Goal: Task Accomplishment & Management: Use online tool/utility

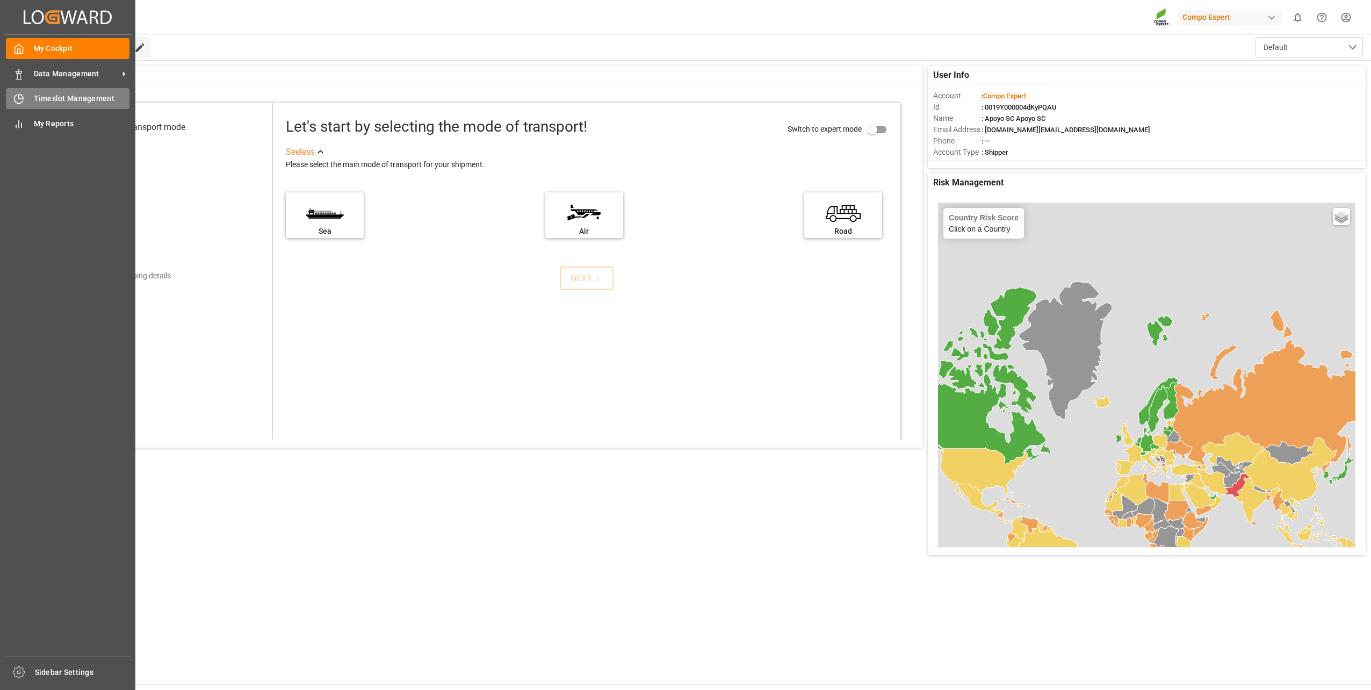
click at [32, 105] on div "Timeslot Management Timeslot Management" at bounding box center [68, 98] width 124 height 21
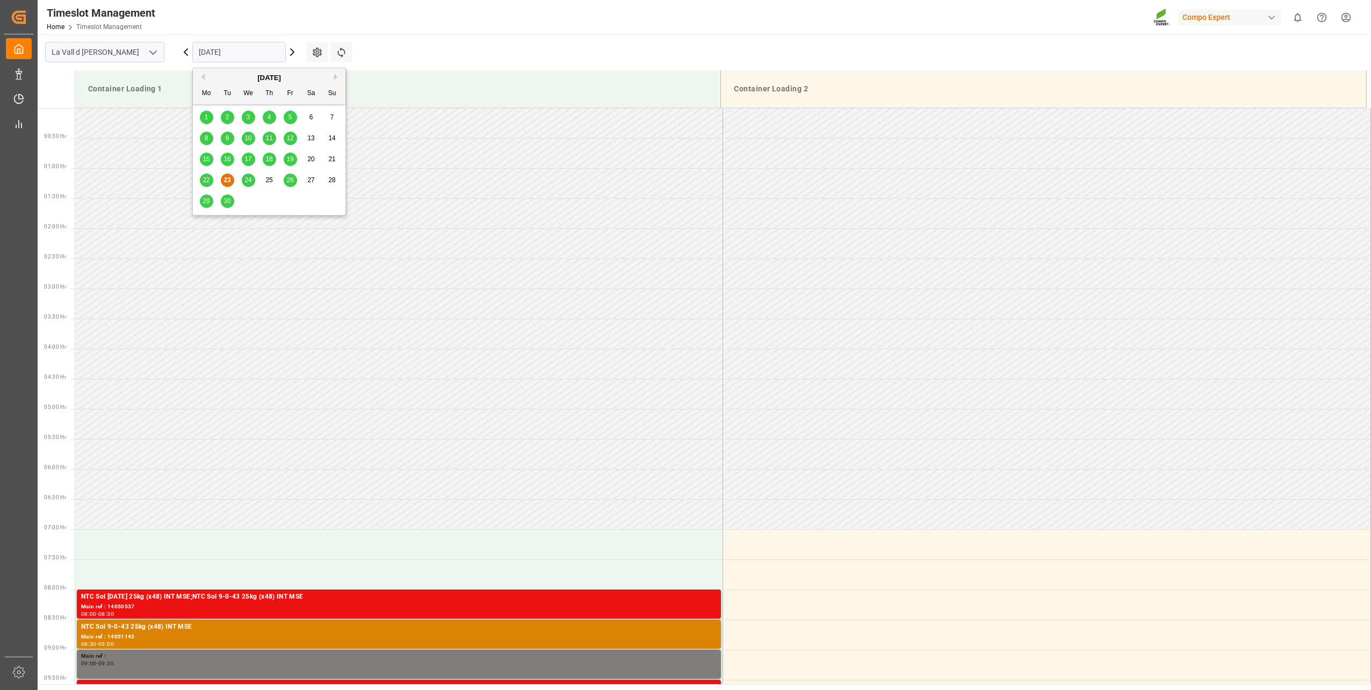
click at [232, 54] on input "[DATE]" at bounding box center [238, 52] width 93 height 20
click at [285, 178] on div "26" at bounding box center [290, 180] width 13 height 13
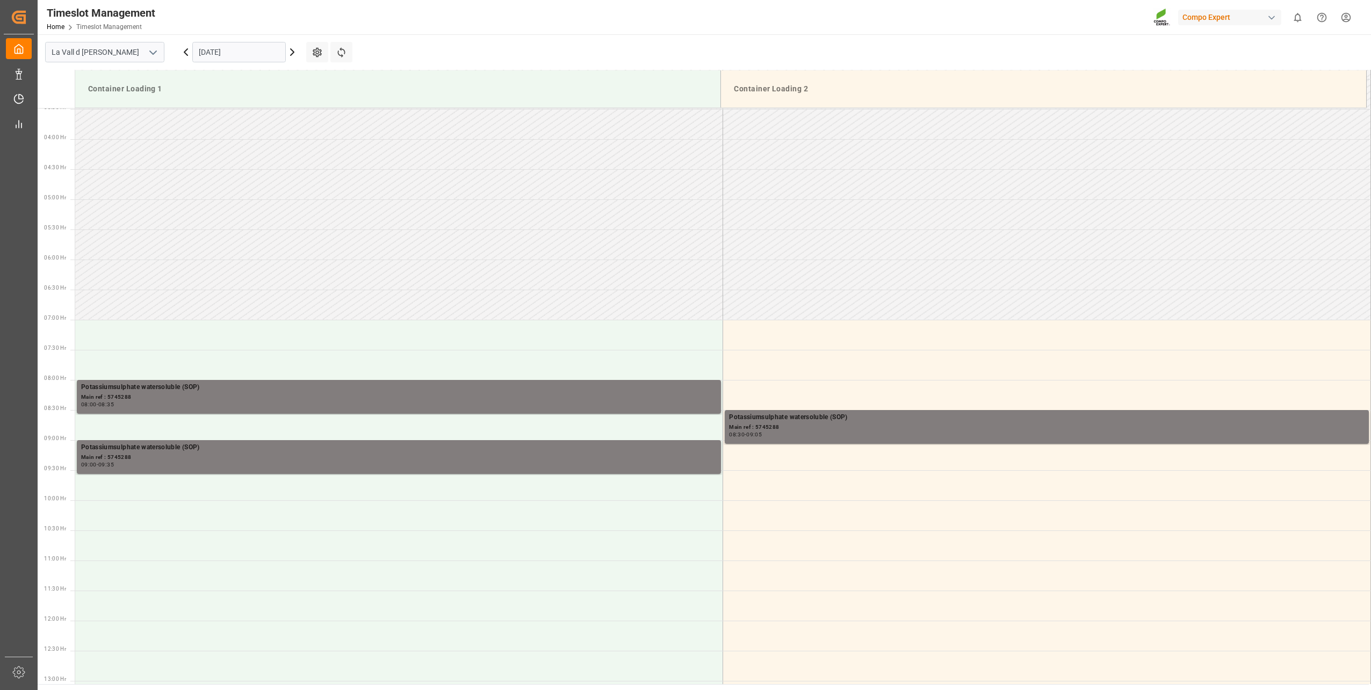
scroll to position [414, 0]
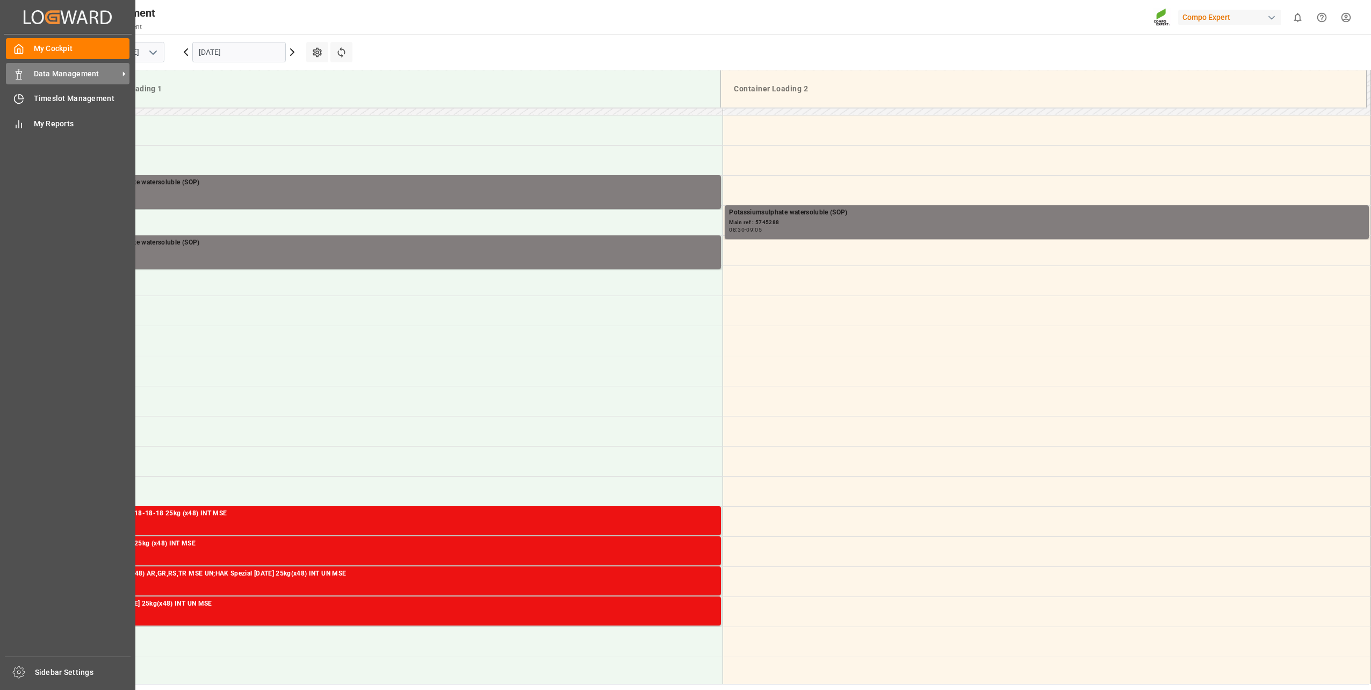
click at [34, 80] on div "Data Management Data Management" at bounding box center [68, 73] width 124 height 21
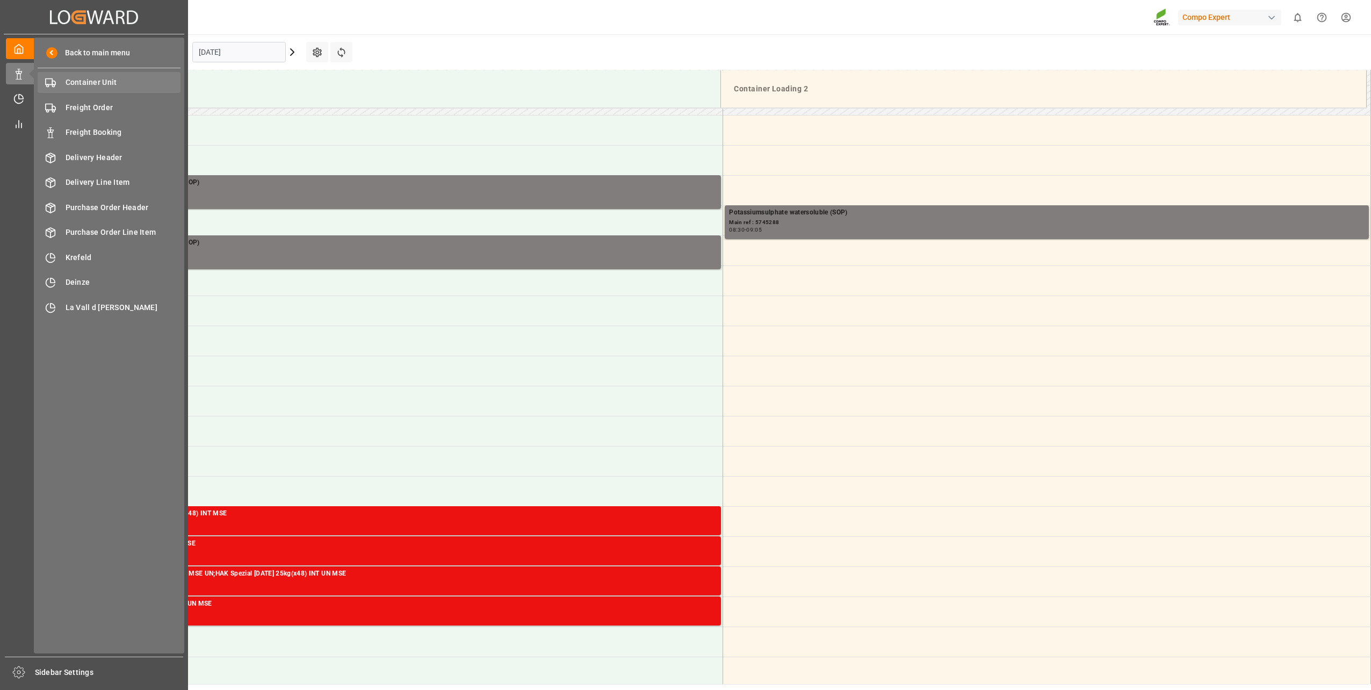
click at [81, 81] on span "Container Unit" at bounding box center [124, 82] width 116 height 11
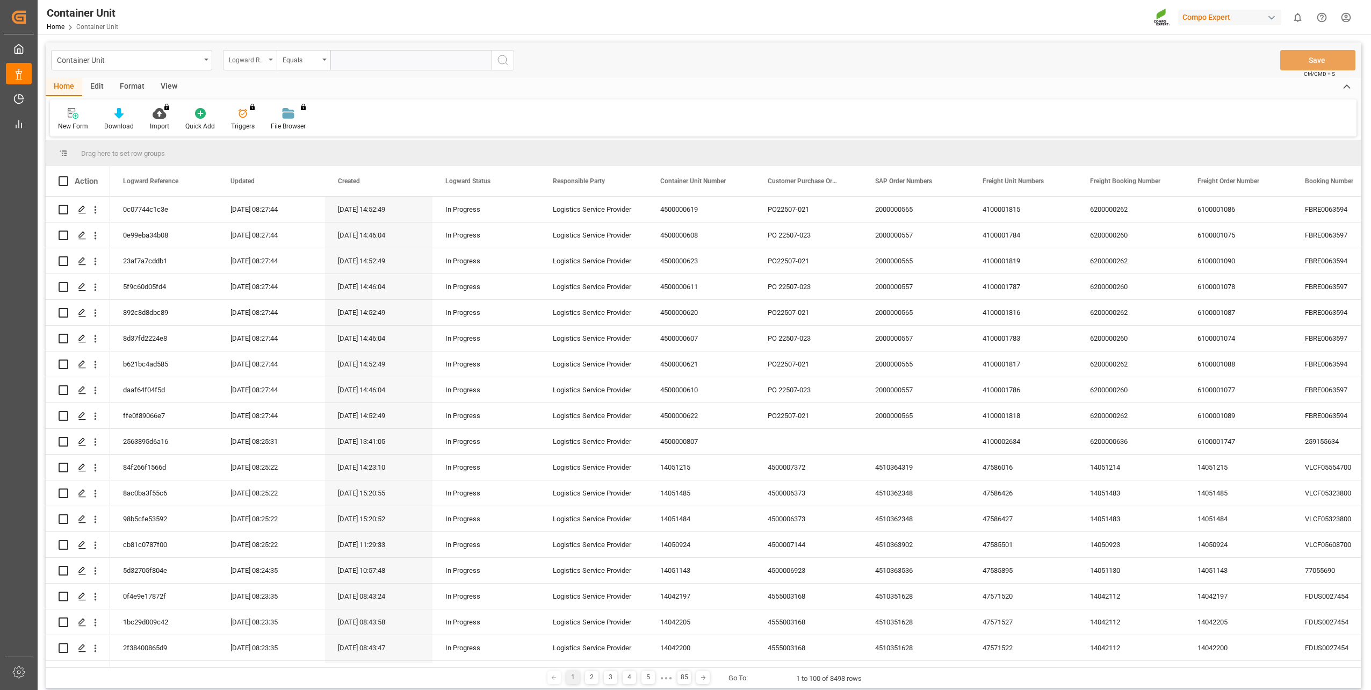
click at [236, 59] on div "Logward Reference" at bounding box center [247, 59] width 37 height 12
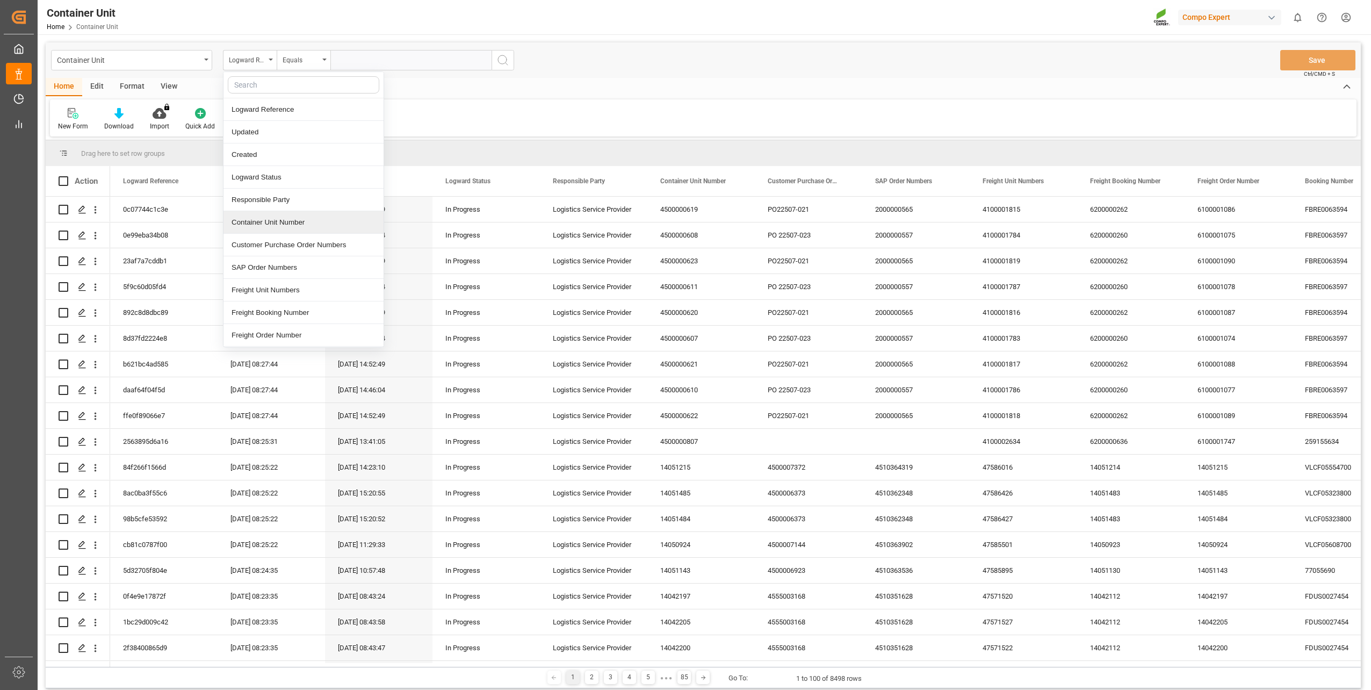
scroll to position [54, 0]
click at [328, 253] on div "Freight Booking Number" at bounding box center [303, 259] width 160 height 23
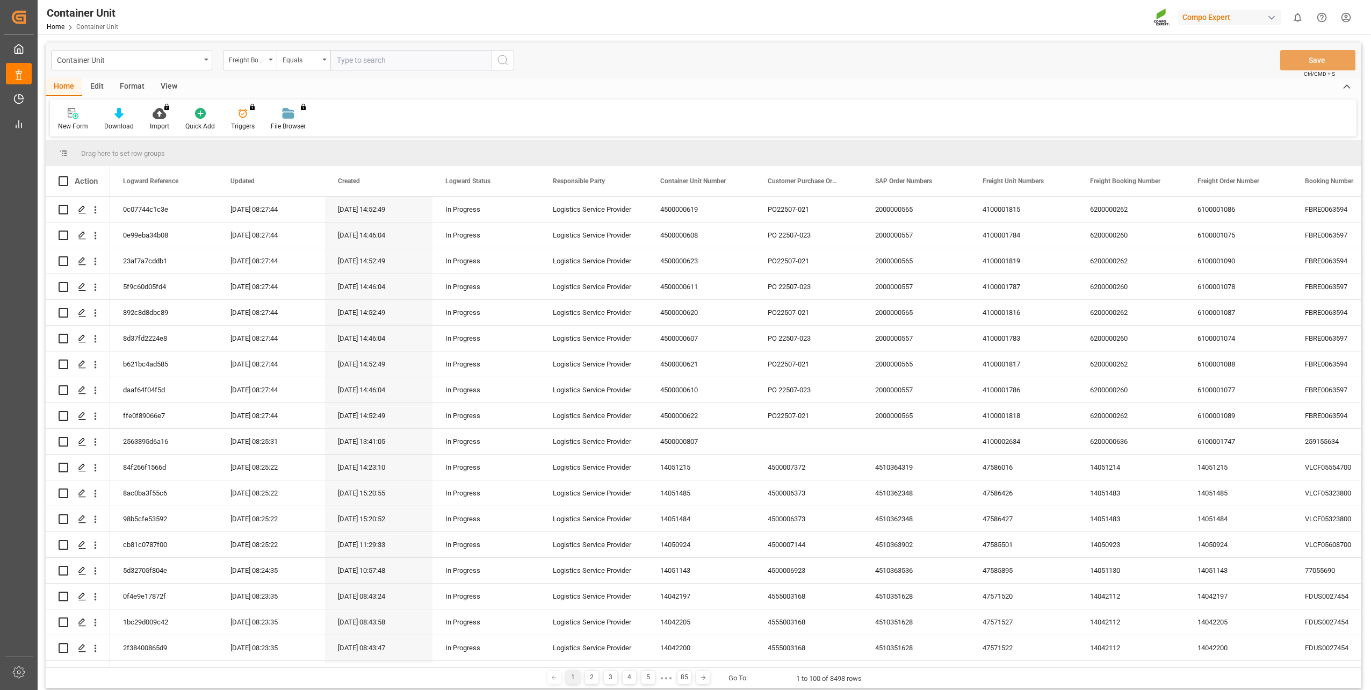
click at [384, 65] on input "text" at bounding box center [410, 60] width 161 height 20
type input "14052506"
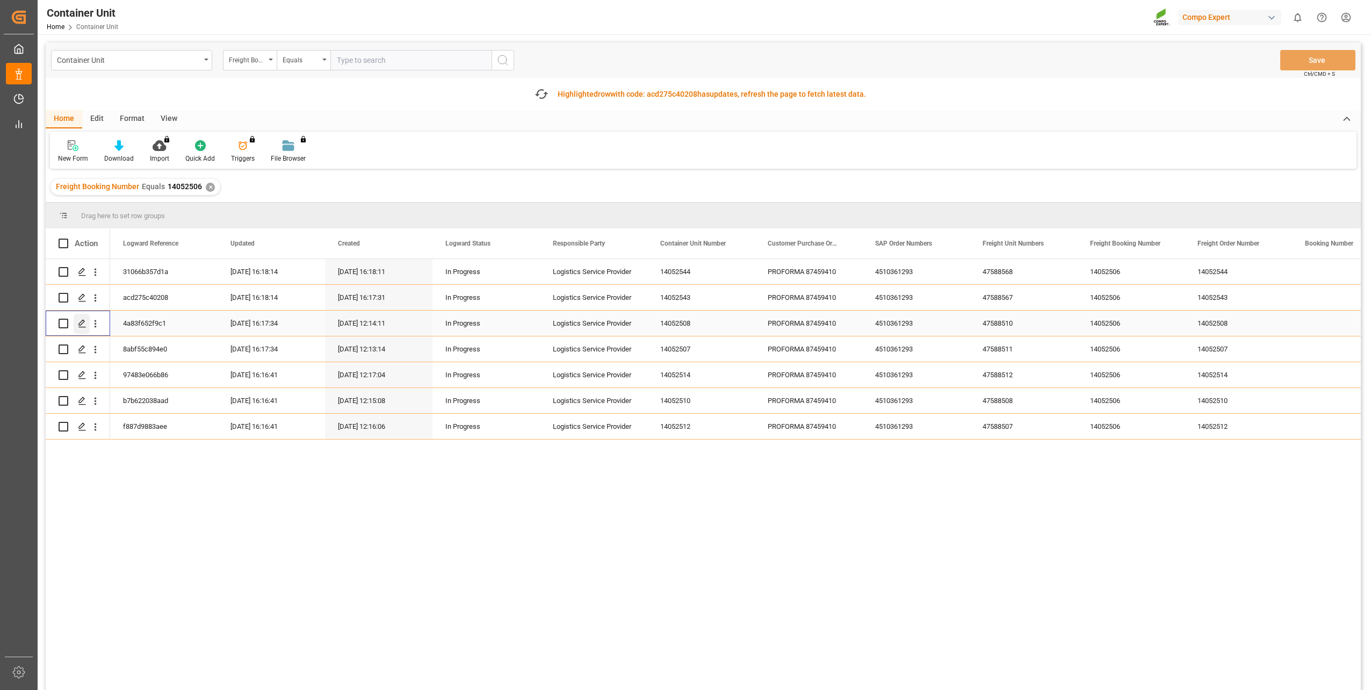
click at [77, 325] on div "Press SPACE to select this row." at bounding box center [82, 324] width 16 height 20
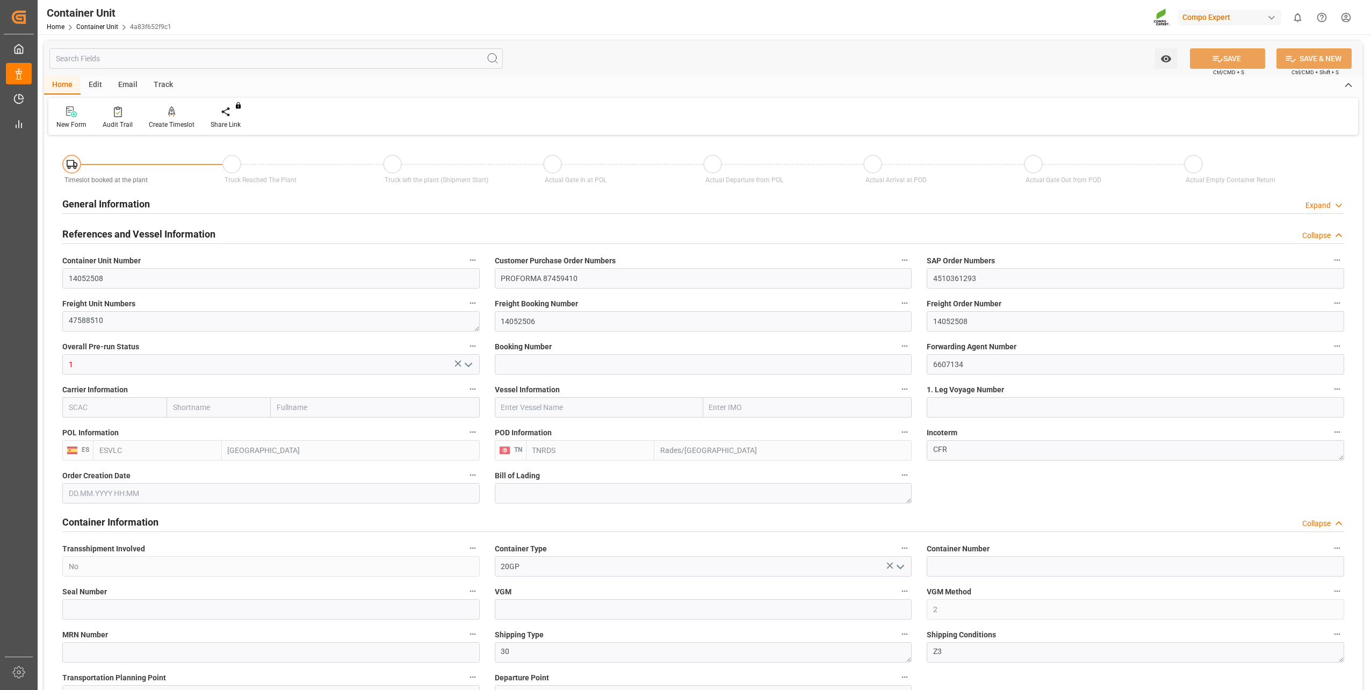
type input "ESVLC"
type input "TNRDS"
type input "7"
type input "0"
type input "8"
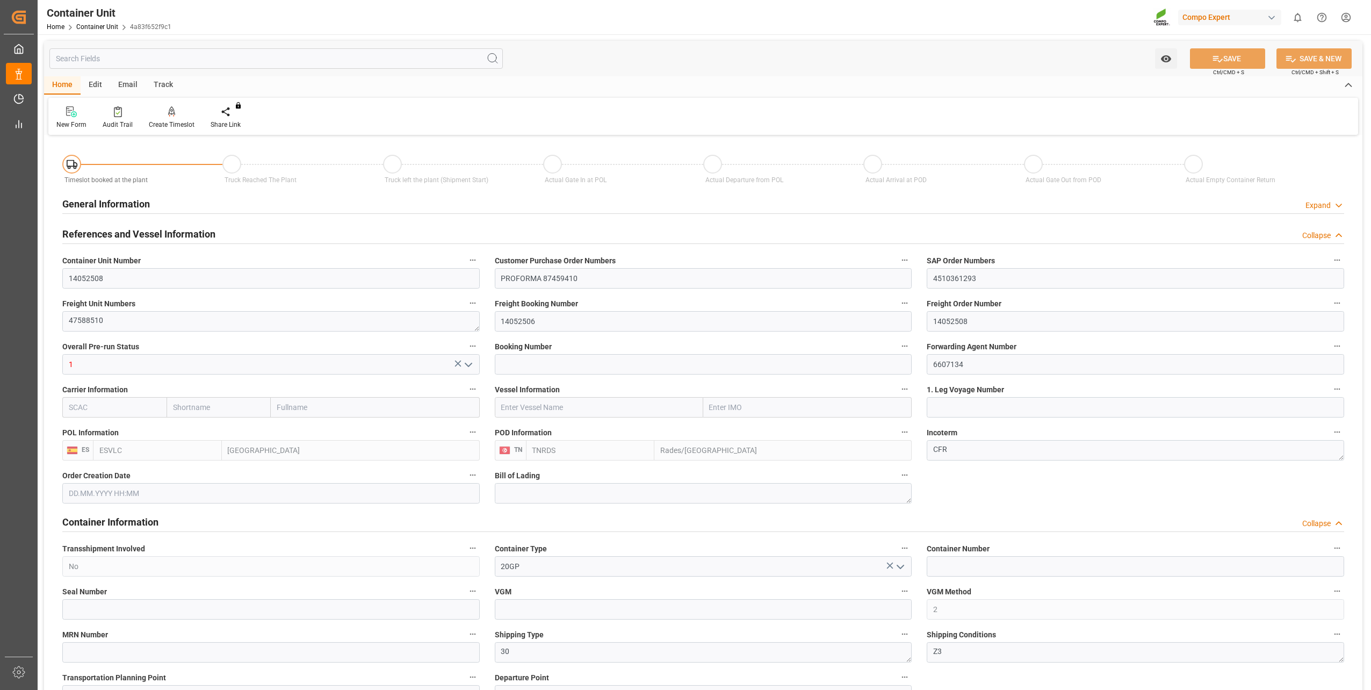
type input "0"
type input "138"
type input "22284"
type input "23.09.2025 08:36"
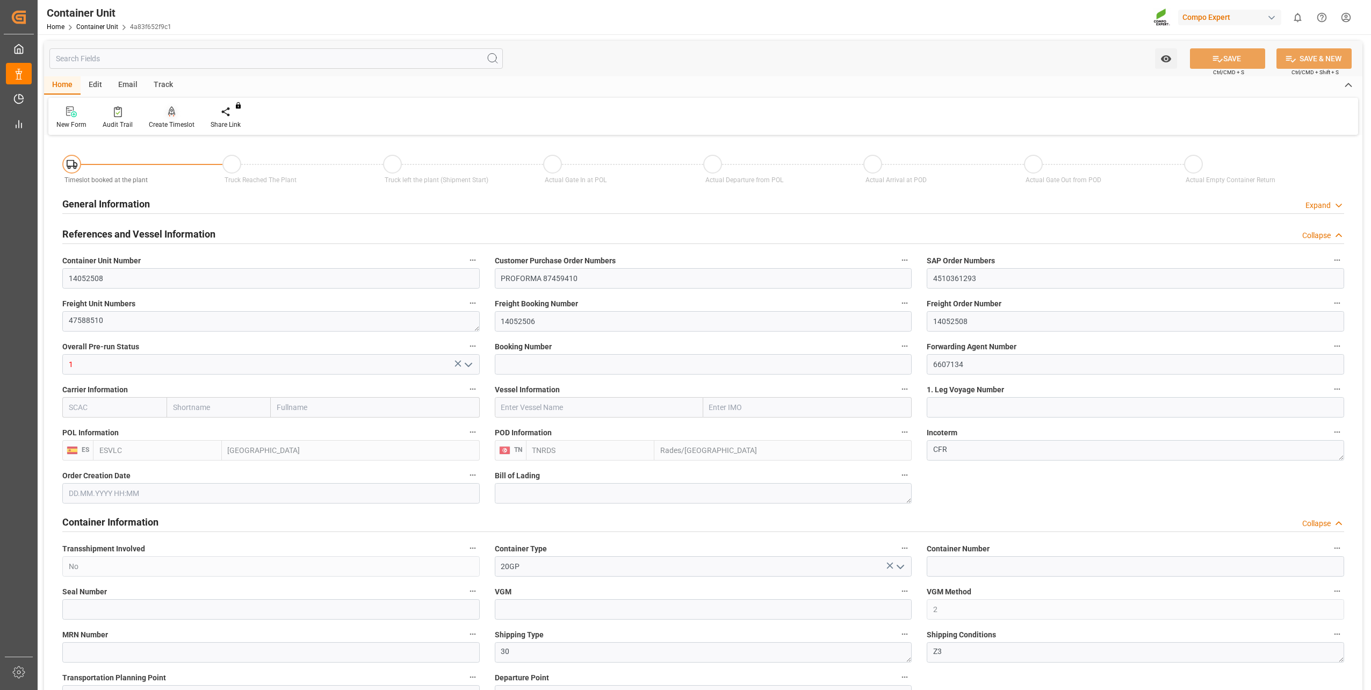
type input "28.09.2025"
click at [168, 117] on icon at bounding box center [172, 111] width 8 height 11
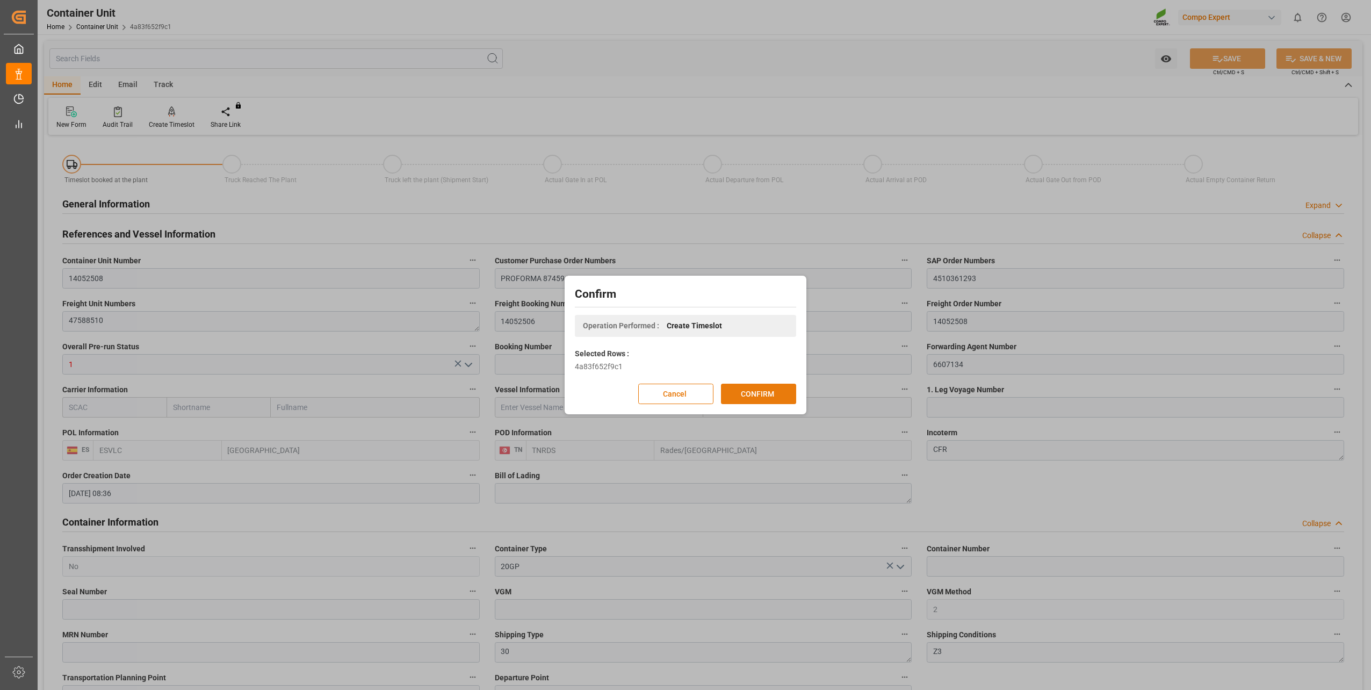
click at [756, 396] on button "CONFIRM" at bounding box center [758, 394] width 75 height 20
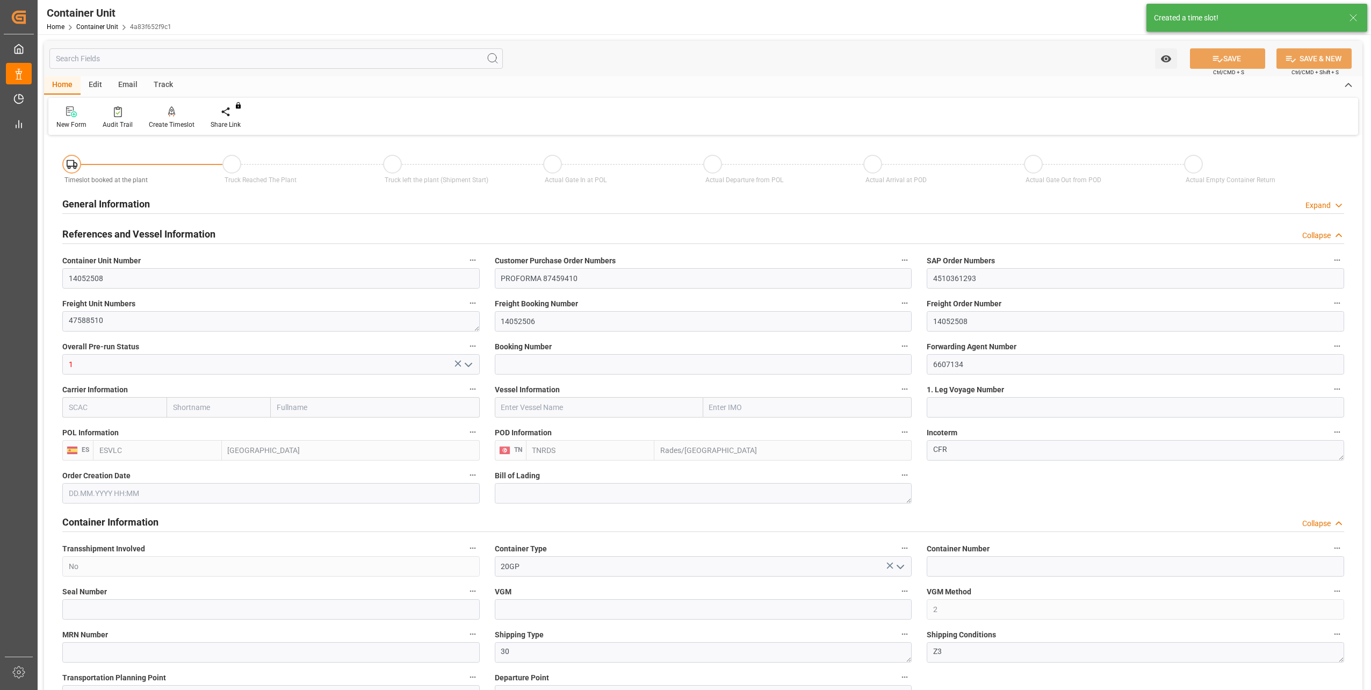
type input "ESVLC"
type input "TNRDS"
type input "7"
type input "0"
type input "8"
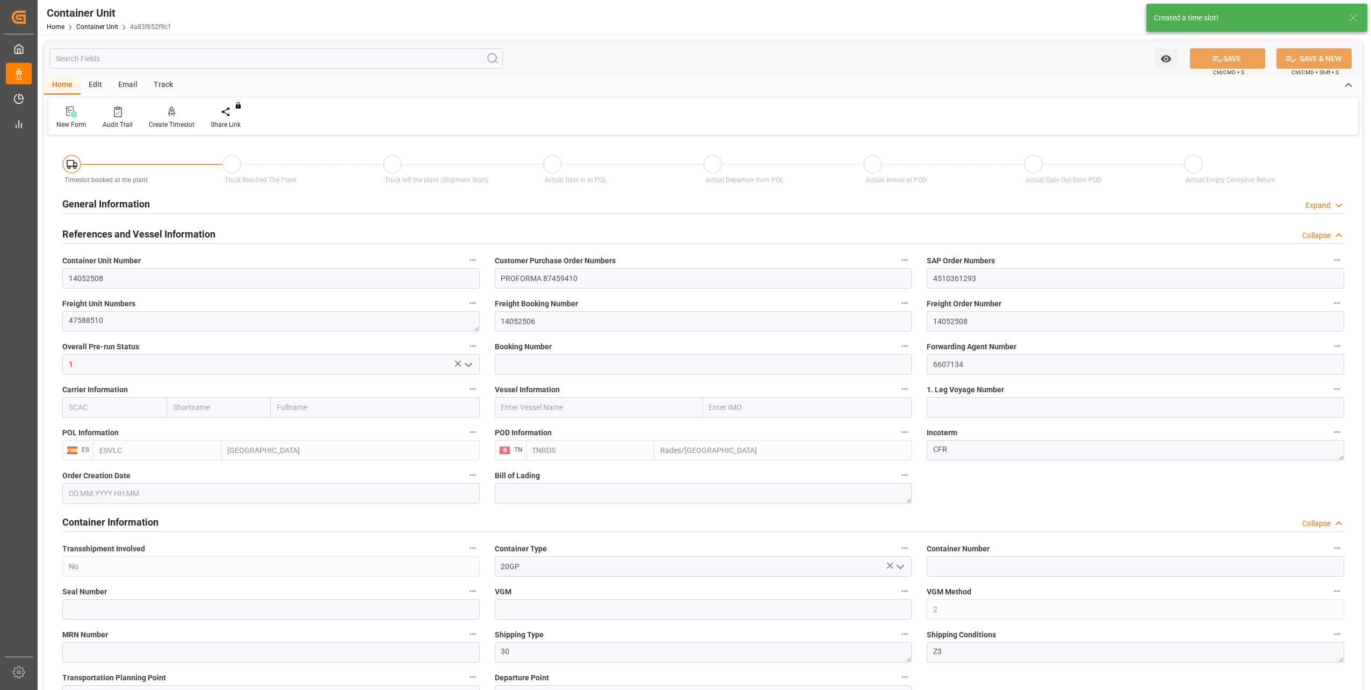
type input "0"
type input "138"
type input "22284"
type input "23.09.2025 08:36"
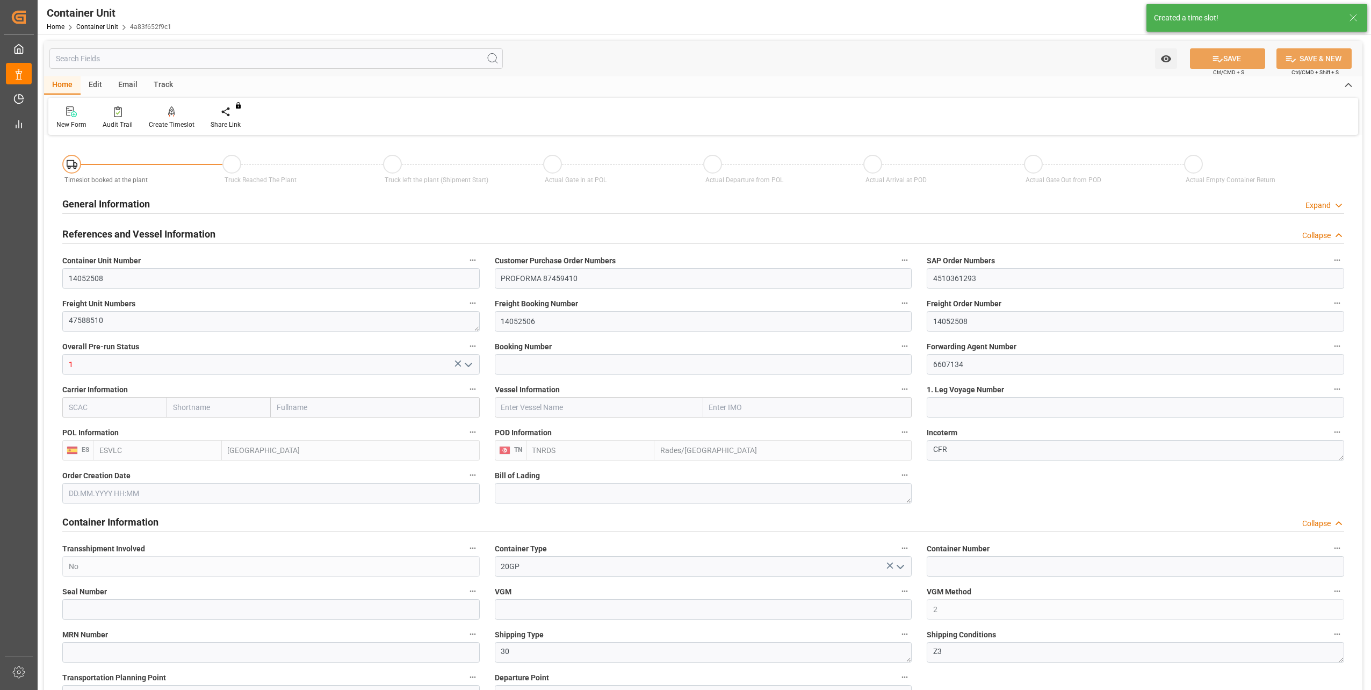
type input "28.09.2025"
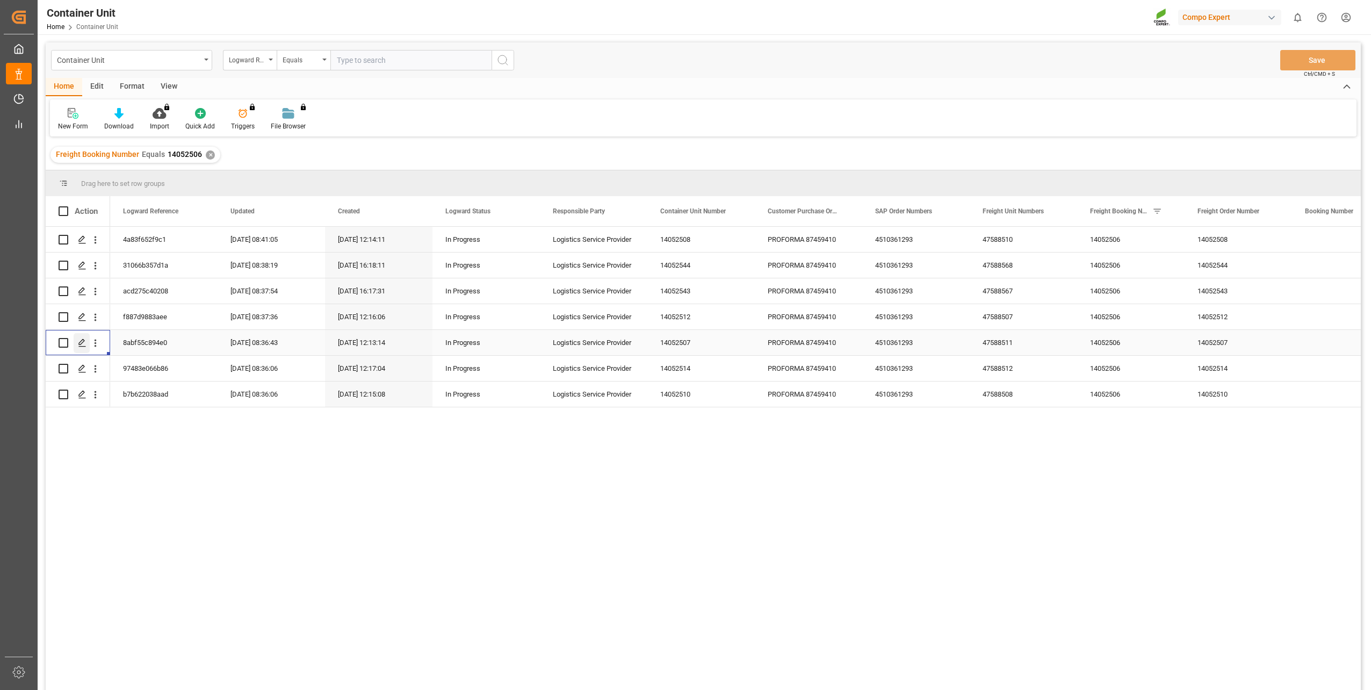
click at [81, 344] on polygon "Press SPACE to select this row." at bounding box center [81, 342] width 5 height 5
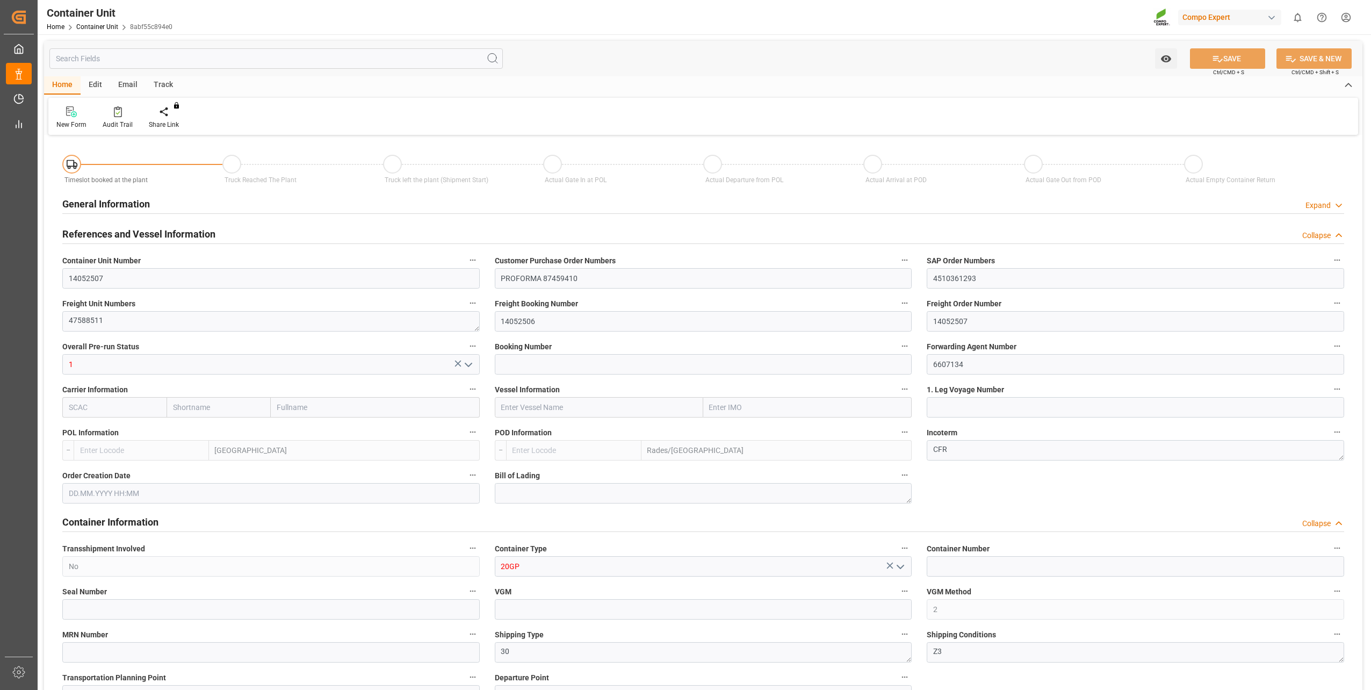
type input "ESVLC"
type input "TNRDS"
type input "7"
type input "0"
type input "8"
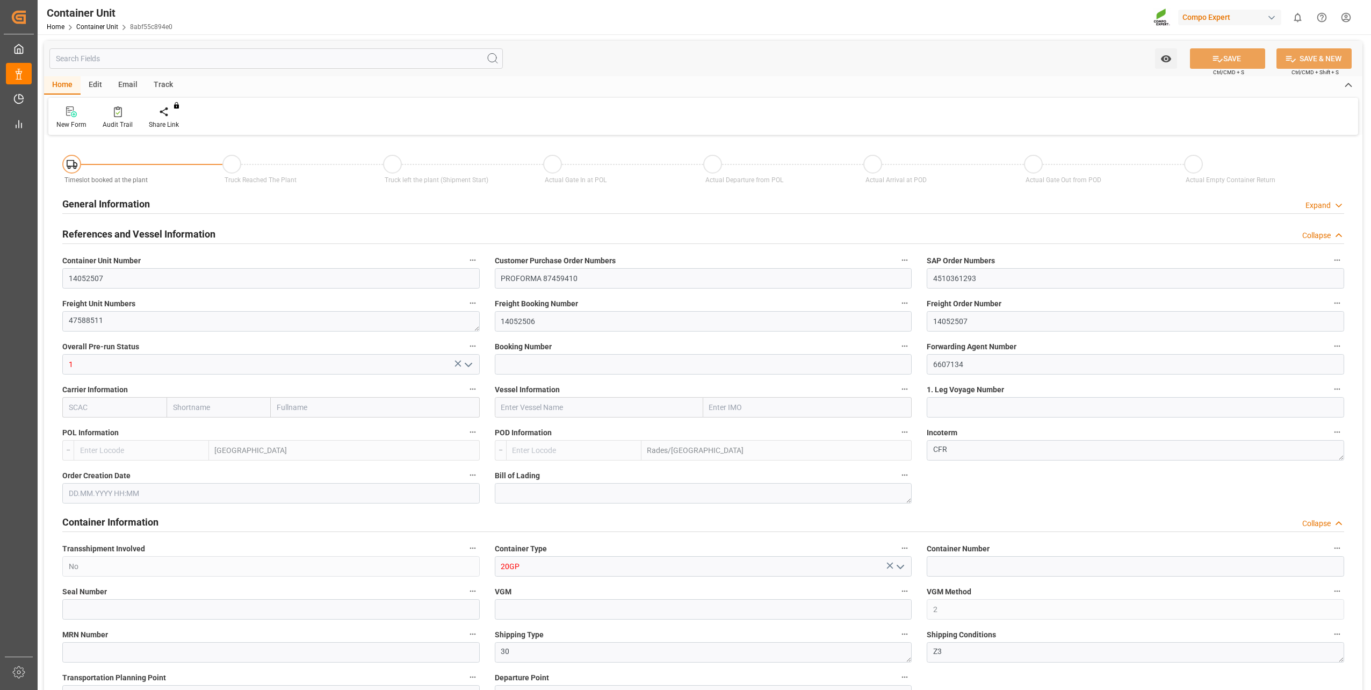
type input "0"
type input "138"
type input "18493.8"
type input "23.09.2025 08:36"
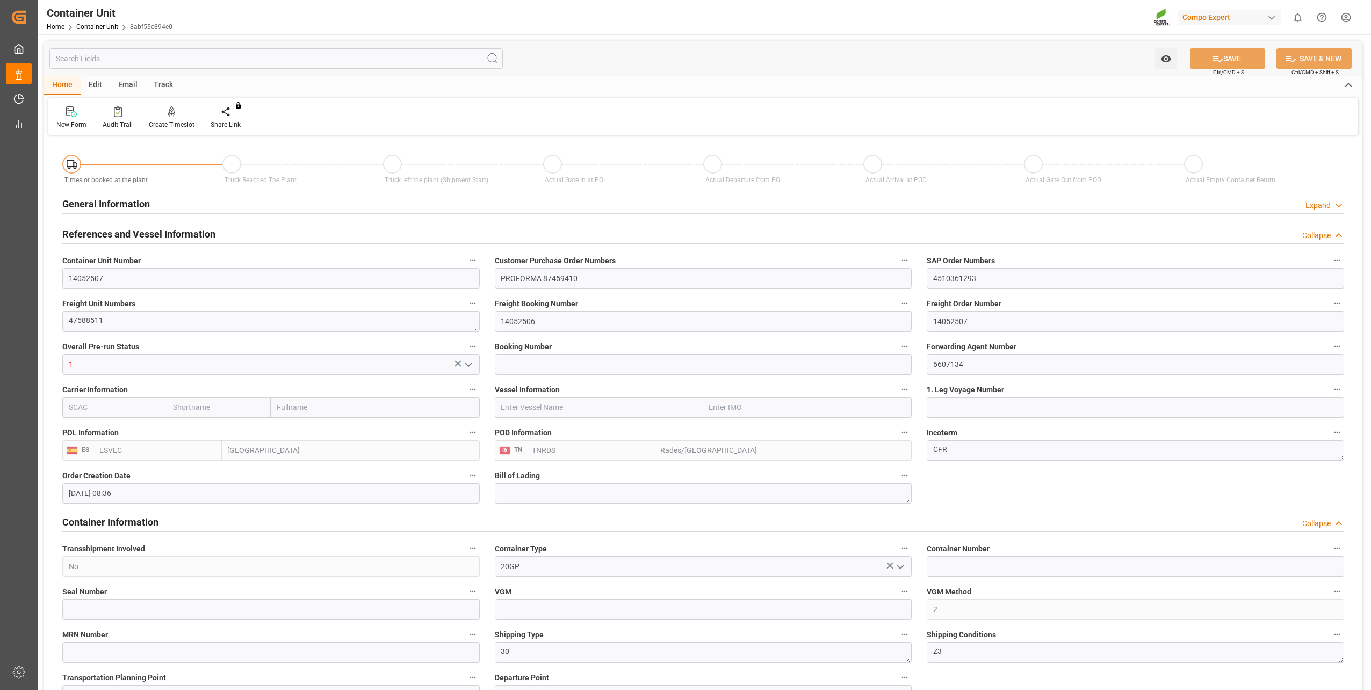
type input "28.09.2025"
click at [168, 114] on icon at bounding box center [172, 110] width 8 height 9
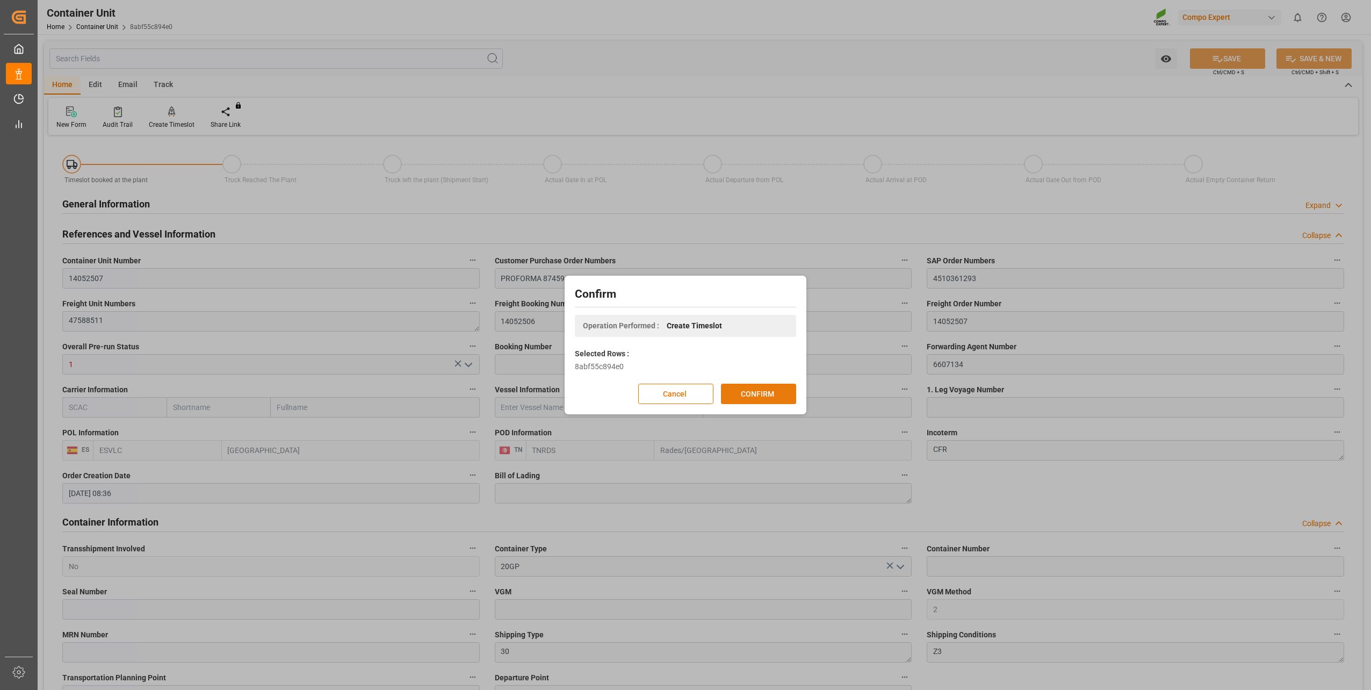
click at [763, 388] on button "CONFIRM" at bounding box center [758, 394] width 75 height 20
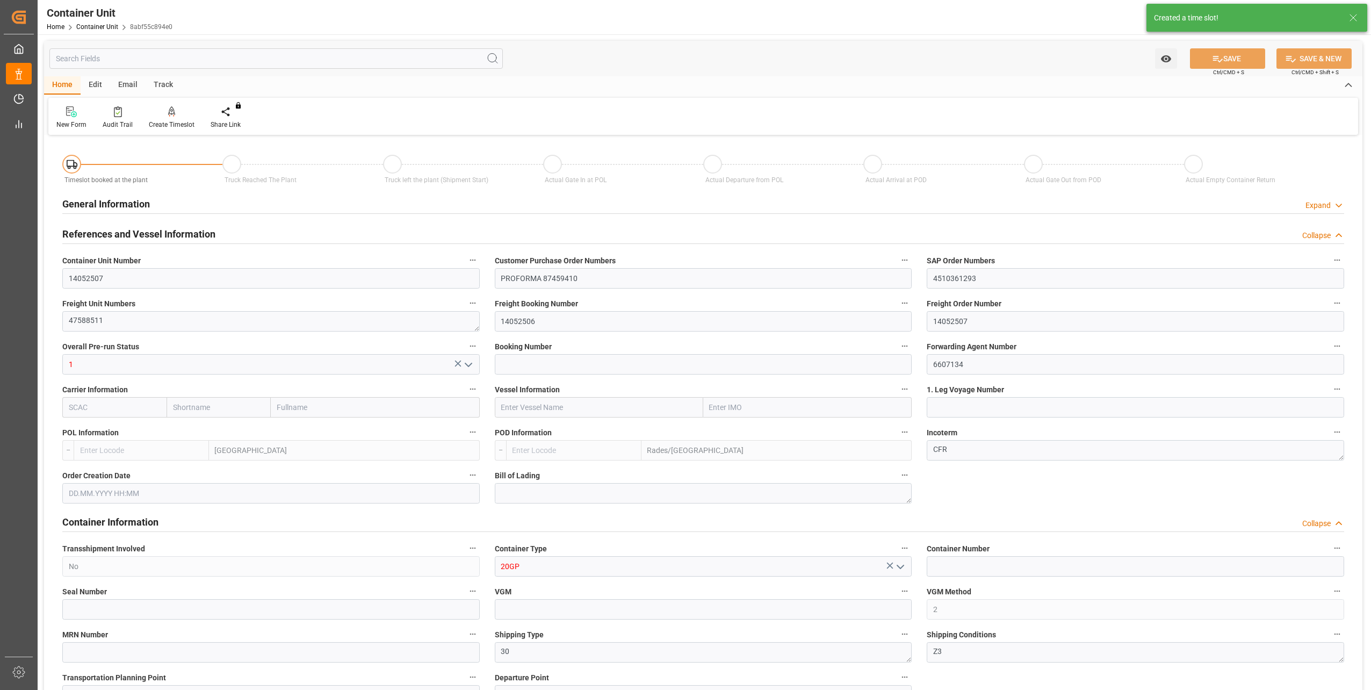
type input "ESVLC"
type input "TNRDS"
type input "7"
type input "0"
type input "8"
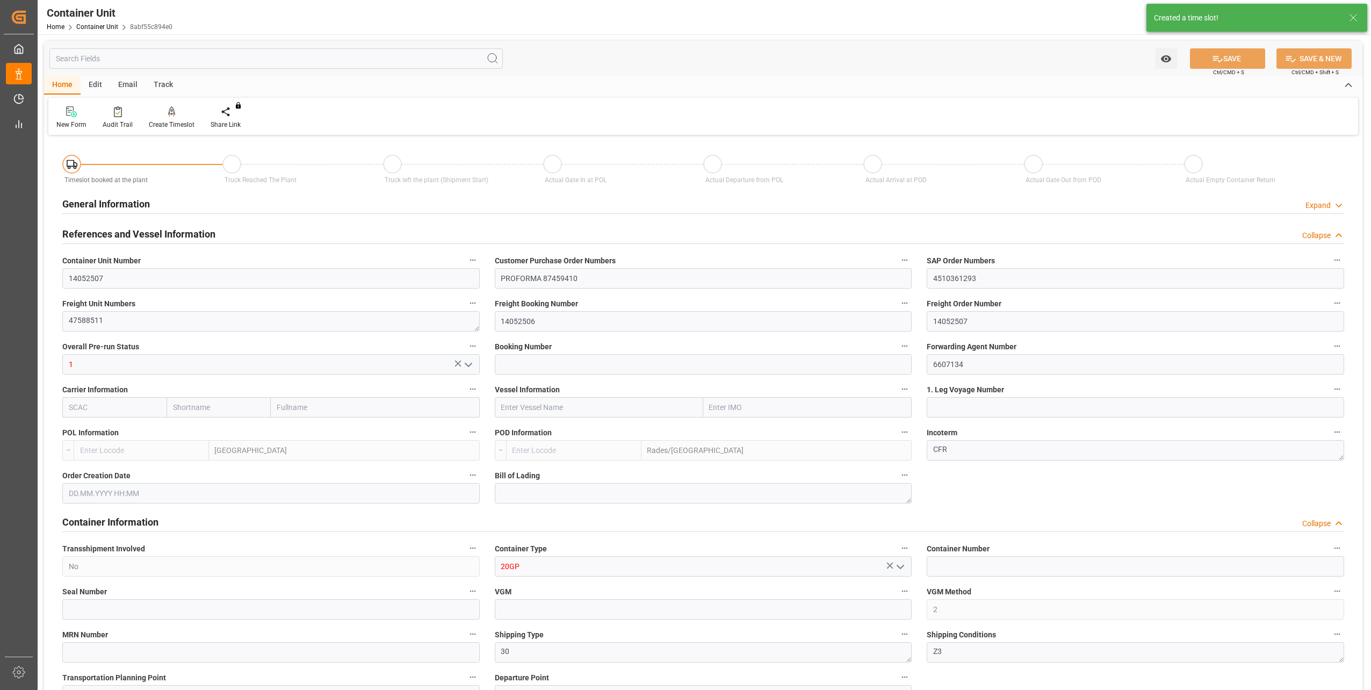
type input "0"
type input "138"
type input "18493.8"
type input "23.09.2025 08:36"
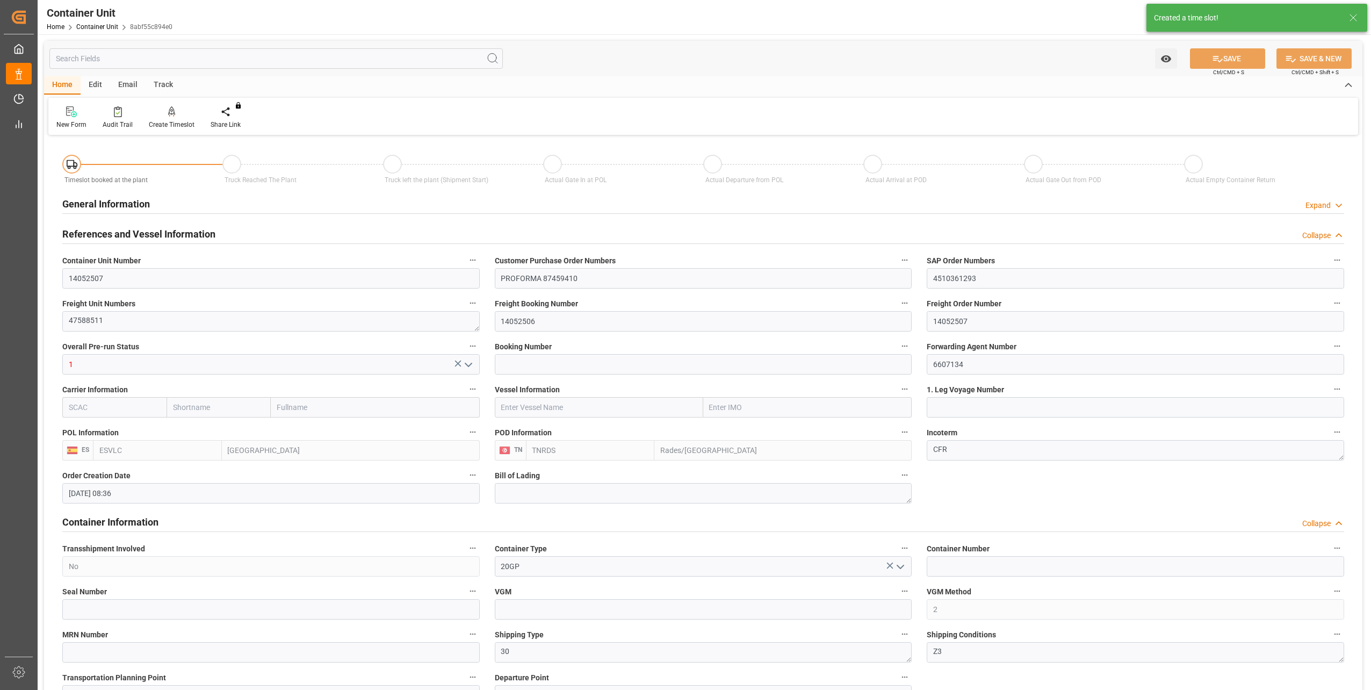
type input "28.09.2025"
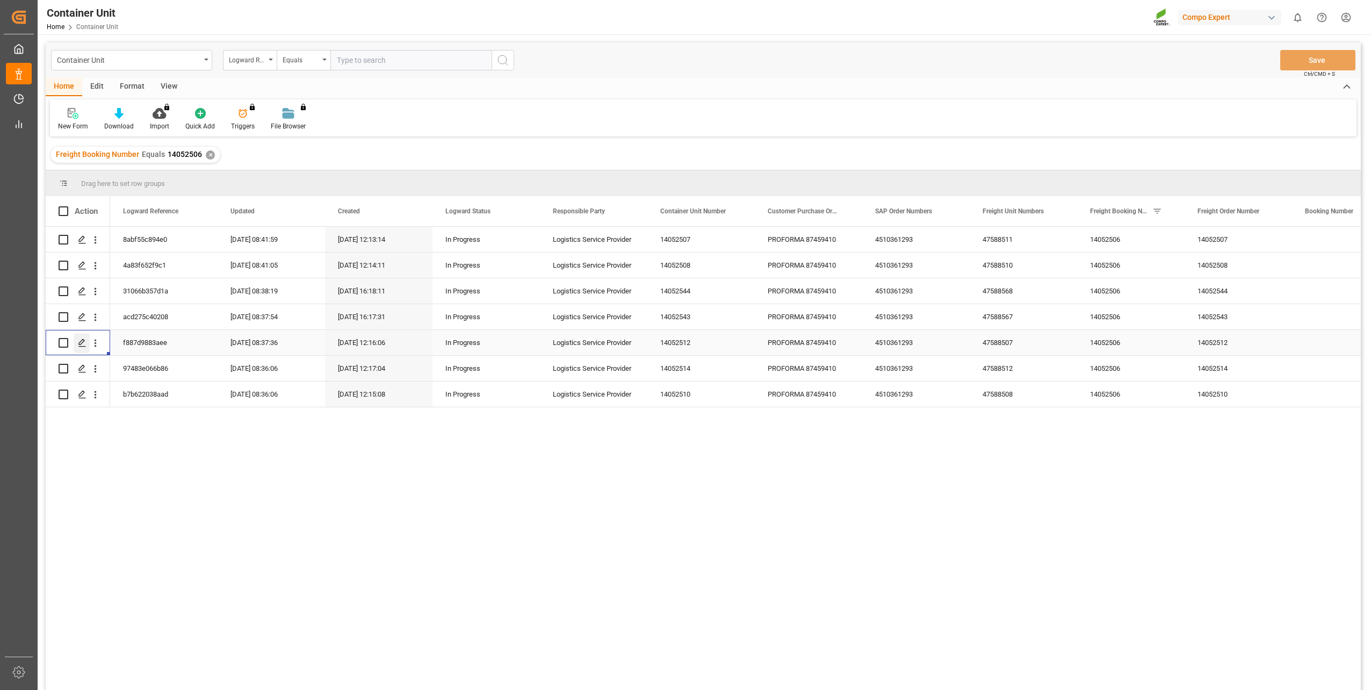
click at [82, 342] on icon "Press SPACE to select this row." at bounding box center [82, 342] width 9 height 9
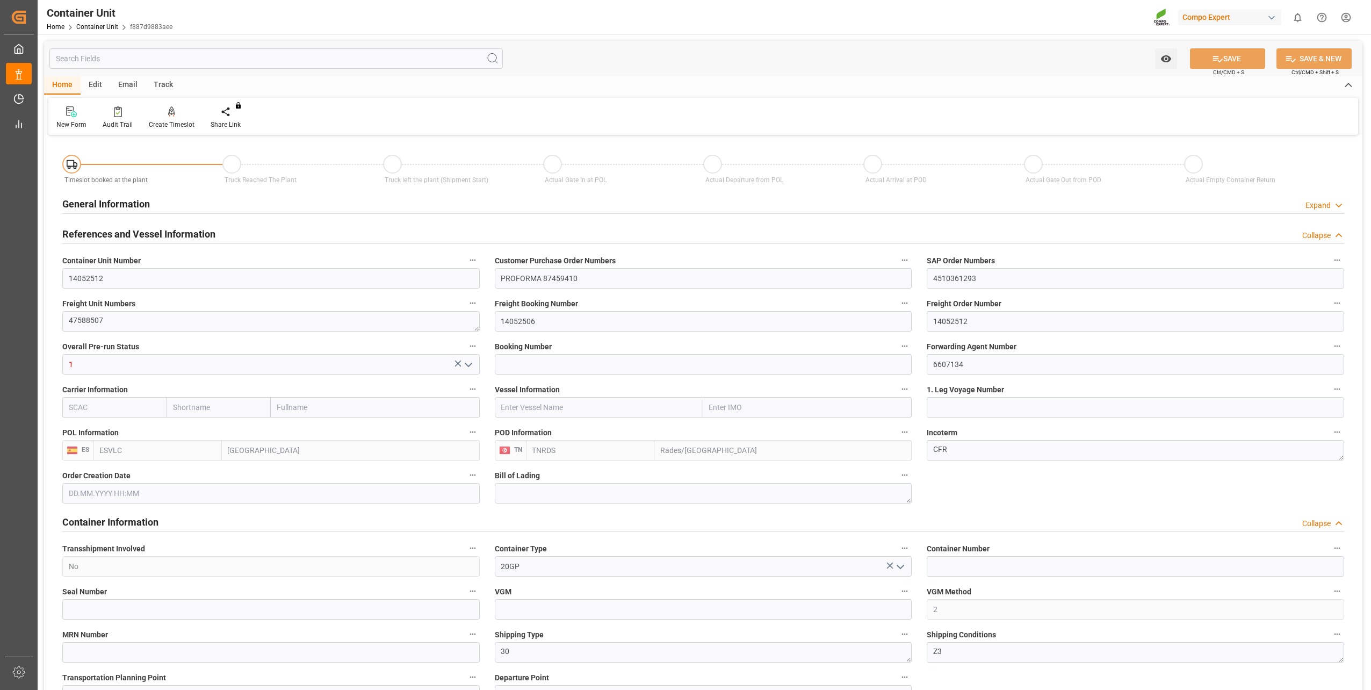
type input "ESVLC"
type input "TNRDS"
type input "7"
type input "0"
type input "8"
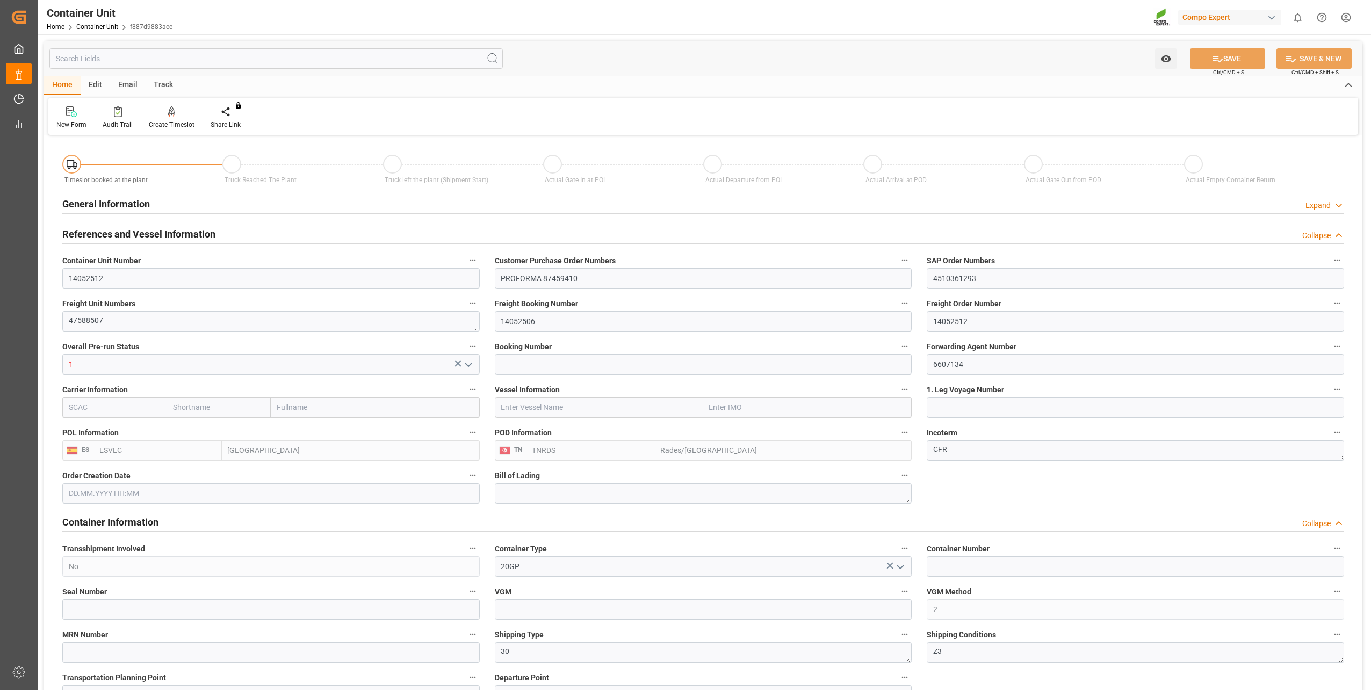
type input "0"
type input "138"
type input "21252"
type input "23.09.2025 08:37"
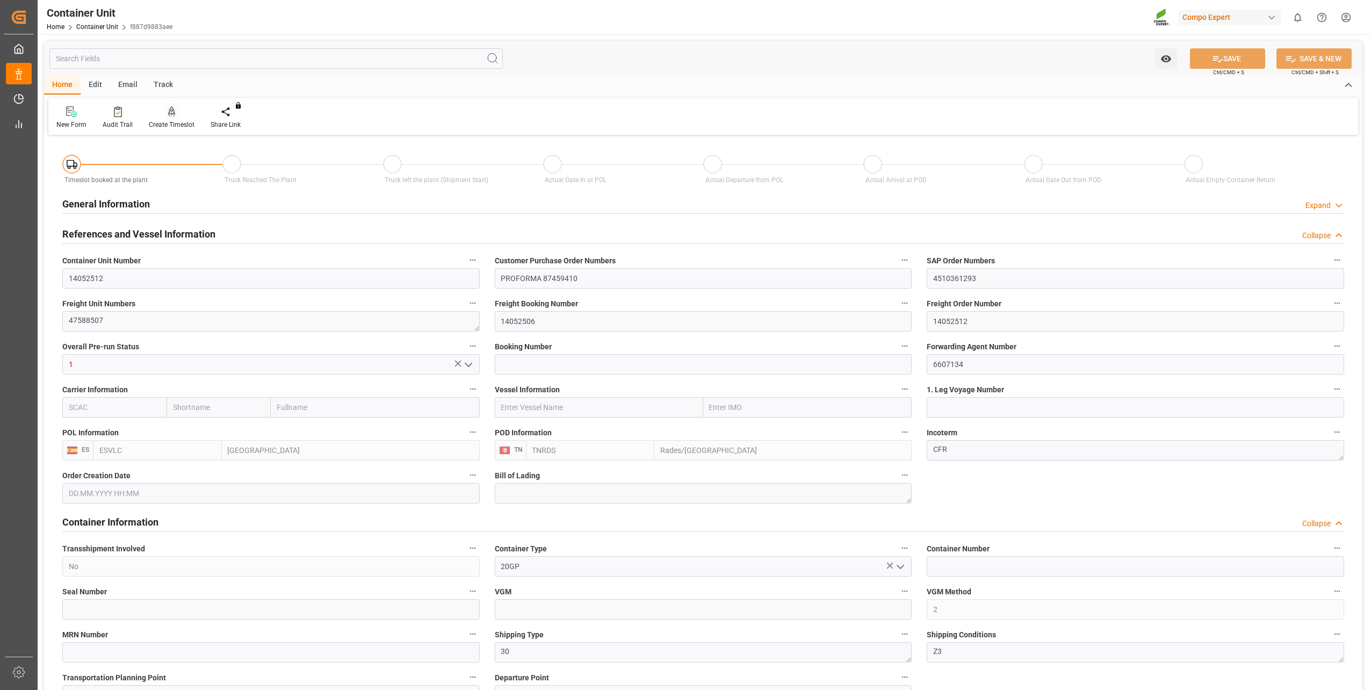
type input "28.09.2025"
click at [170, 112] on icon at bounding box center [172, 111] width 8 height 11
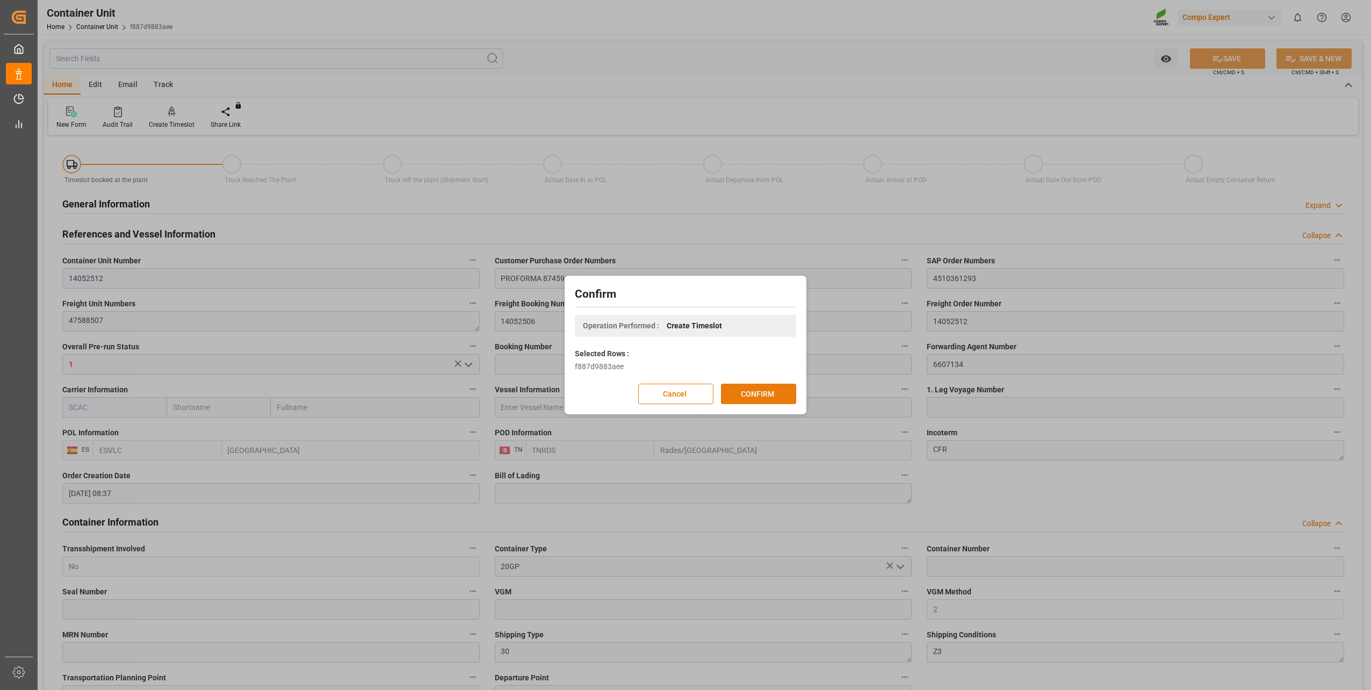
click at [746, 386] on button "CONFIRM" at bounding box center [758, 394] width 75 height 20
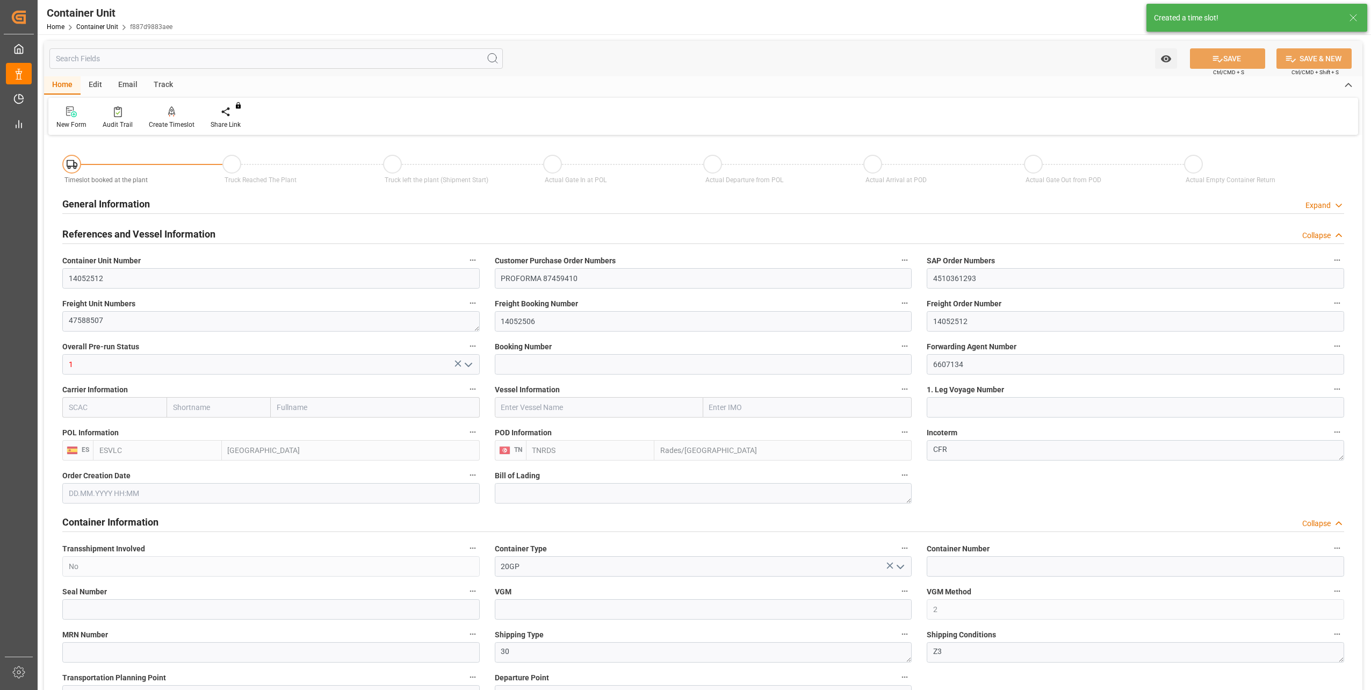
type input "ESVLC"
type input "TNRDS"
type input "7"
type input "0"
type input "8"
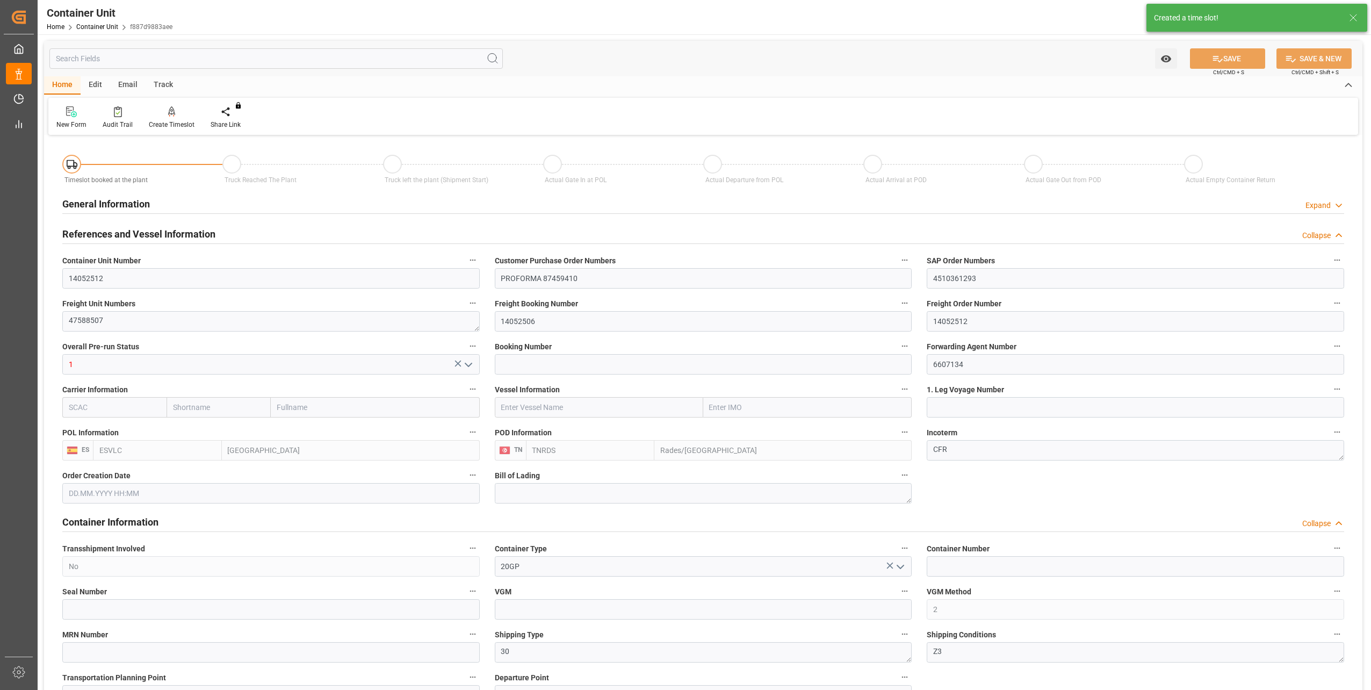
type input "0"
type input "138"
type input "21252"
type input "23.09.2025 08:37"
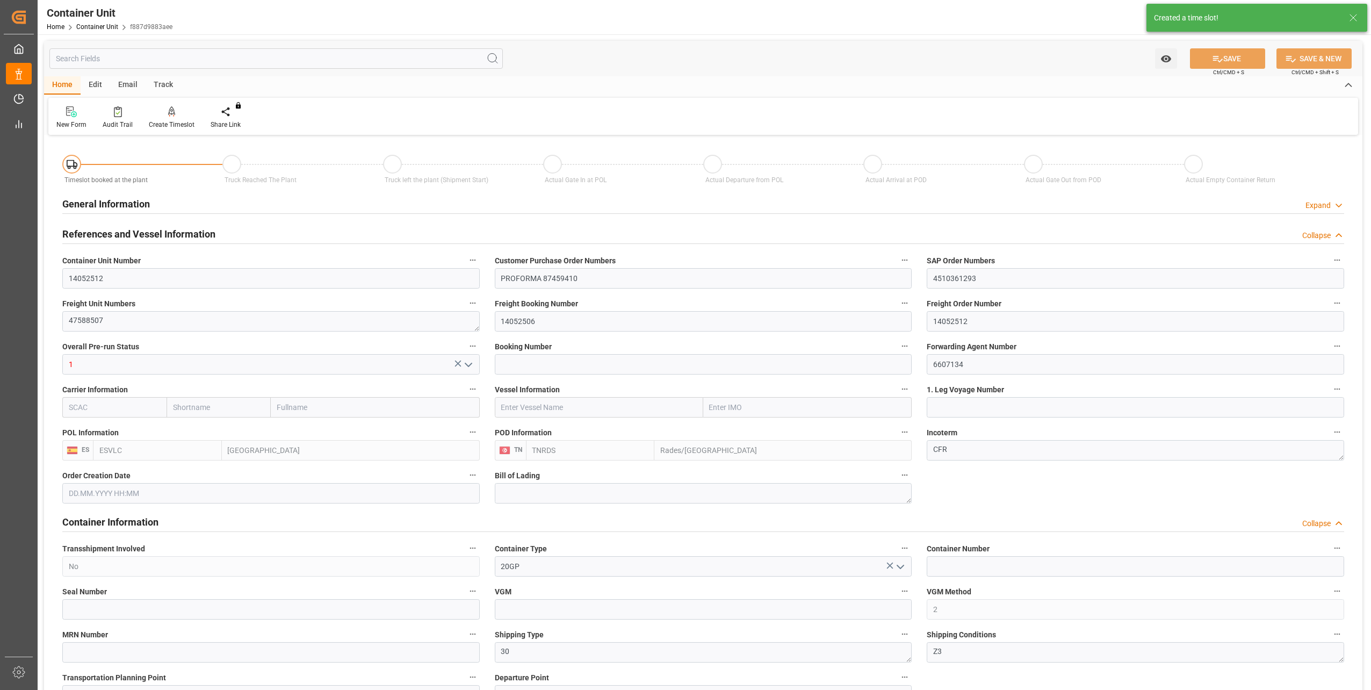
type input "28.09.2025"
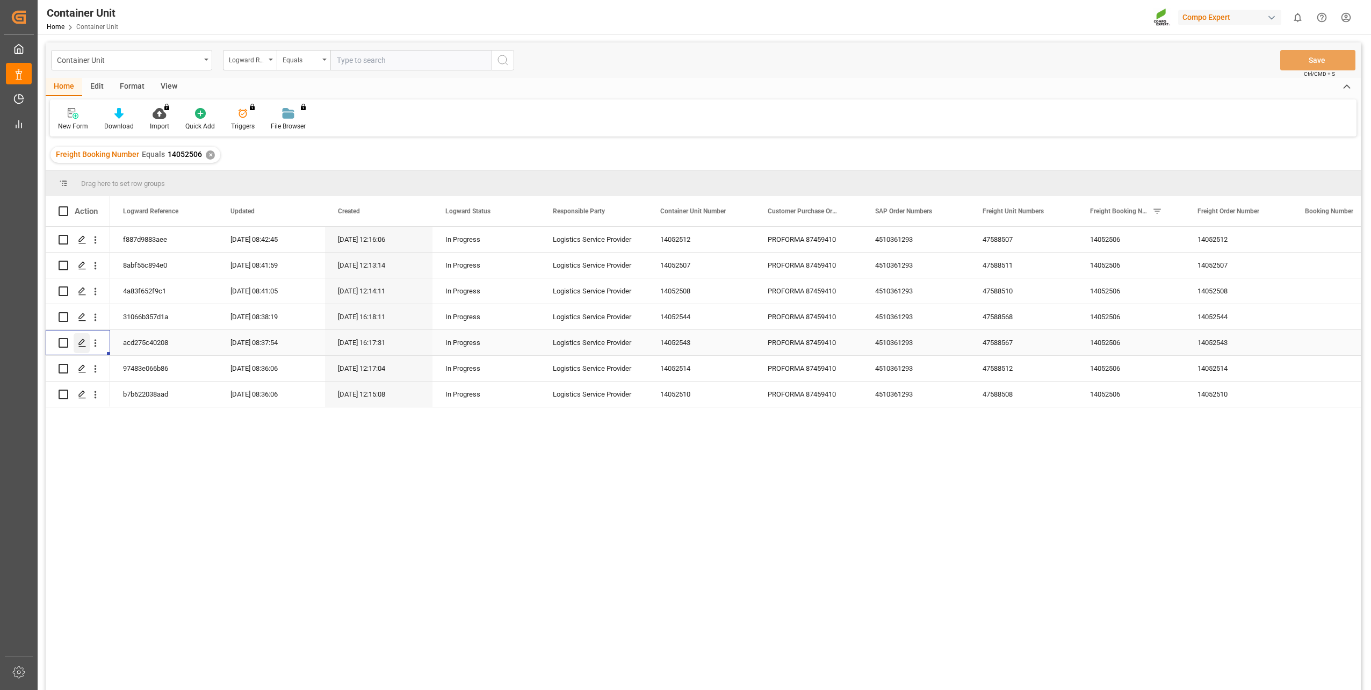
click at [82, 340] on polygon "Press SPACE to select this row." at bounding box center [81, 342] width 5 height 5
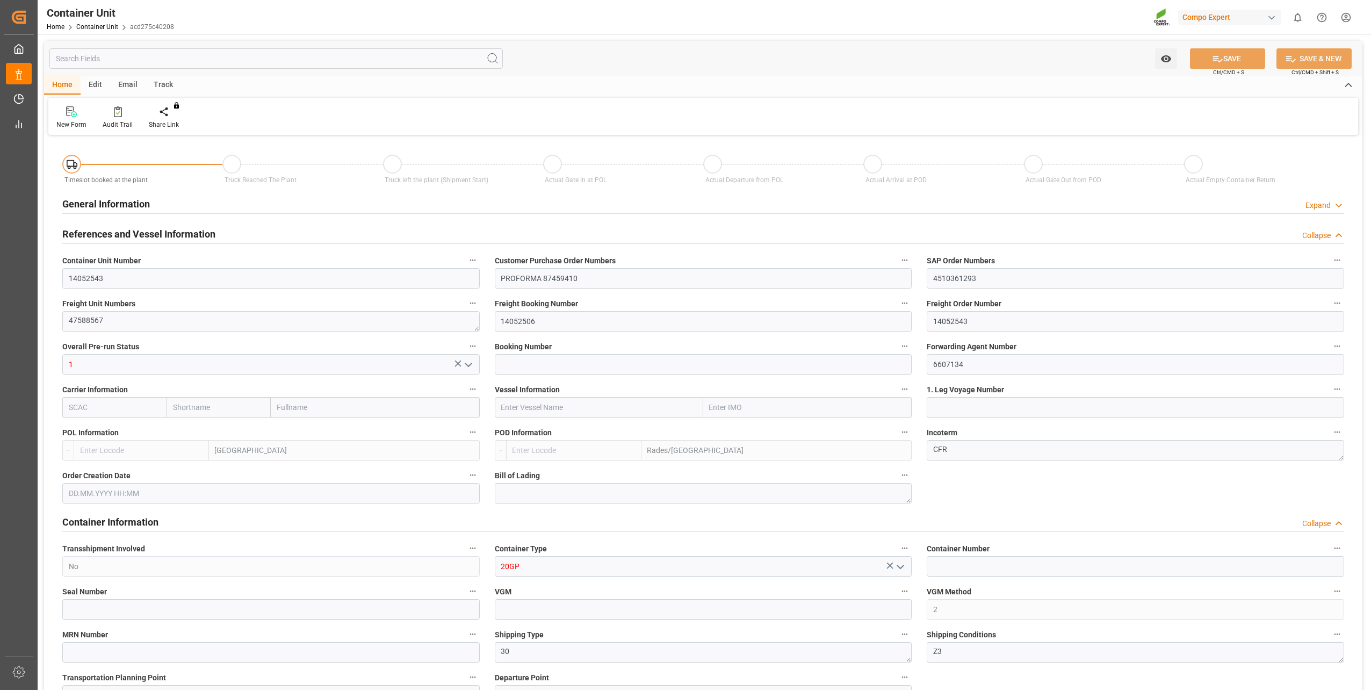
type input "ESVLC"
type input "TNRDS"
type input "7"
type input "0"
type input "8"
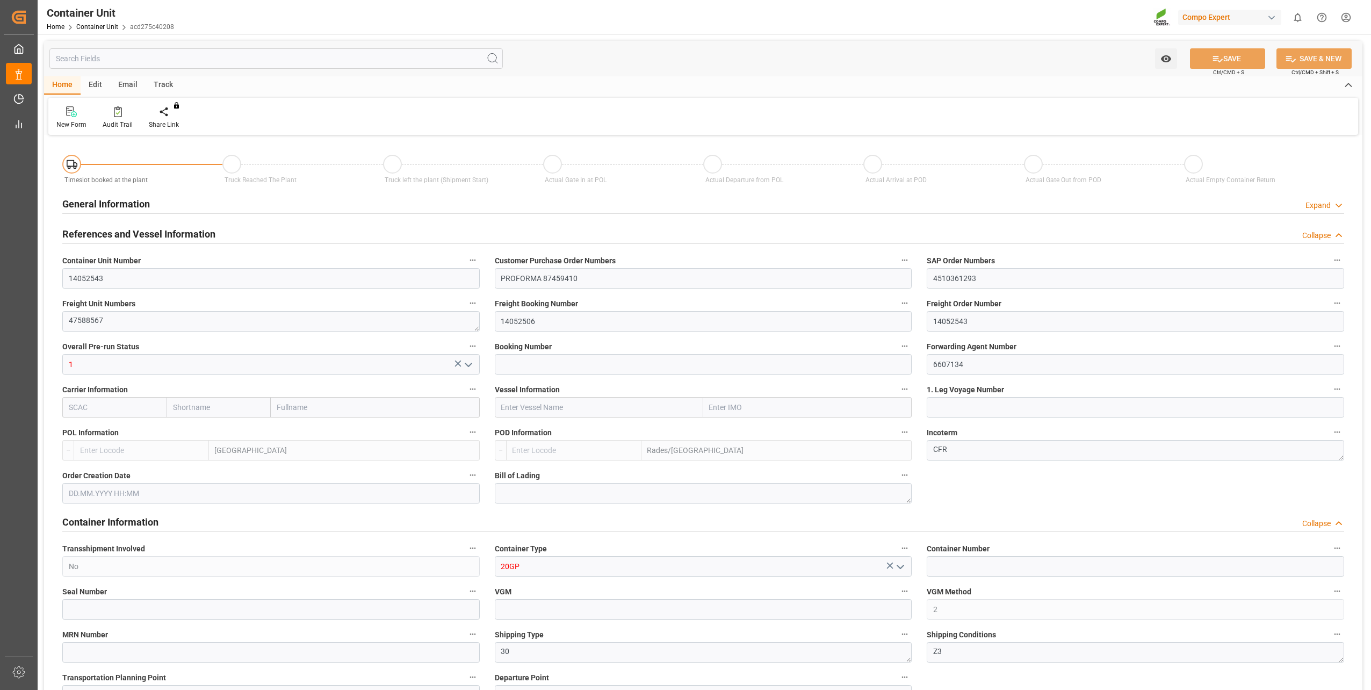
type input "0"
type input "138"
type input "16638.57"
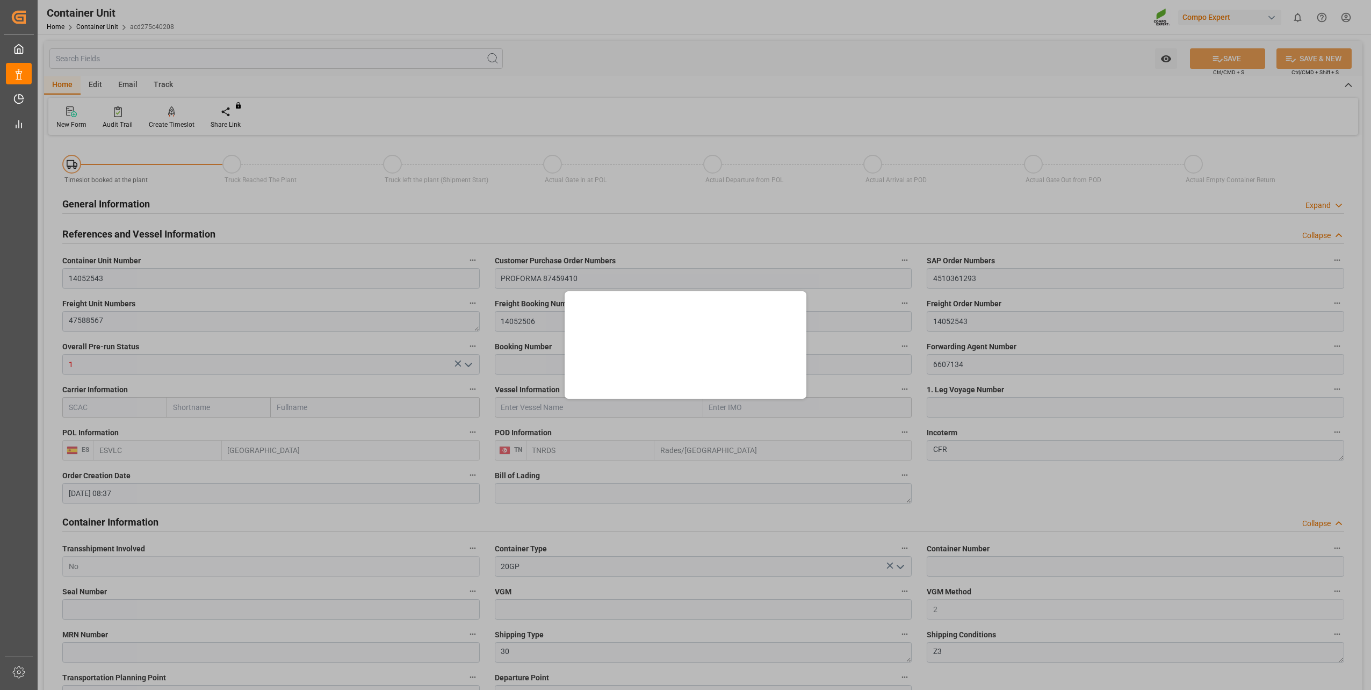
type input "23.09.2025 08:37"
type input "28.09.2025"
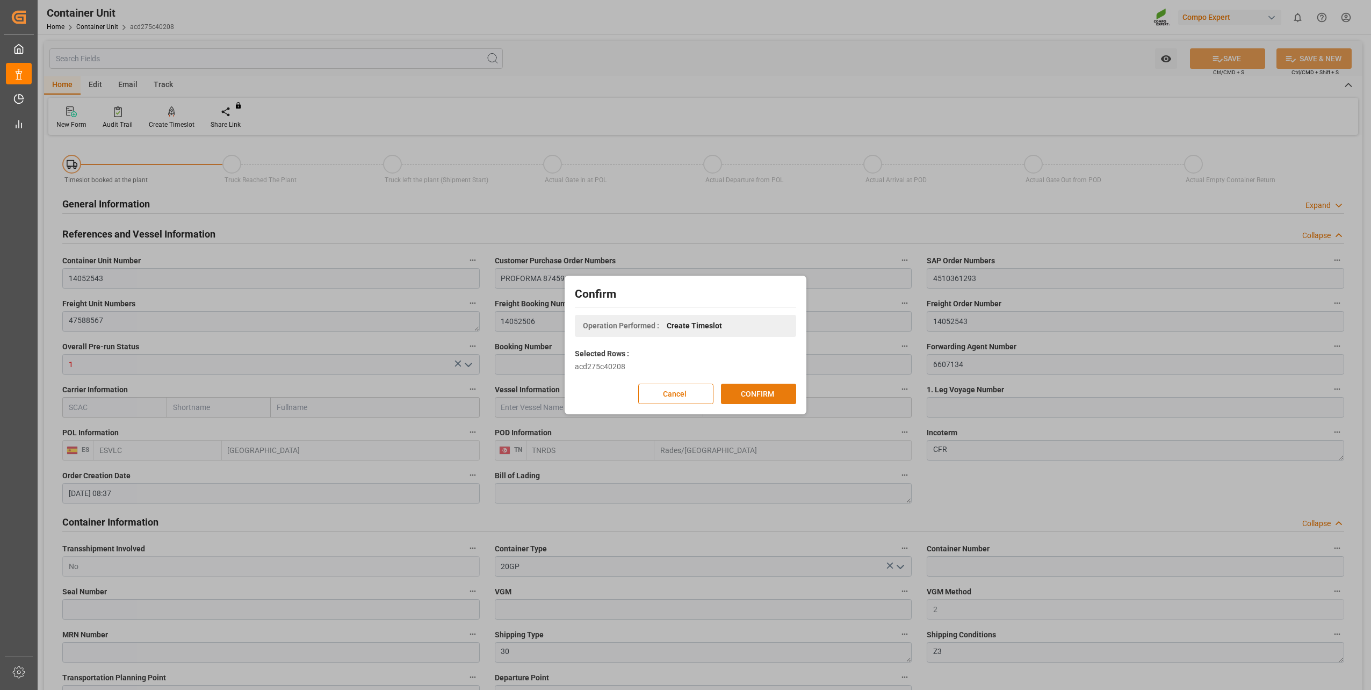
click at [785, 392] on button "CONFIRM" at bounding box center [758, 394] width 75 height 20
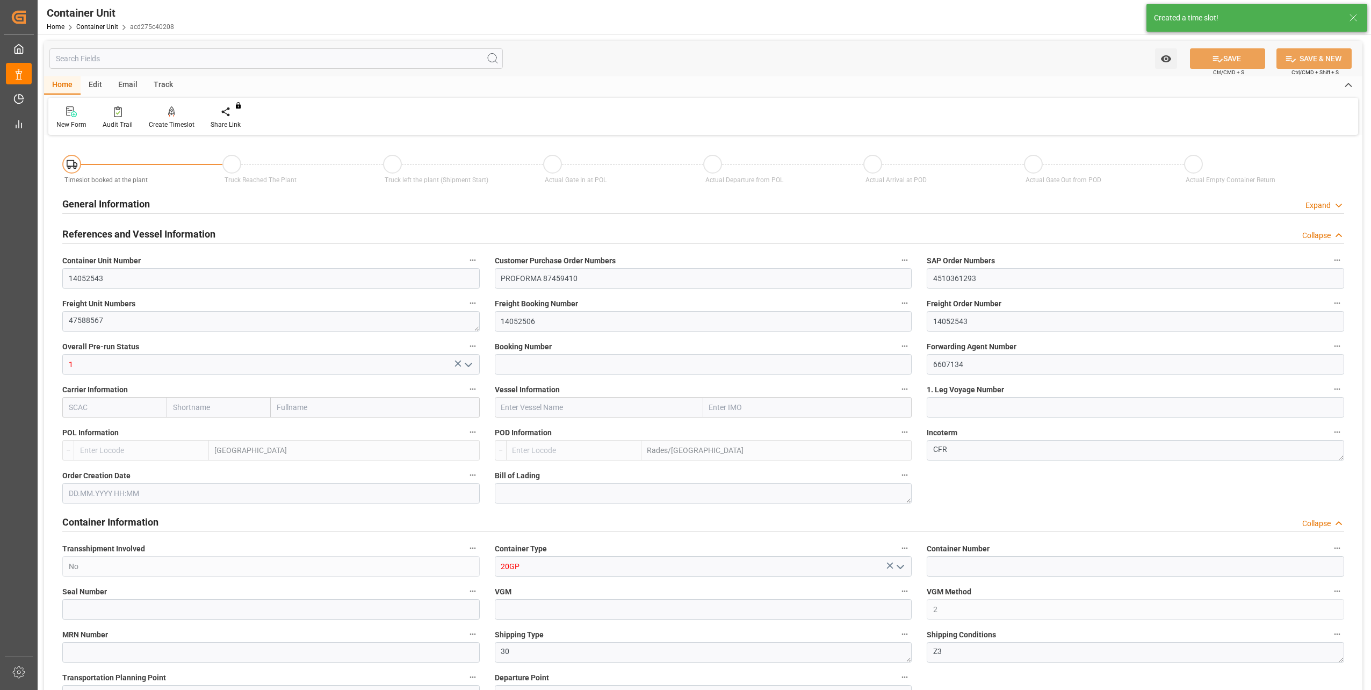
type input "ESVLC"
type input "TNRDS"
type input "7"
type input "0"
type input "8"
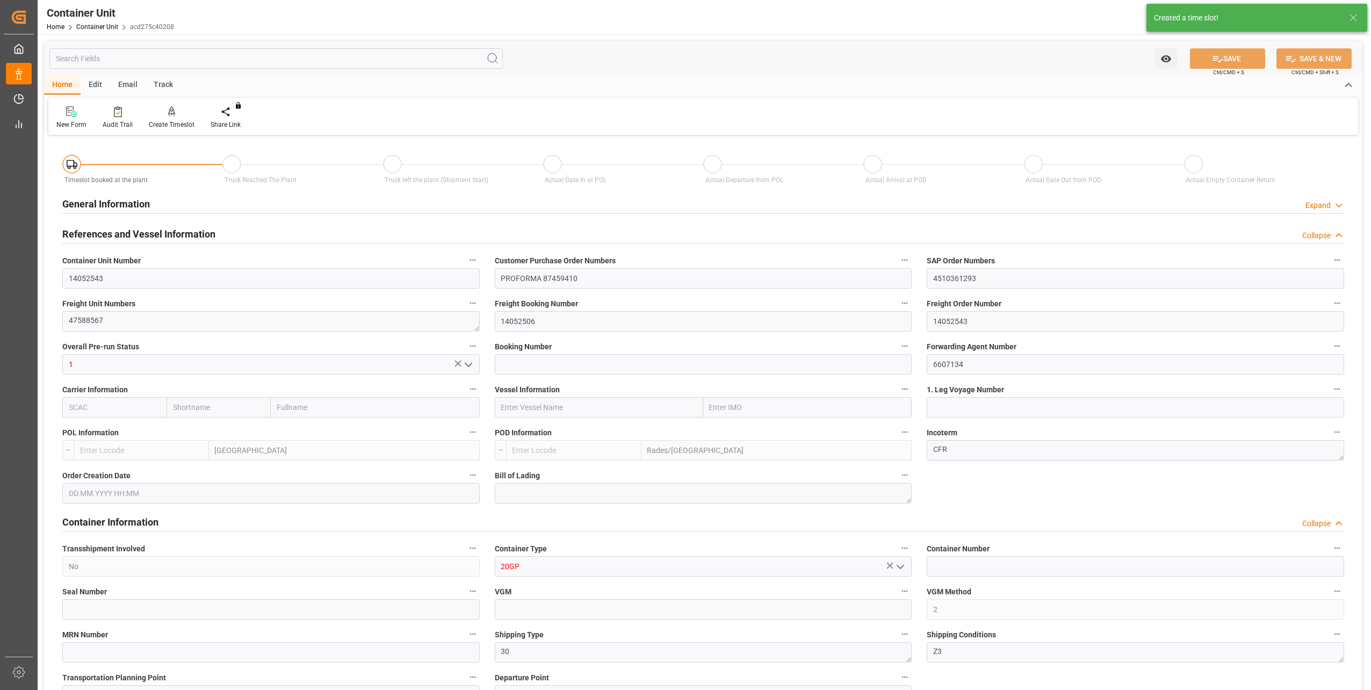
type input "0"
type input "138"
type input "16638.57"
type input "23.09.2025 08:37"
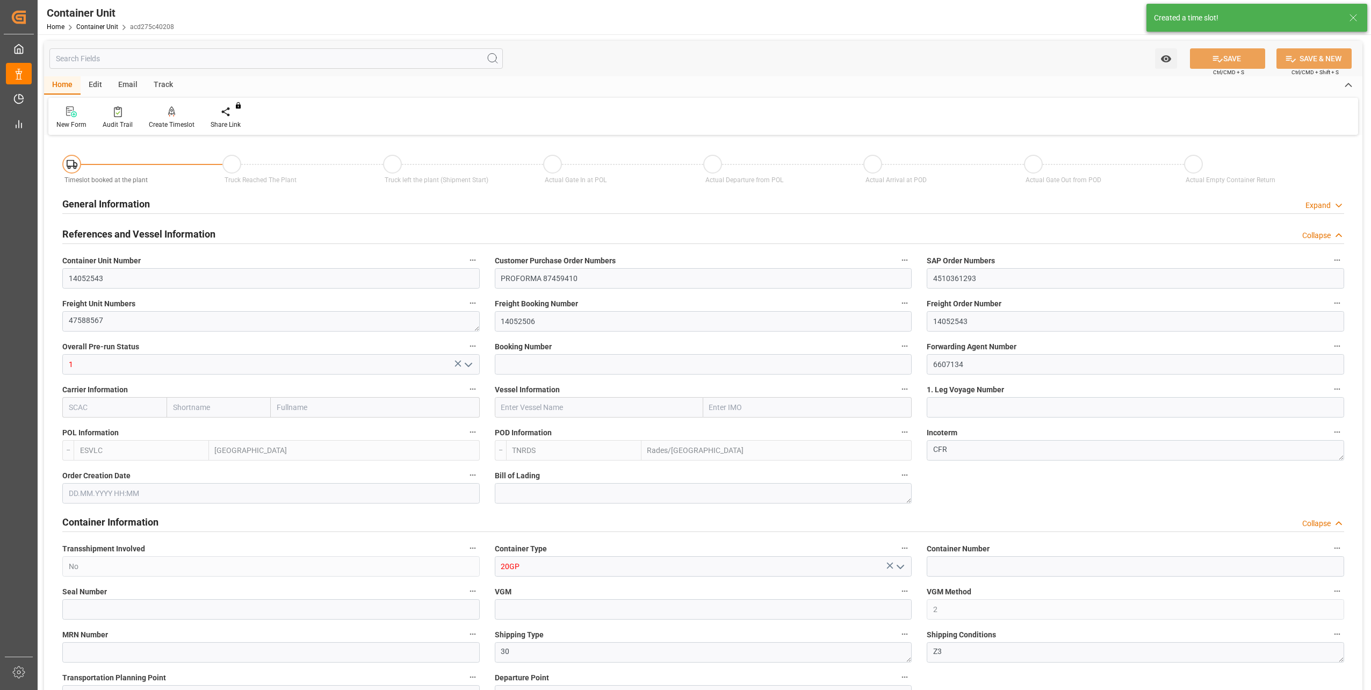
type input "28.09.2025"
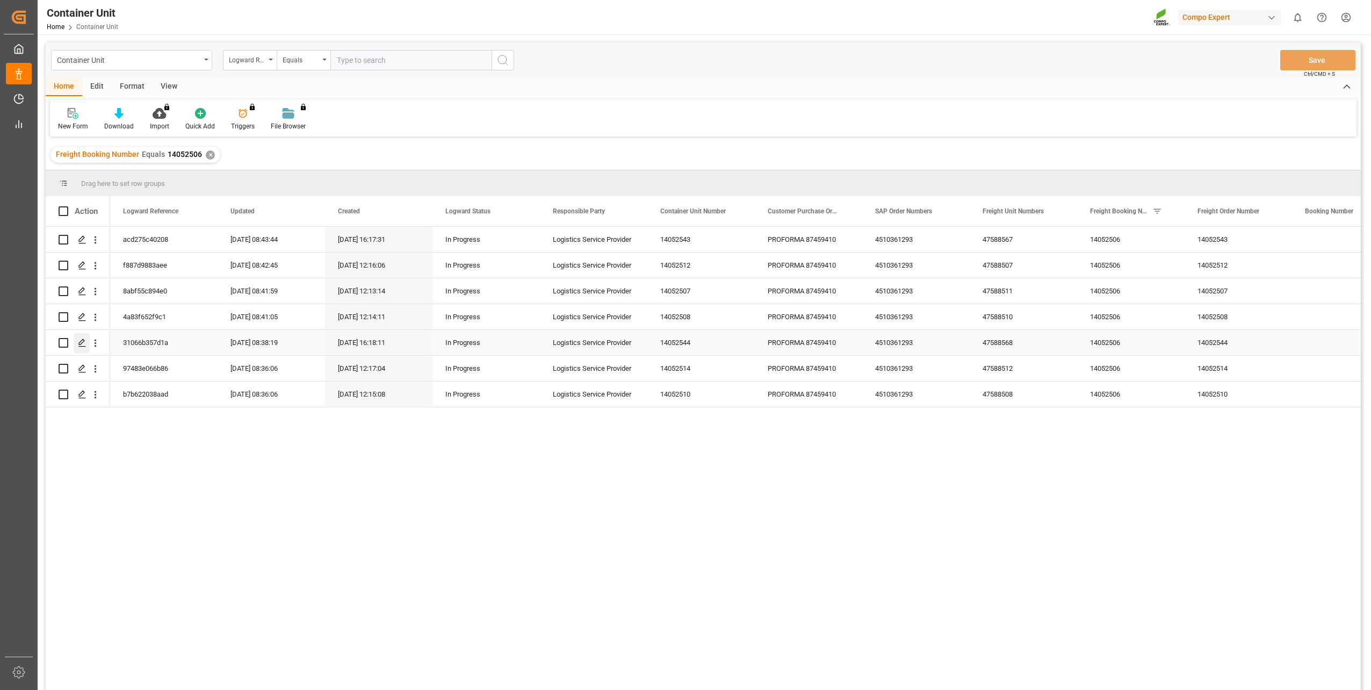
click at [80, 342] on icon "Press SPACE to select this row." at bounding box center [82, 342] width 9 height 9
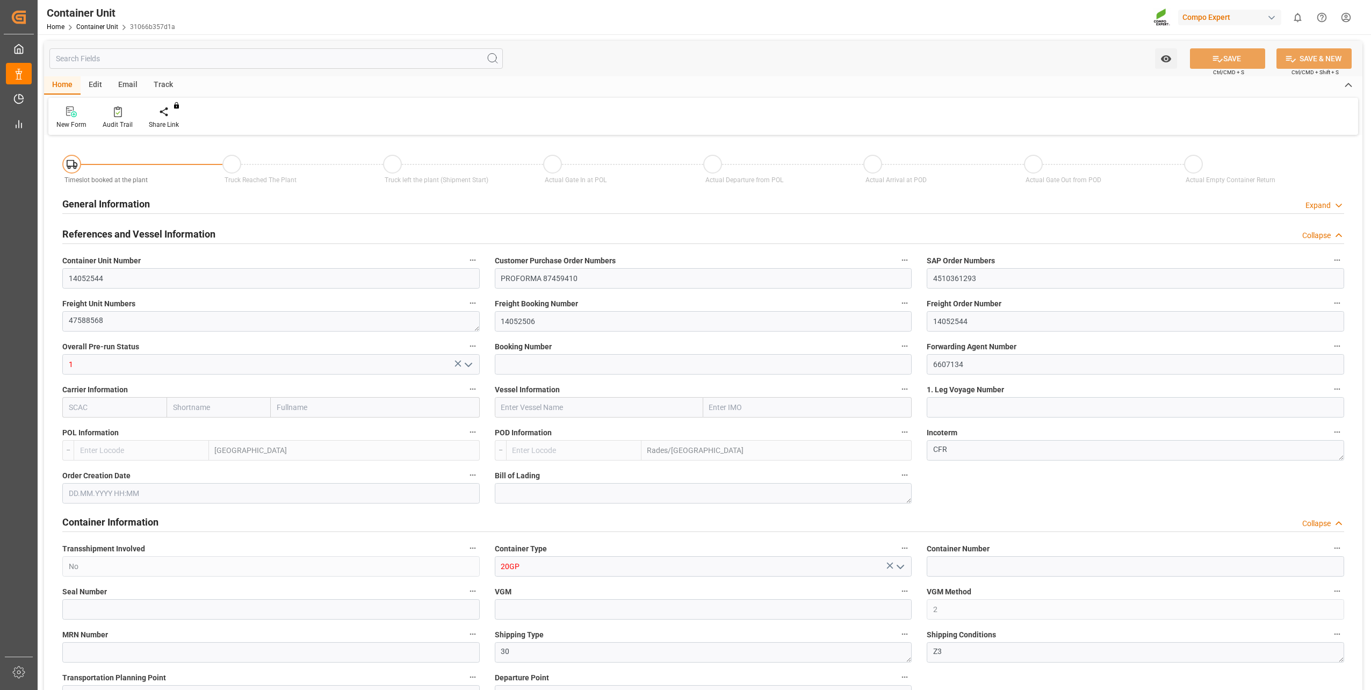
type input "ESVLC"
type input "TNRDS"
type input "7"
type input "0"
type input "8"
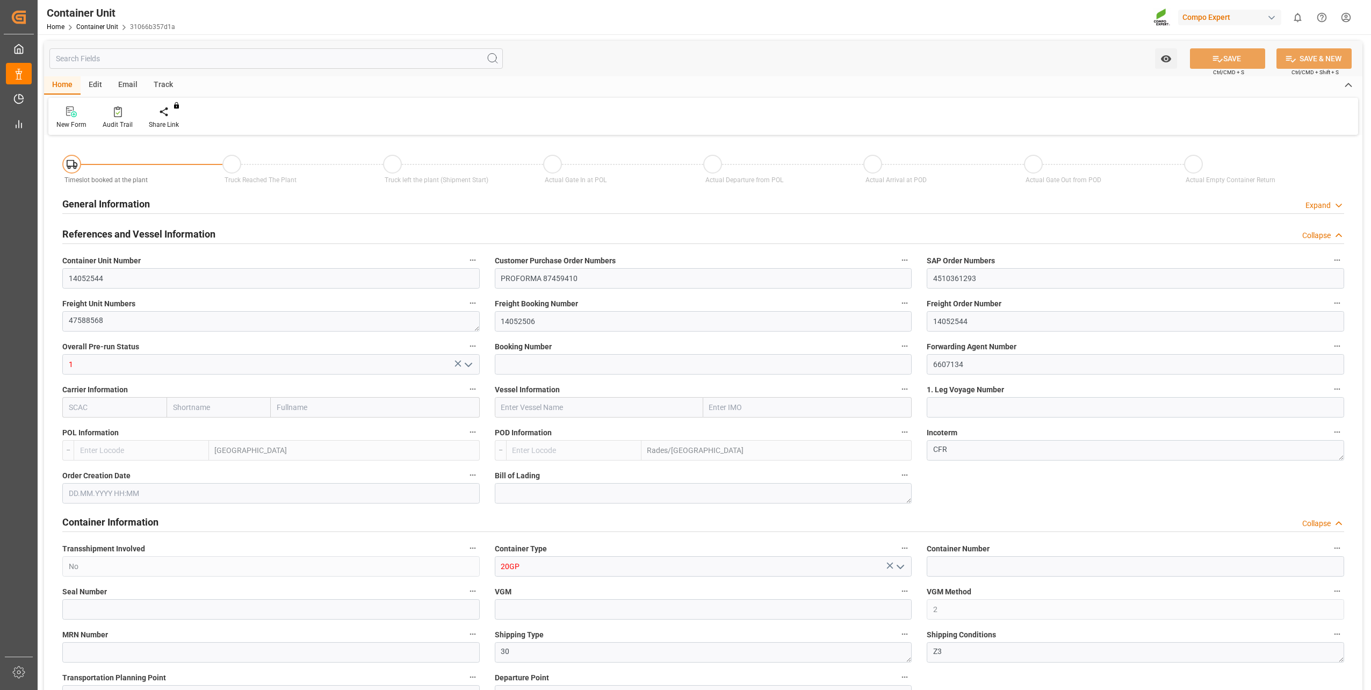
type input "0"
type input "138"
type input "23038"
type input "[DATE] 08:38"
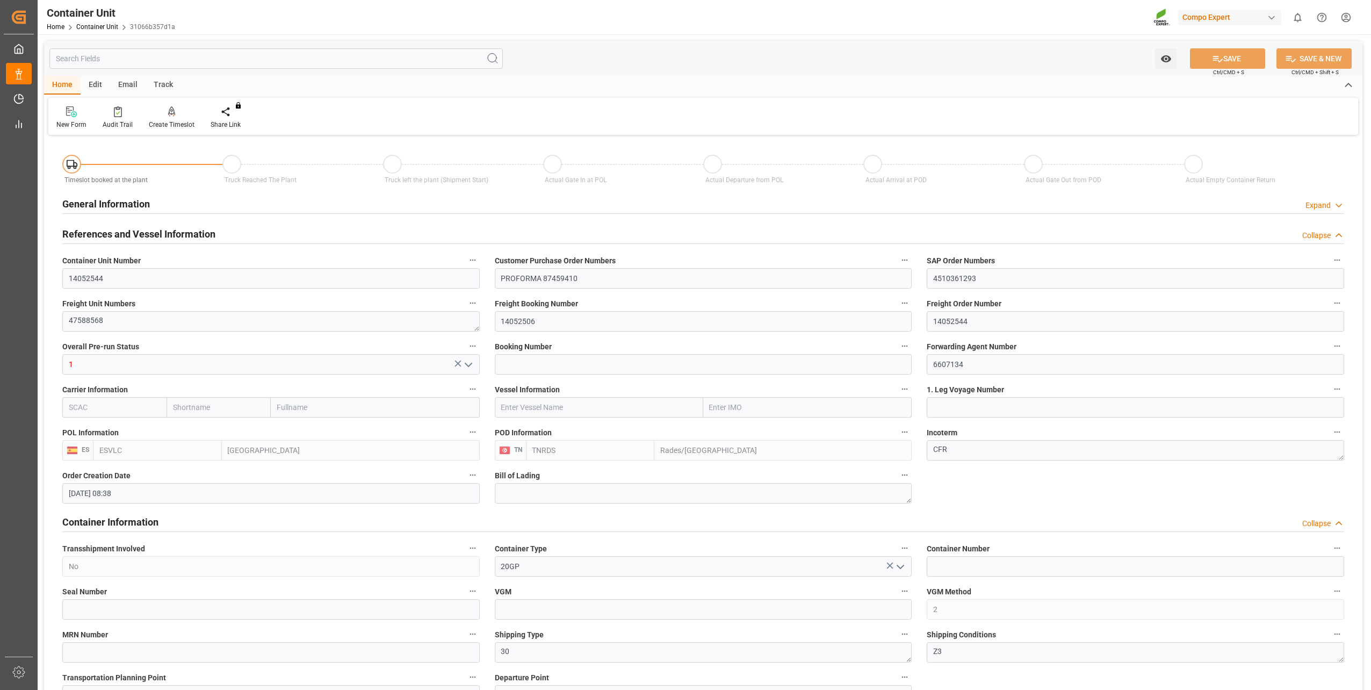
type input "28.09.2025"
click at [168, 108] on icon at bounding box center [172, 111] width 8 height 11
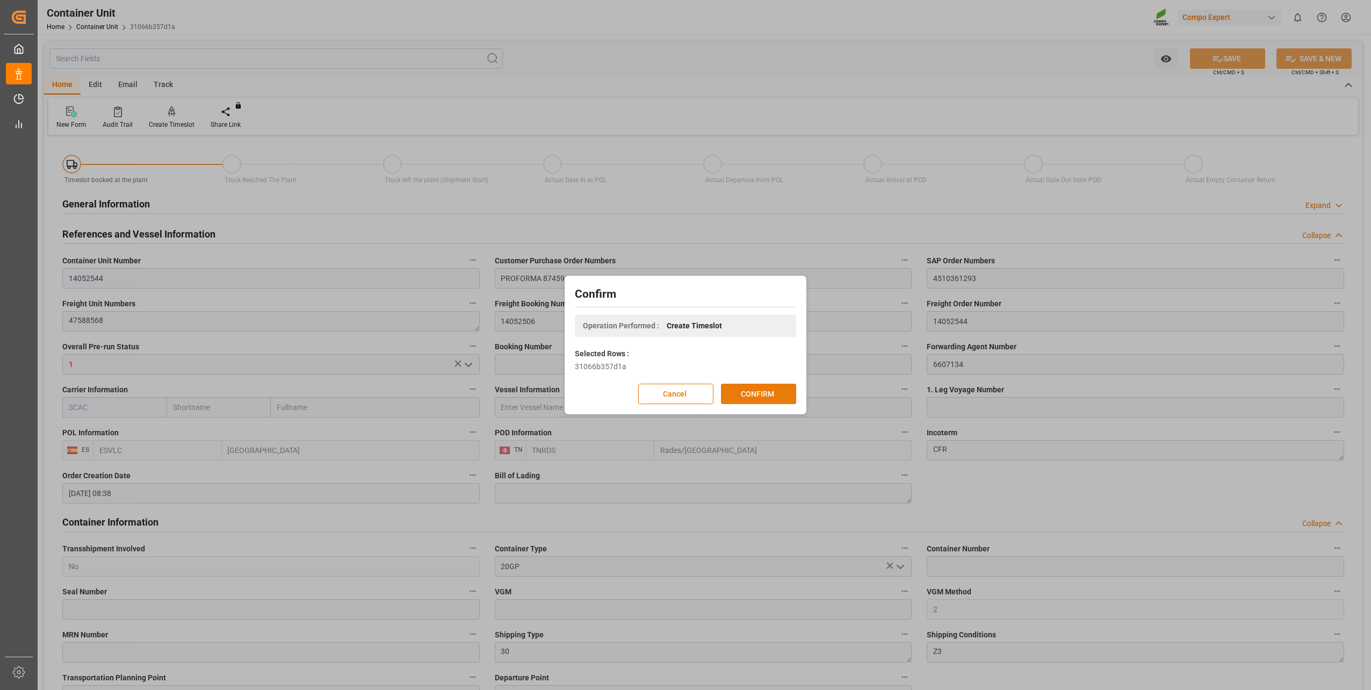
click at [738, 391] on button "CONFIRM" at bounding box center [758, 394] width 75 height 20
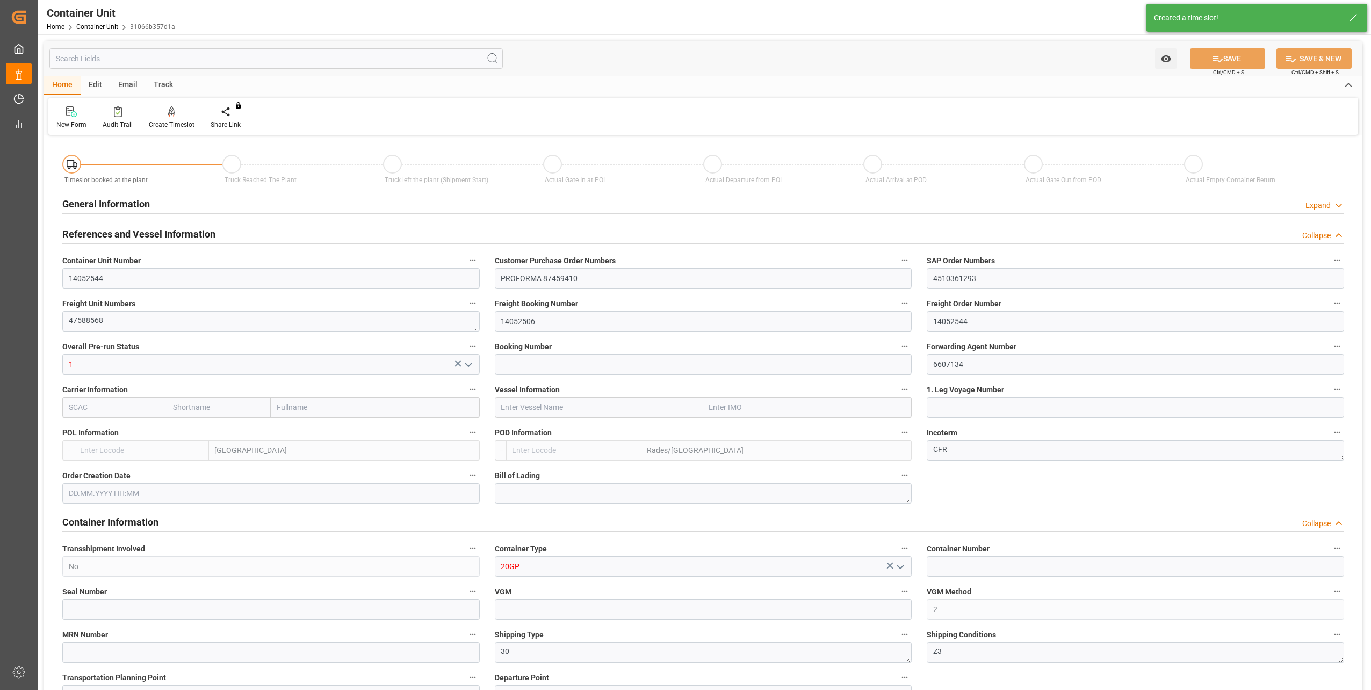
type input "ESVLC"
type input "TNRDS"
type input "7"
type input "0"
type input "8"
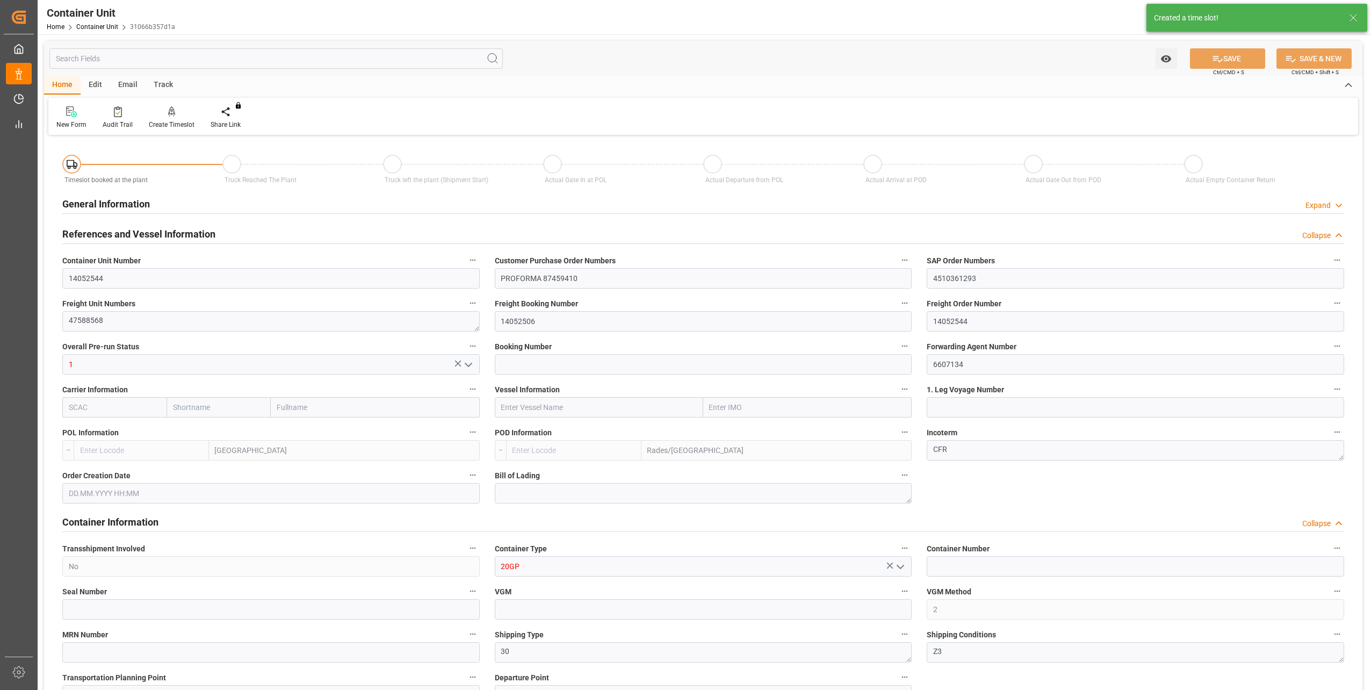
type input "0"
type input "138"
type input "23038"
type input "[DATE] 08:38"
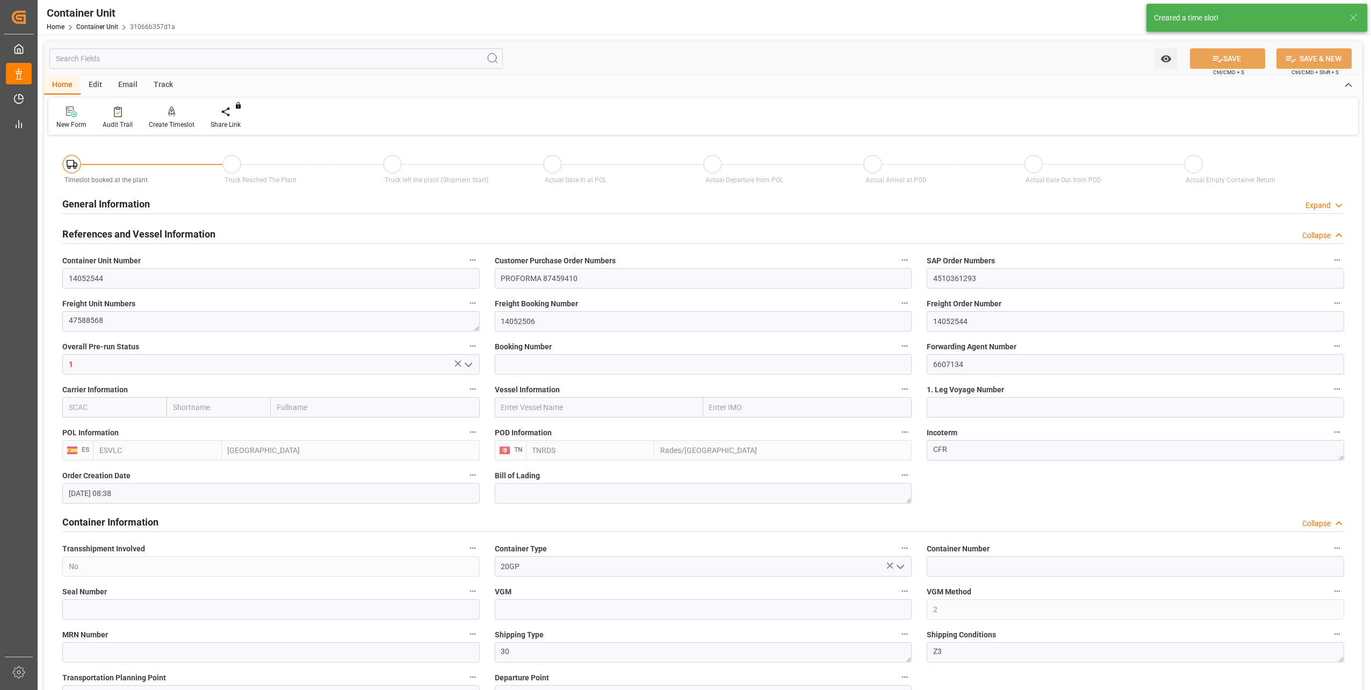
type input "28.09.2025"
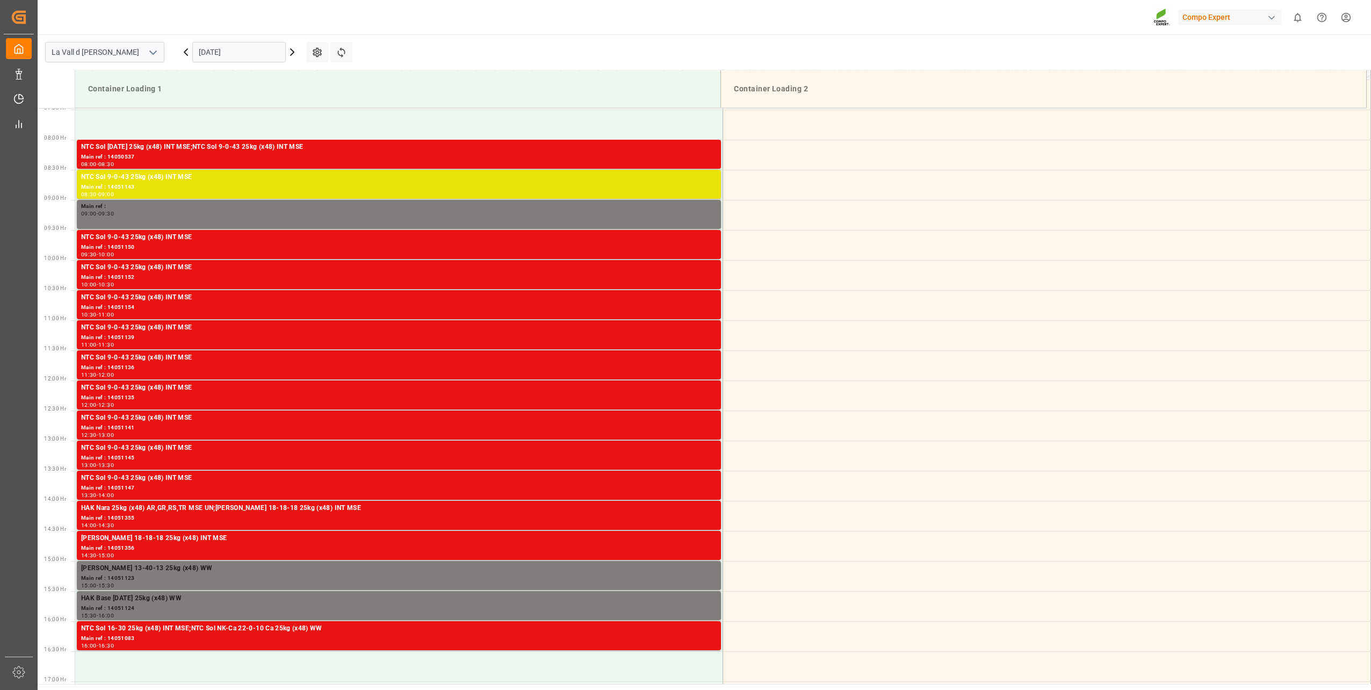
scroll to position [474, 0]
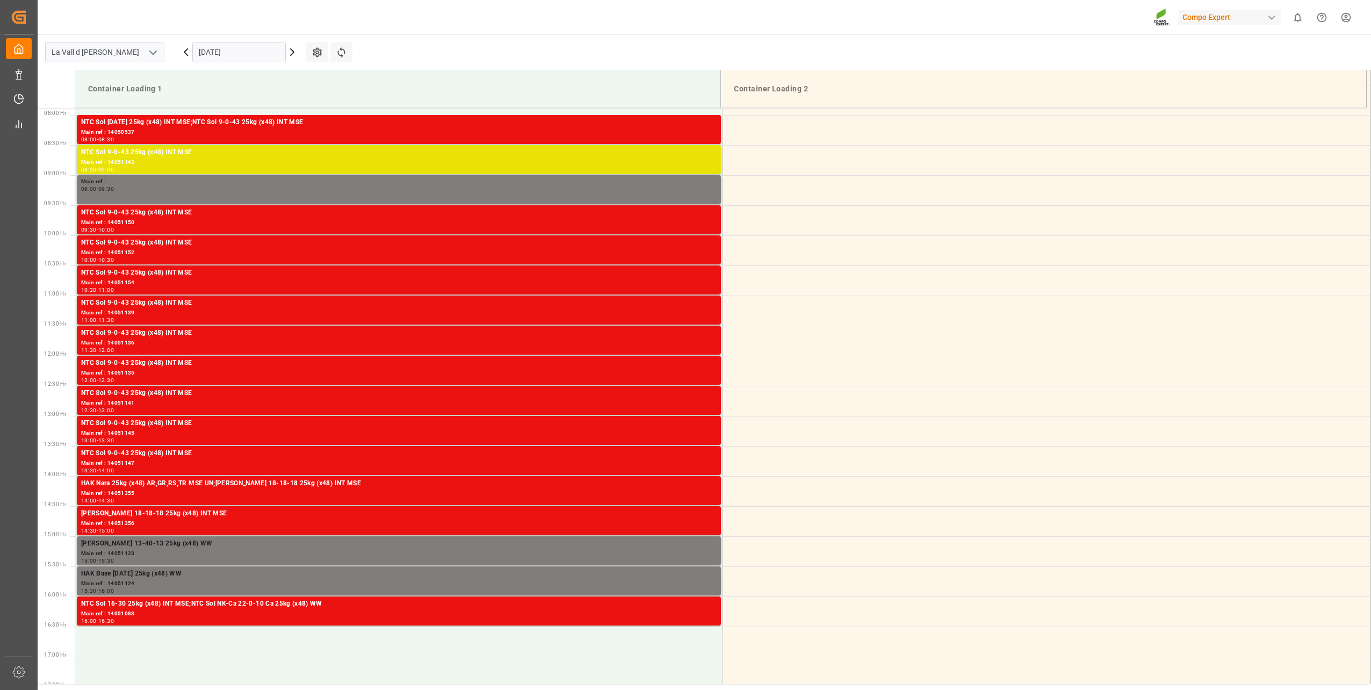
click at [237, 55] on input "[DATE]" at bounding box center [238, 52] width 93 height 20
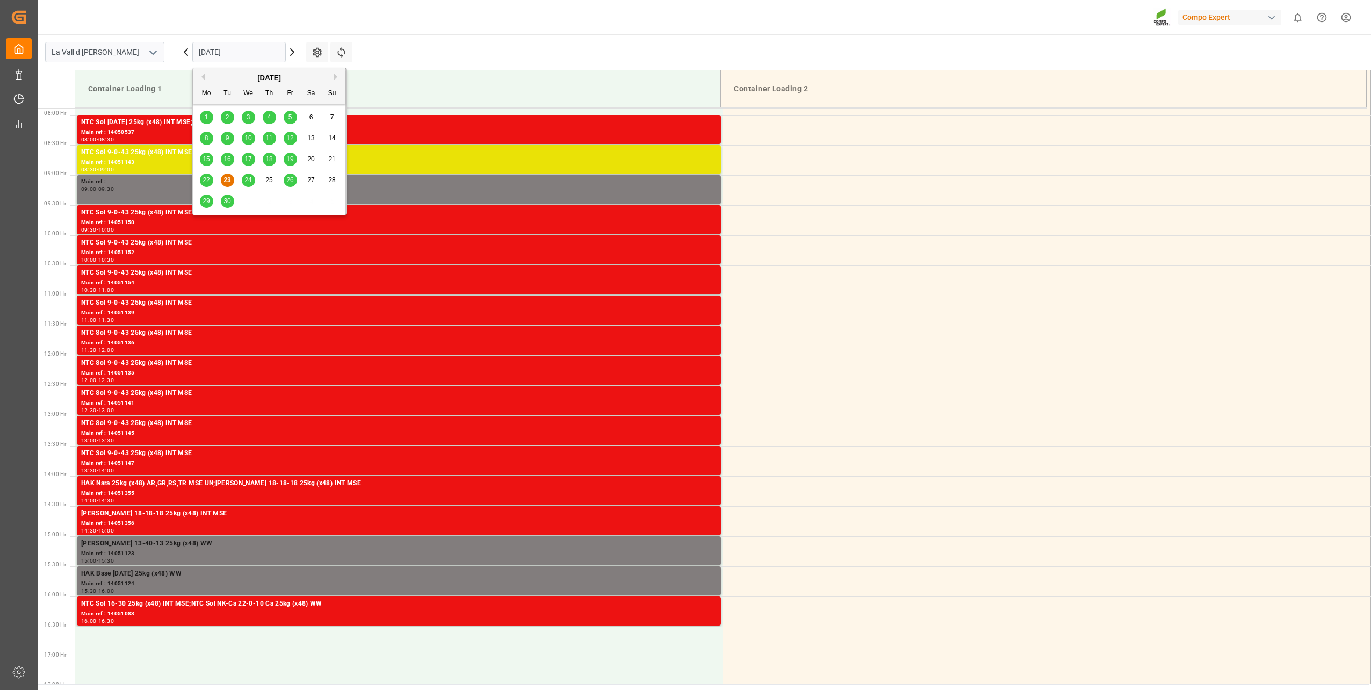
click at [289, 175] on div "26" at bounding box center [290, 180] width 13 height 13
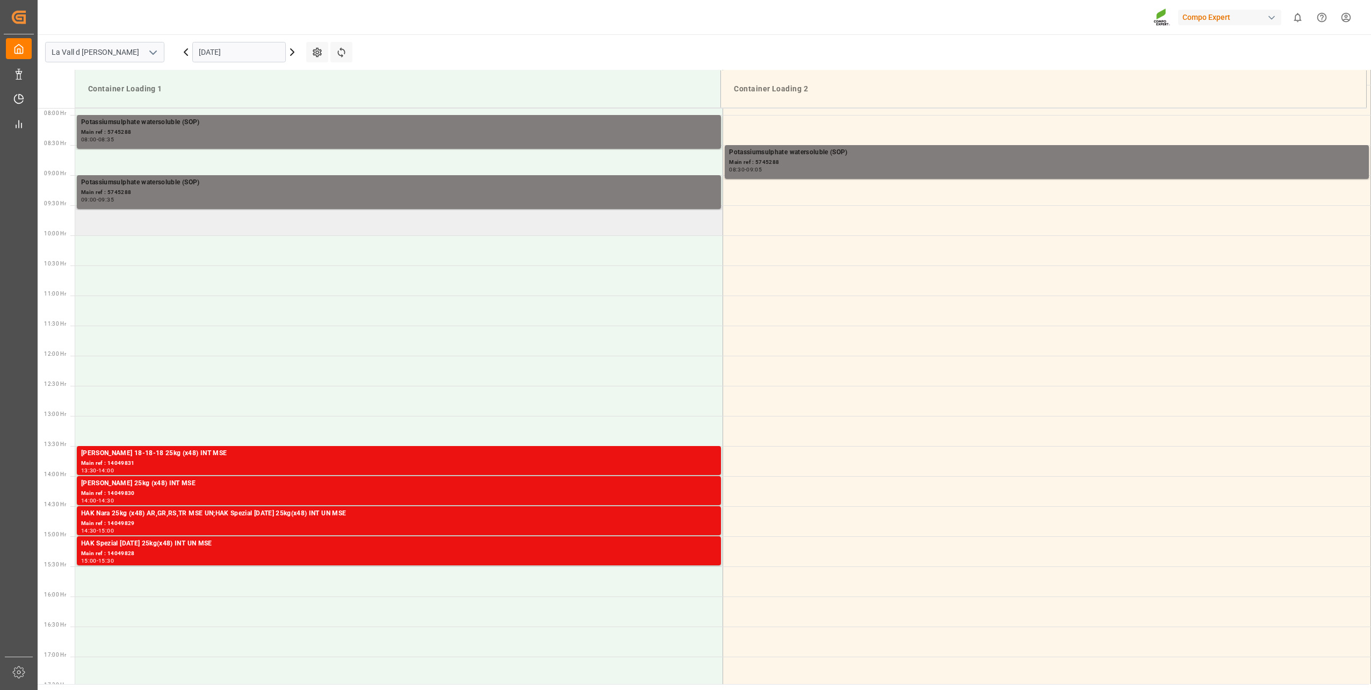
click at [261, 213] on td at bounding box center [399, 220] width 648 height 30
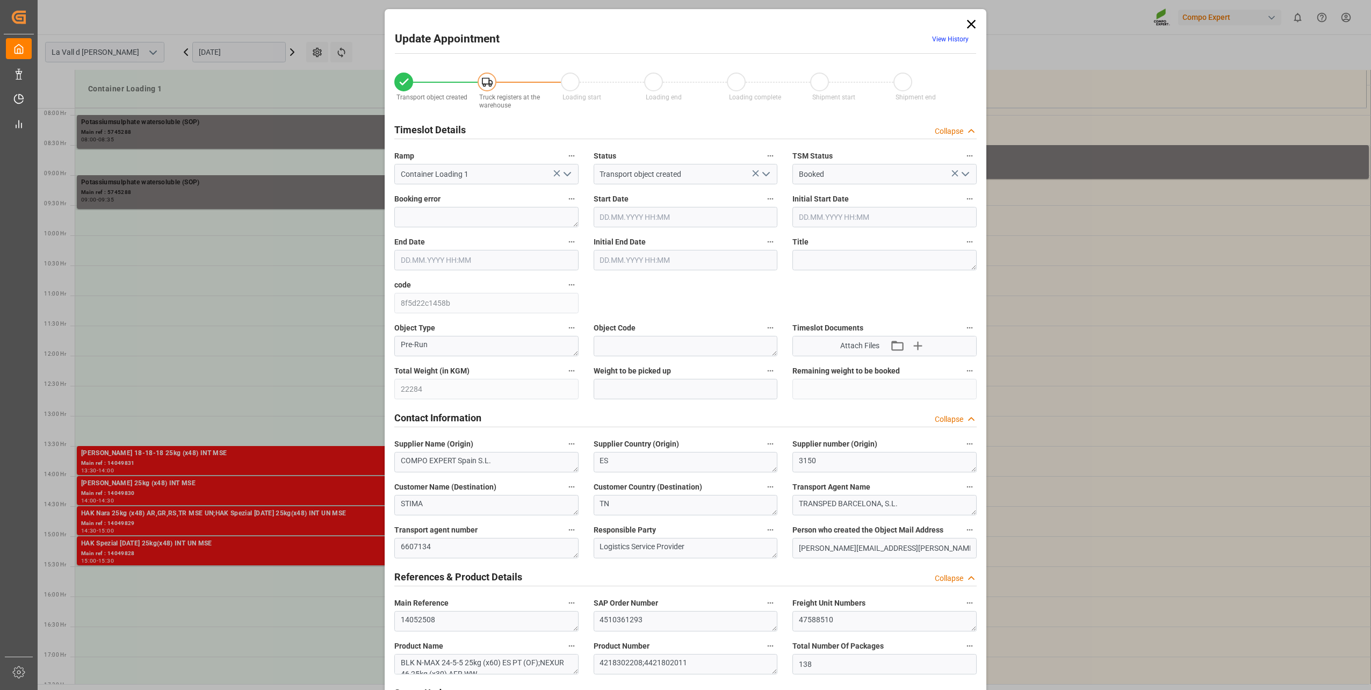
type input "22284"
type input "138"
type input "26.09.2025 09:30"
type input "26.09.2025 10:00"
type input "23.09.2025 08:36"
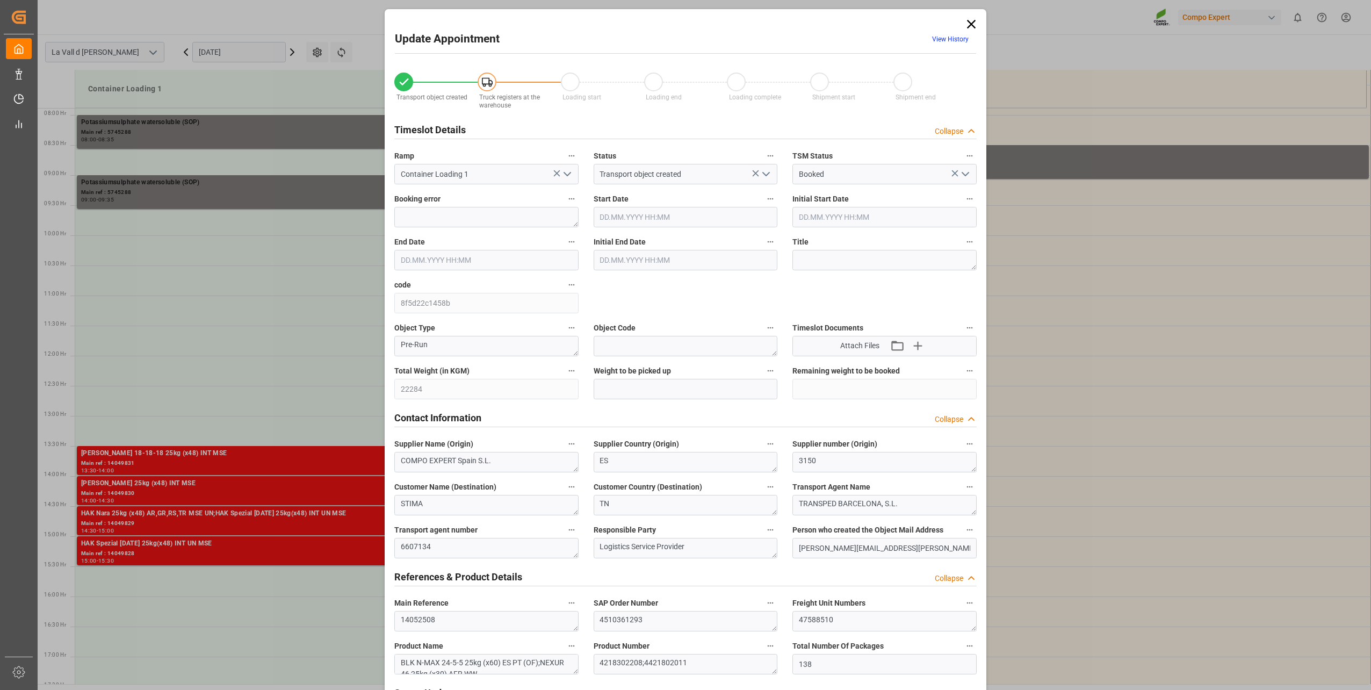
type input "23.09.2025 06:40"
click at [651, 213] on input "26.09.2025 09:30" at bounding box center [686, 217] width 184 height 20
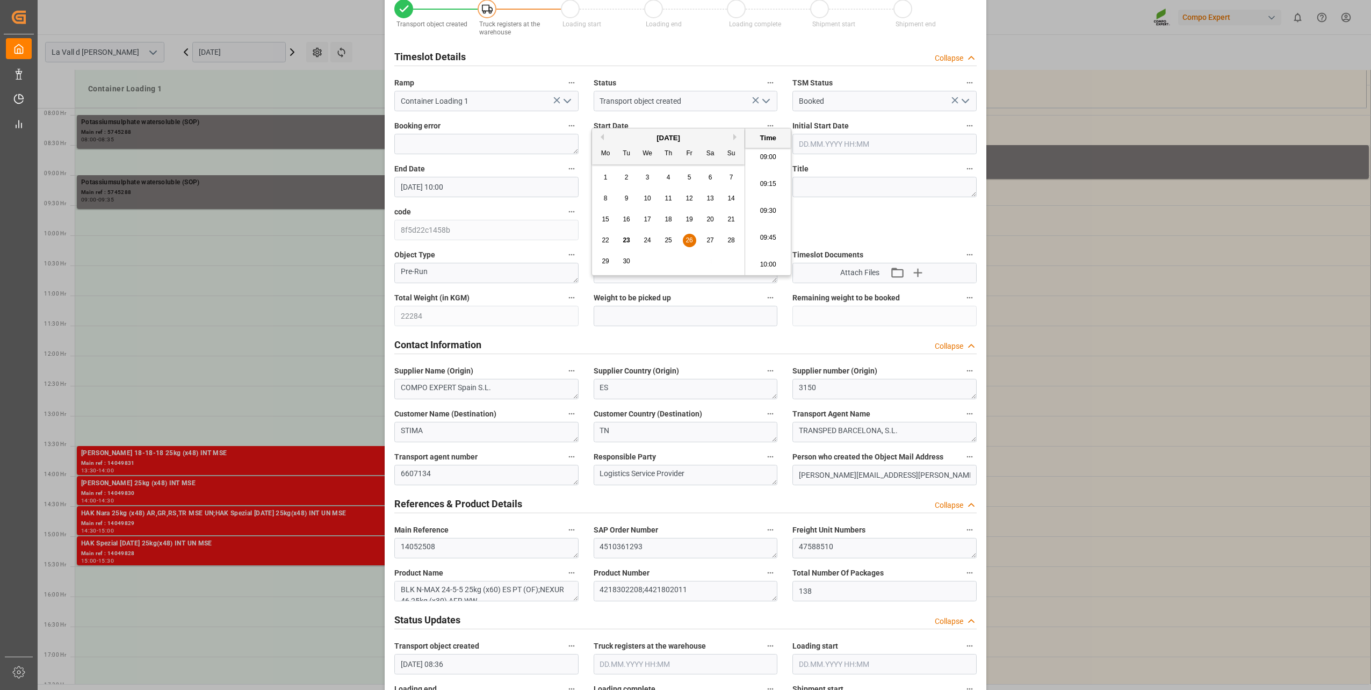
scroll to position [161, 0]
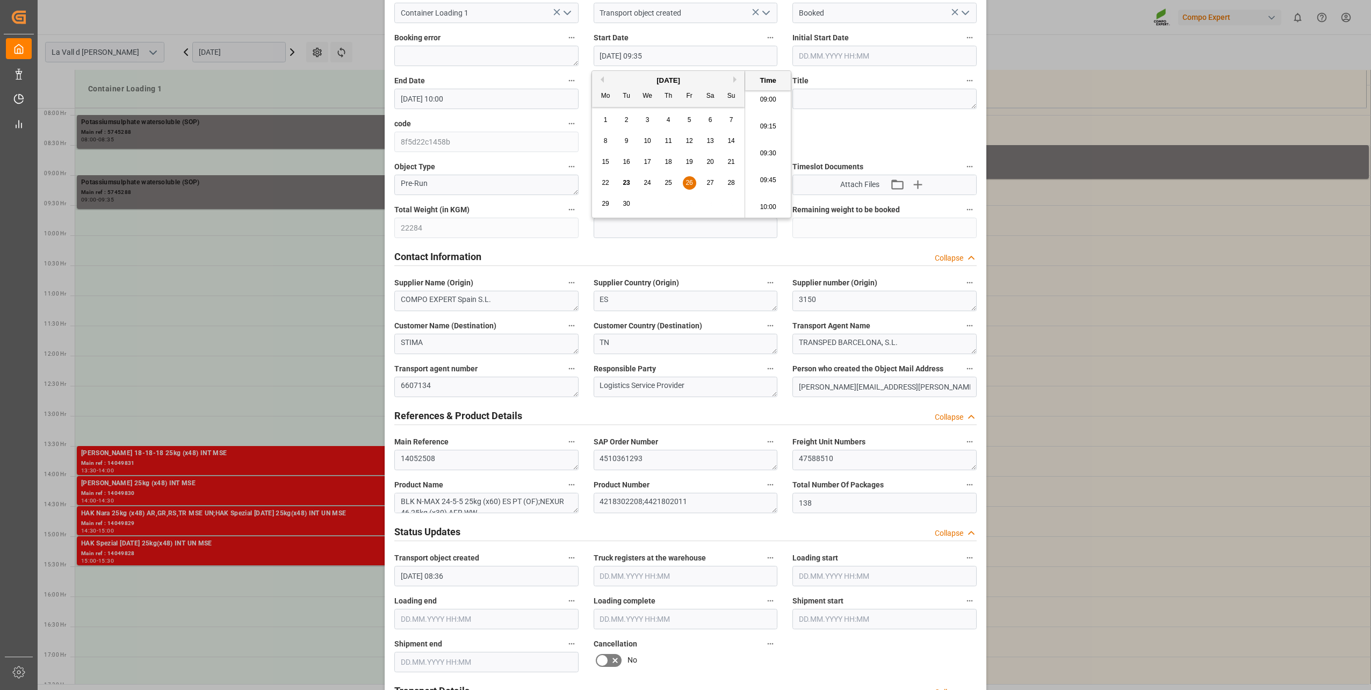
type input "26.09.2025 09:35"
click at [381, 230] on div "Update Appointment View History Transport object created Truck registers at the…" at bounding box center [685, 345] width 1371 height 690
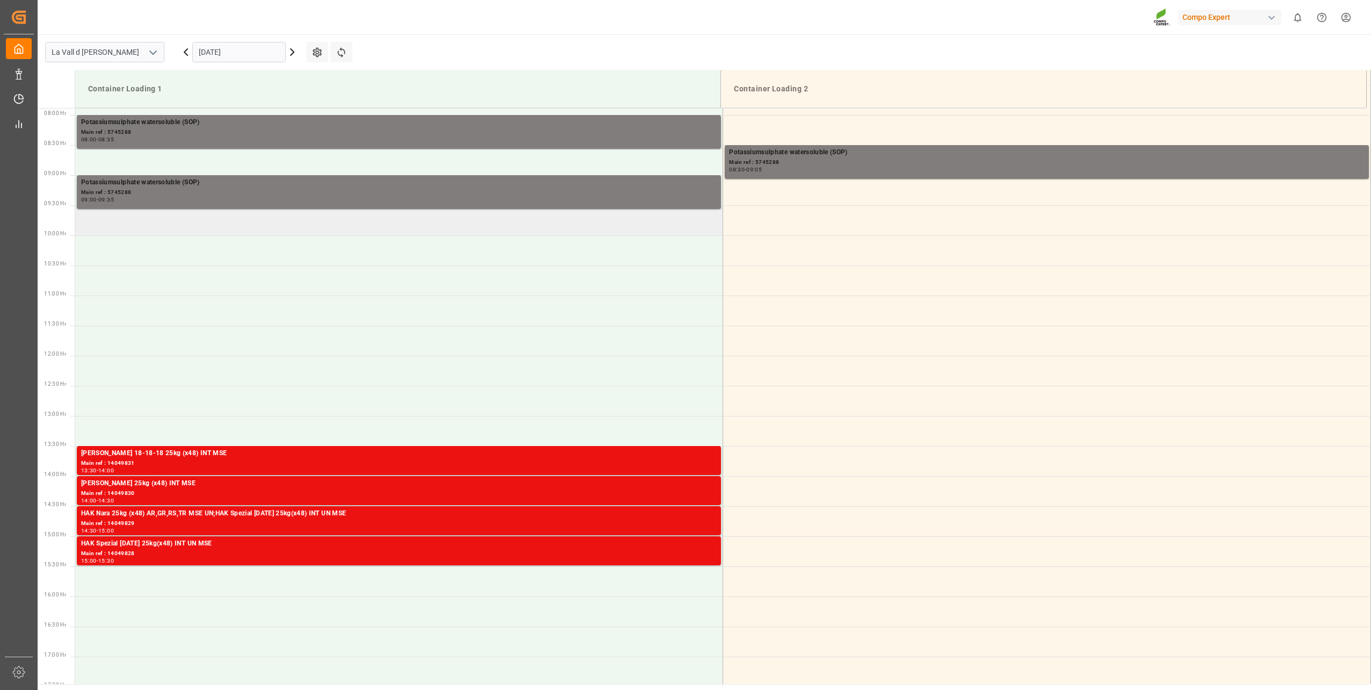
click at [394, 233] on td at bounding box center [399, 220] width 648 height 30
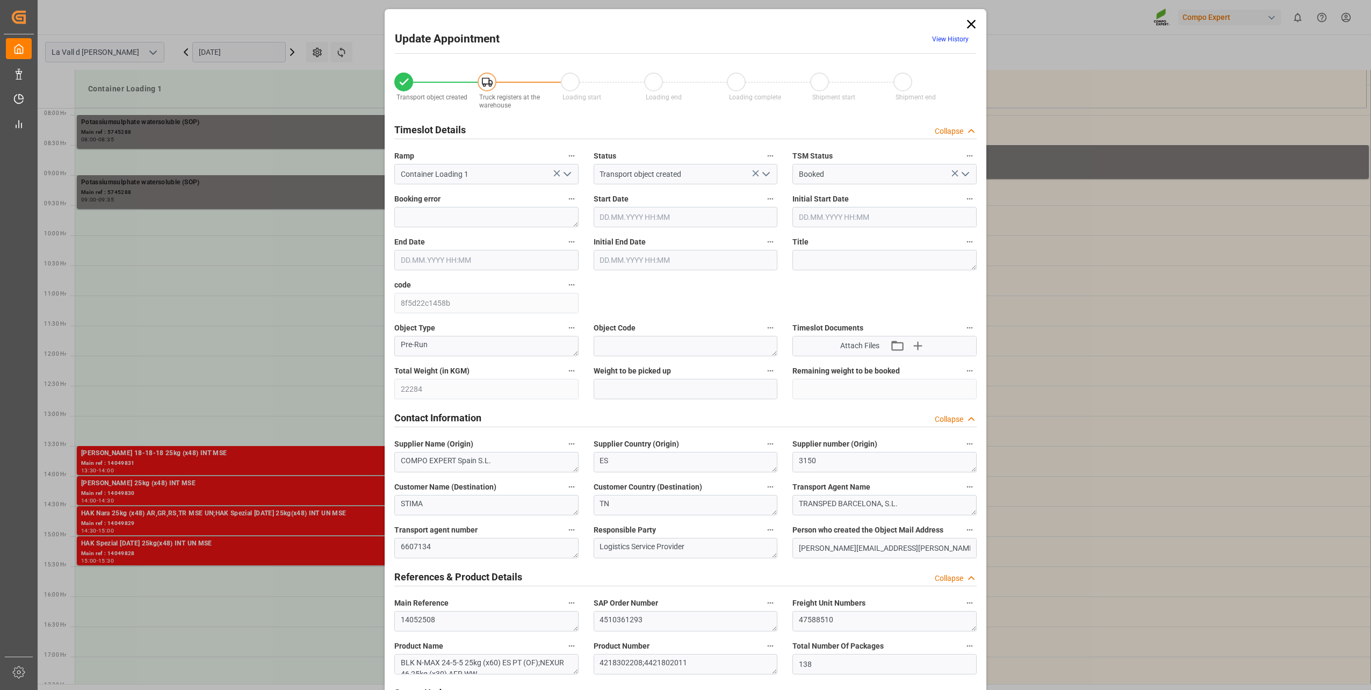
type input "26.09.2025 09:30"
type input "26.09.2025 10:00"
type input "23.09.2025 08:36"
type input "23.09.2025 06:40"
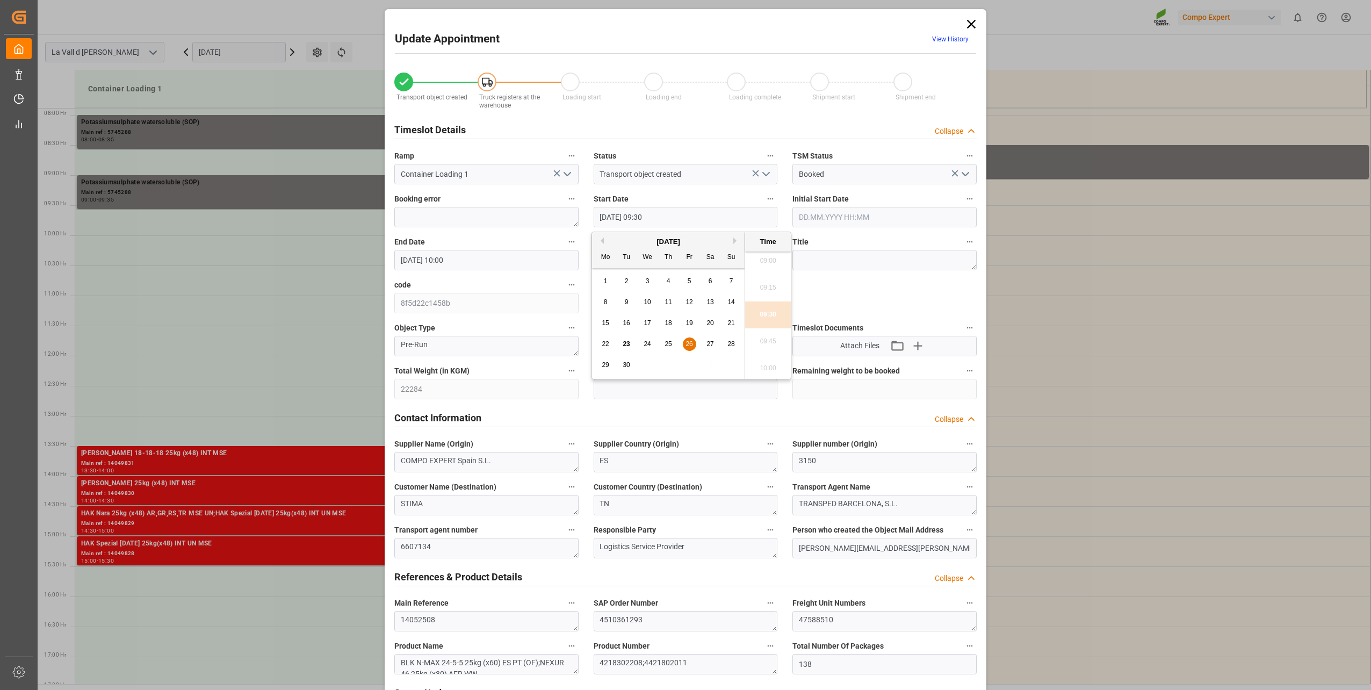
drag, startPoint x: 653, startPoint y: 212, endPoint x: 665, endPoint y: 214, distance: 11.5
click at [665, 214] on input "26.09.2025 09:30" at bounding box center [686, 217] width 184 height 20
type input "26.09.2025 09:35"
drag, startPoint x: 400, startPoint y: 398, endPoint x: 610, endPoint y: 391, distance: 210.2
click at [610, 391] on input "text" at bounding box center [686, 389] width 184 height 20
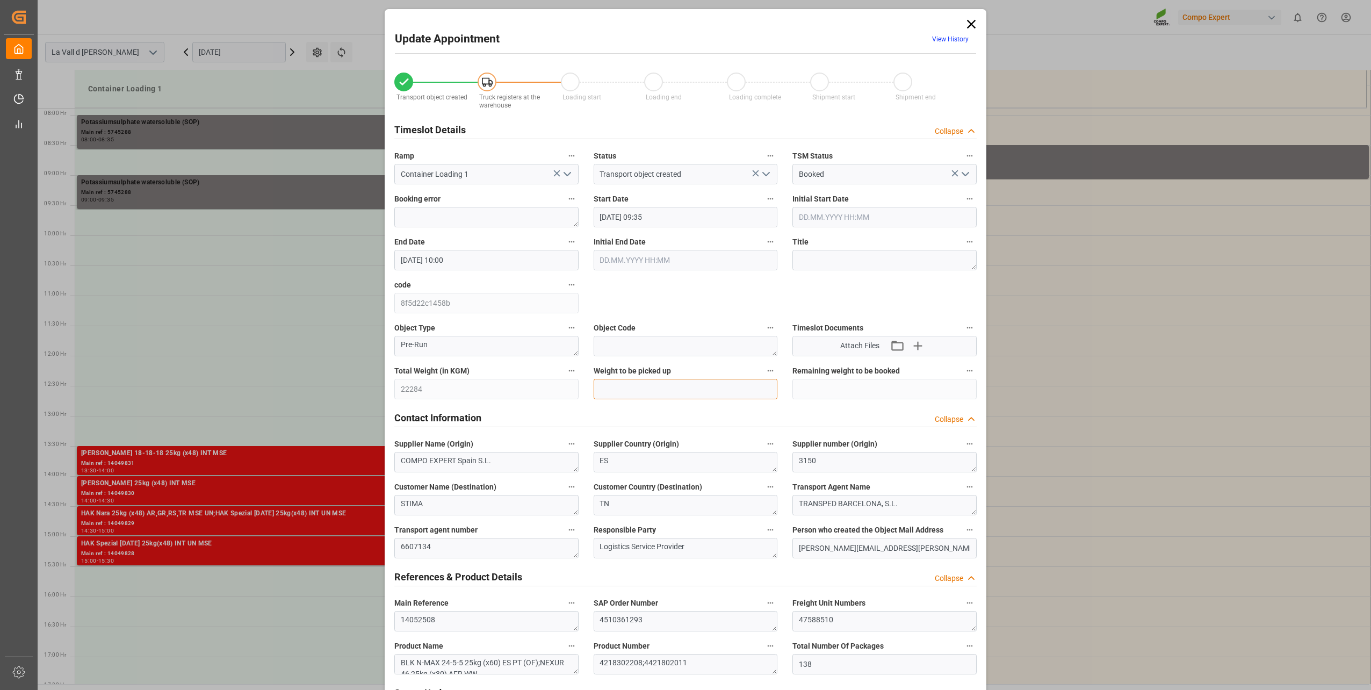
click at [610, 390] on input "text" at bounding box center [686, 389] width 184 height 20
paste input "22284"
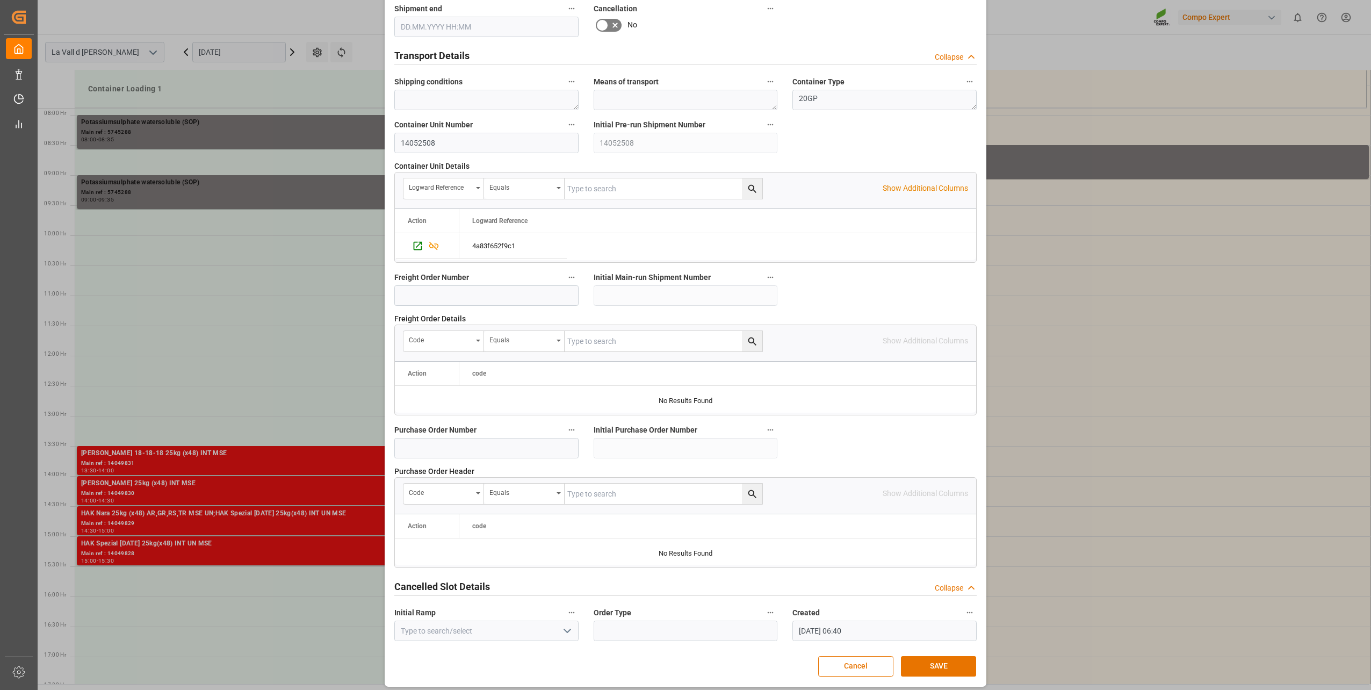
scroll to position [801, 0]
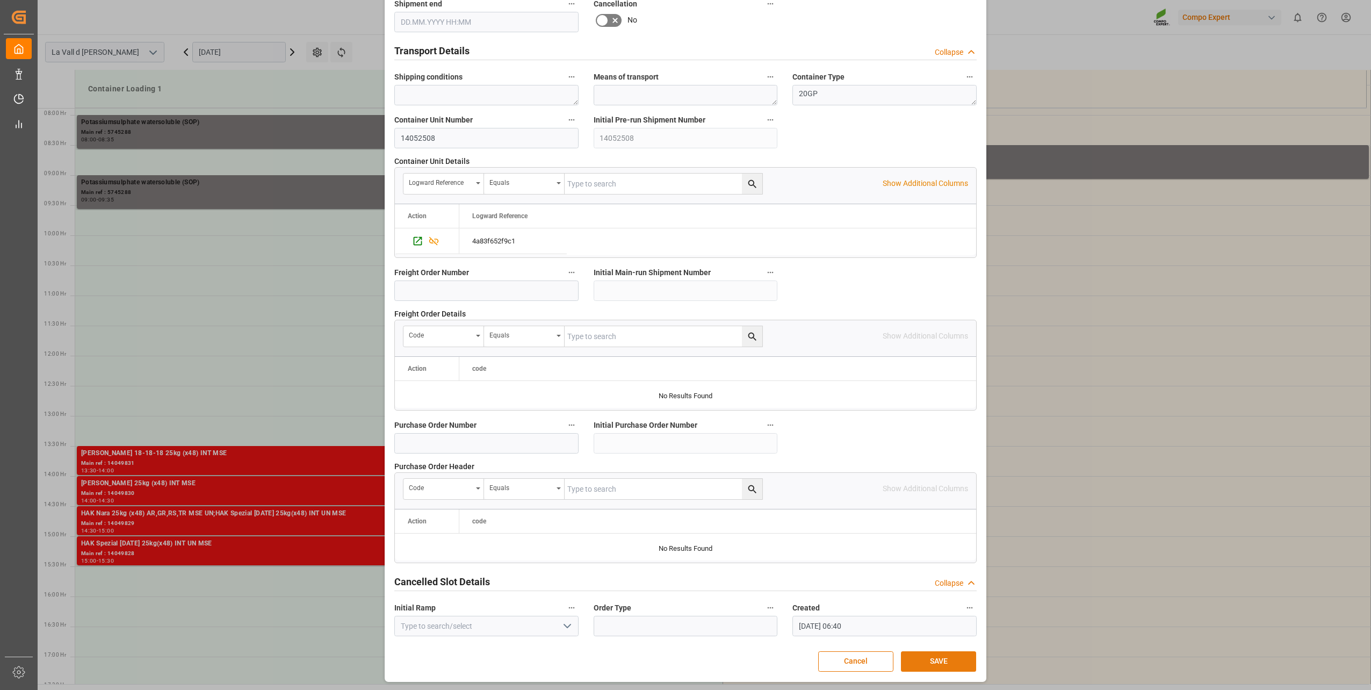
type input "22284"
click at [958, 660] on button "SAVE" at bounding box center [938, 661] width 75 height 20
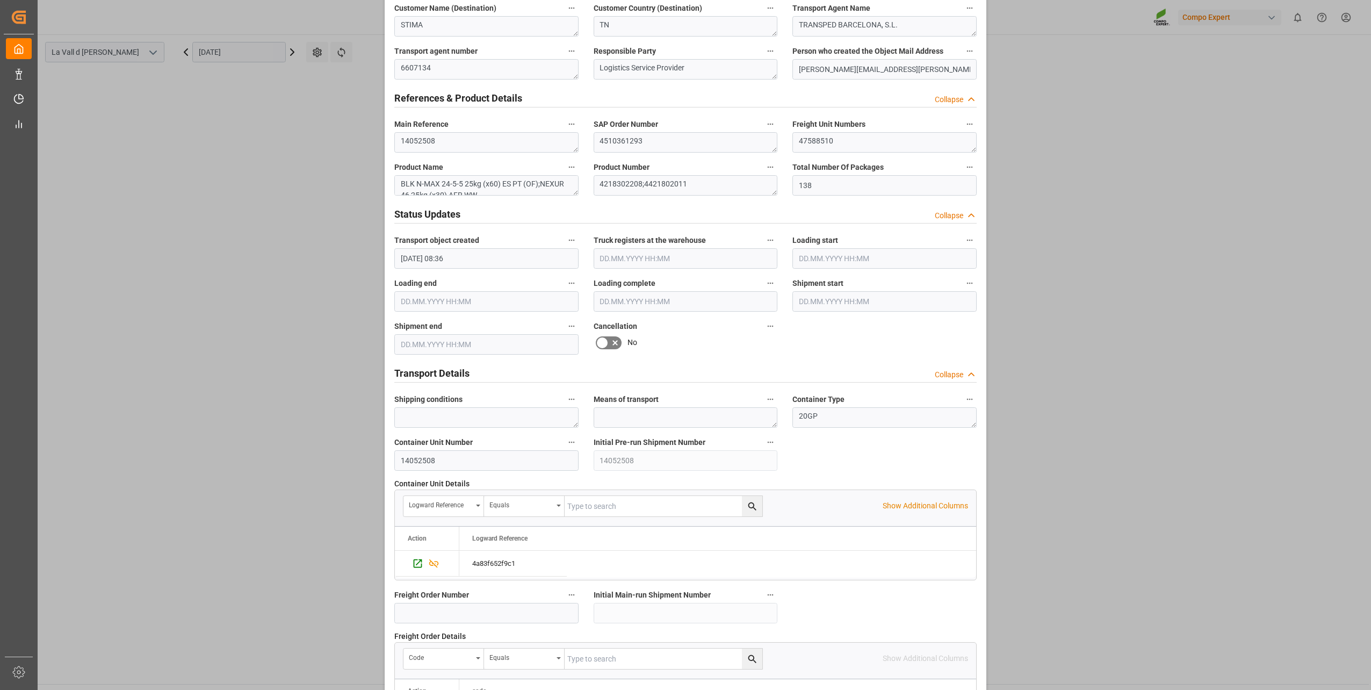
scroll to position [211, 0]
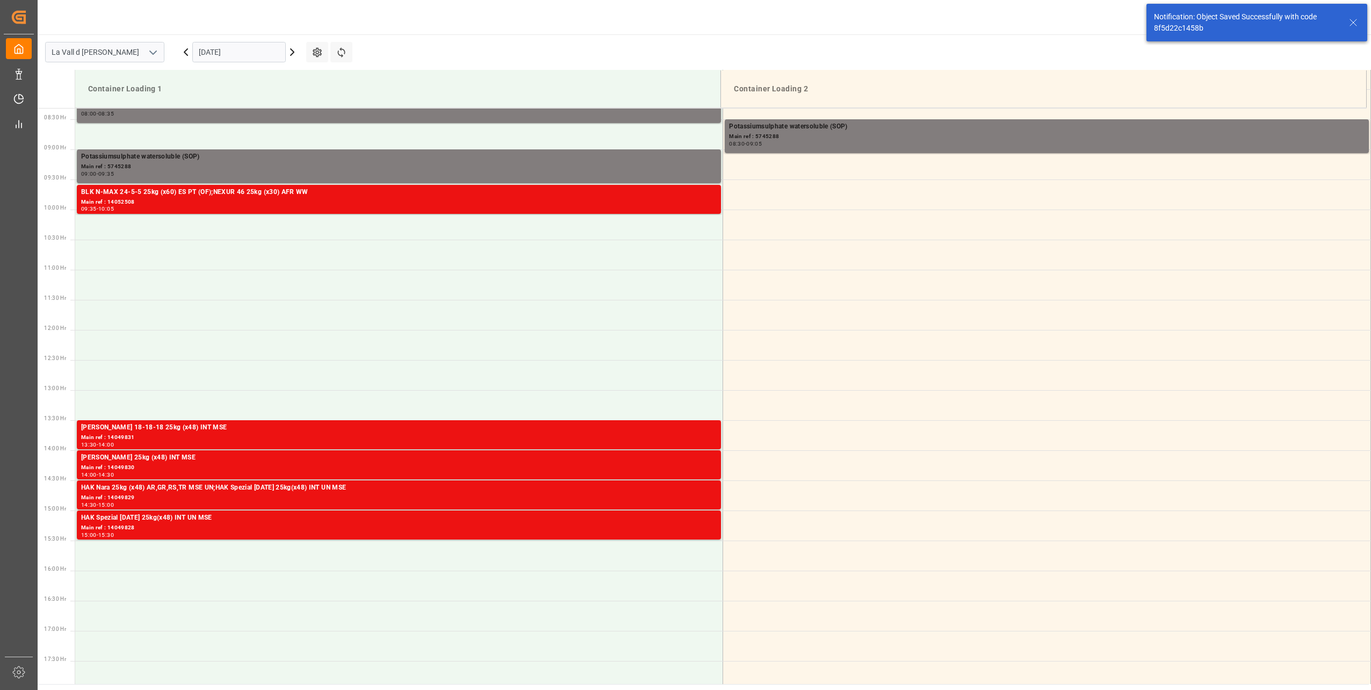
scroll to position [535, 0]
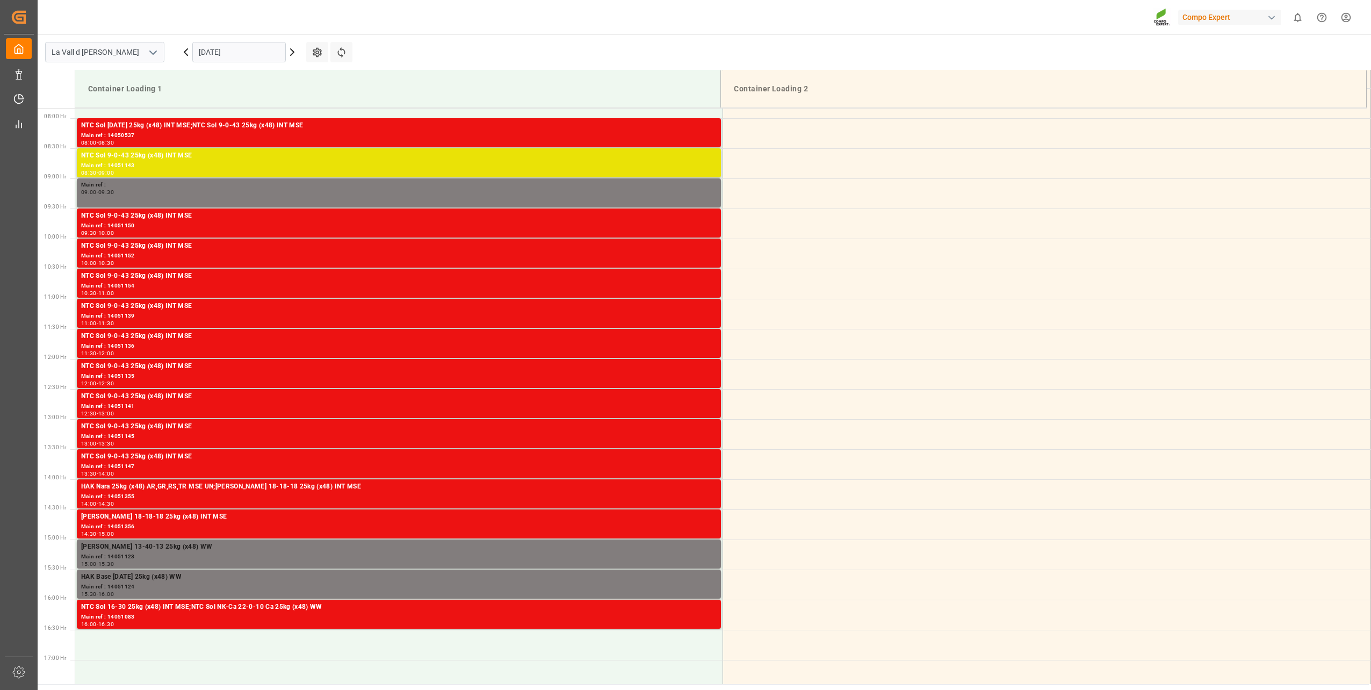
scroll to position [474, 0]
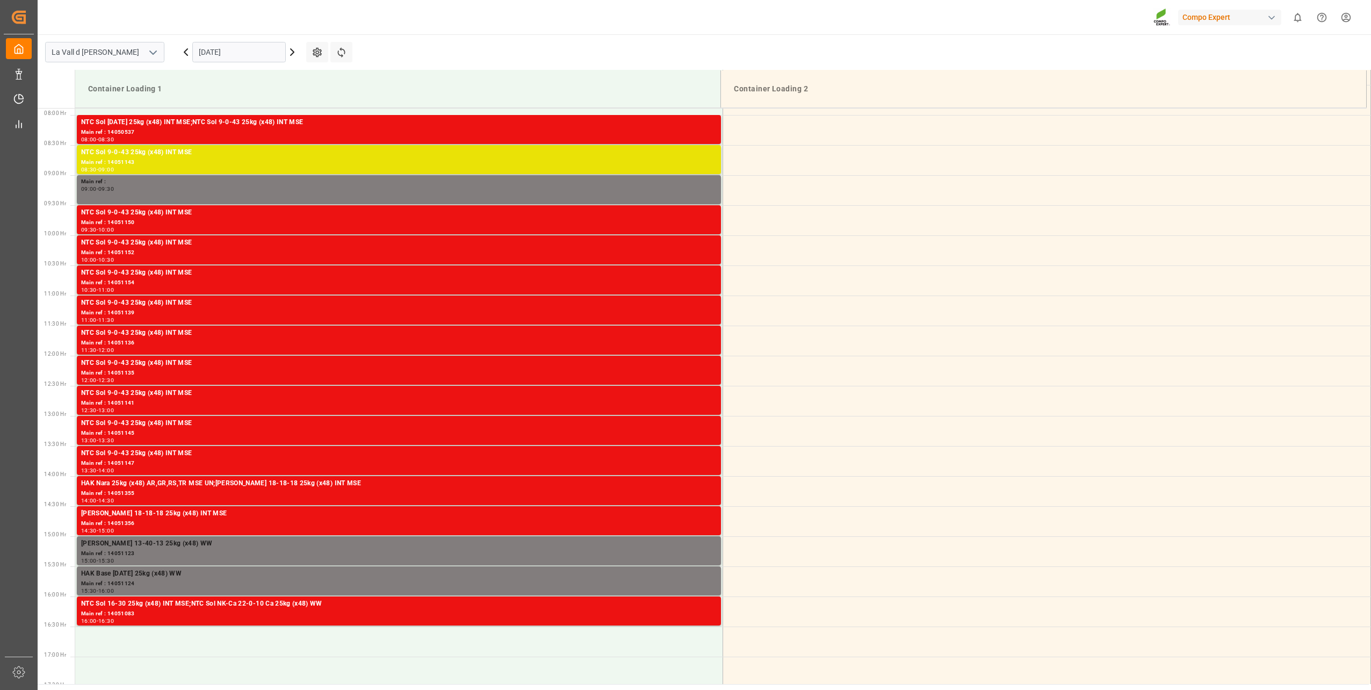
click at [221, 60] on input "[DATE]" at bounding box center [238, 52] width 93 height 20
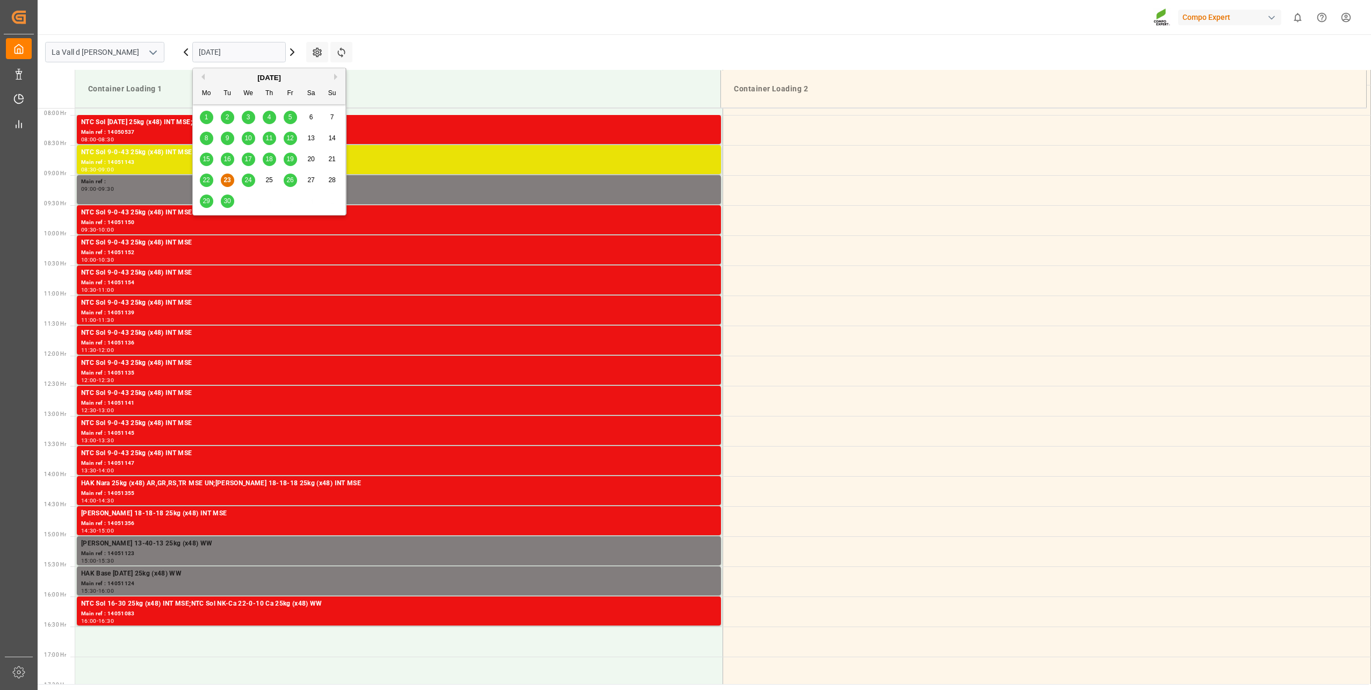
click at [291, 179] on span "26" at bounding box center [289, 180] width 7 height 8
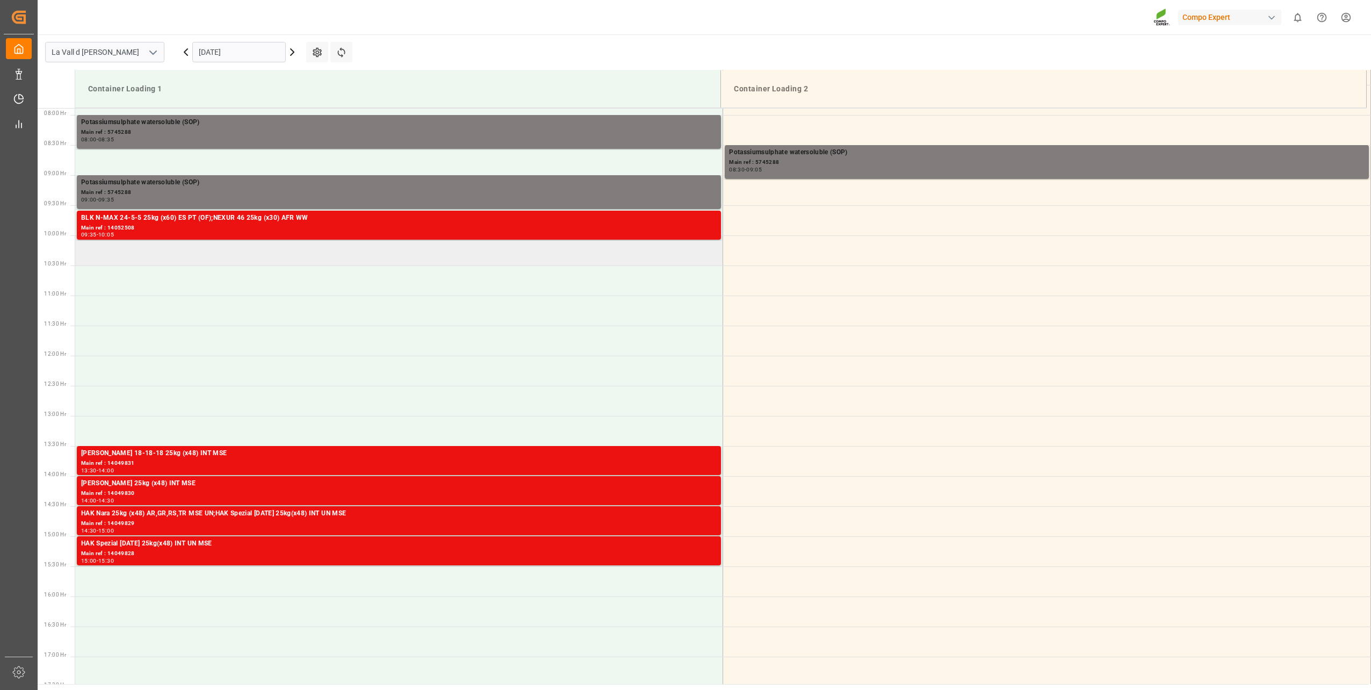
click at [184, 249] on td at bounding box center [399, 250] width 648 height 30
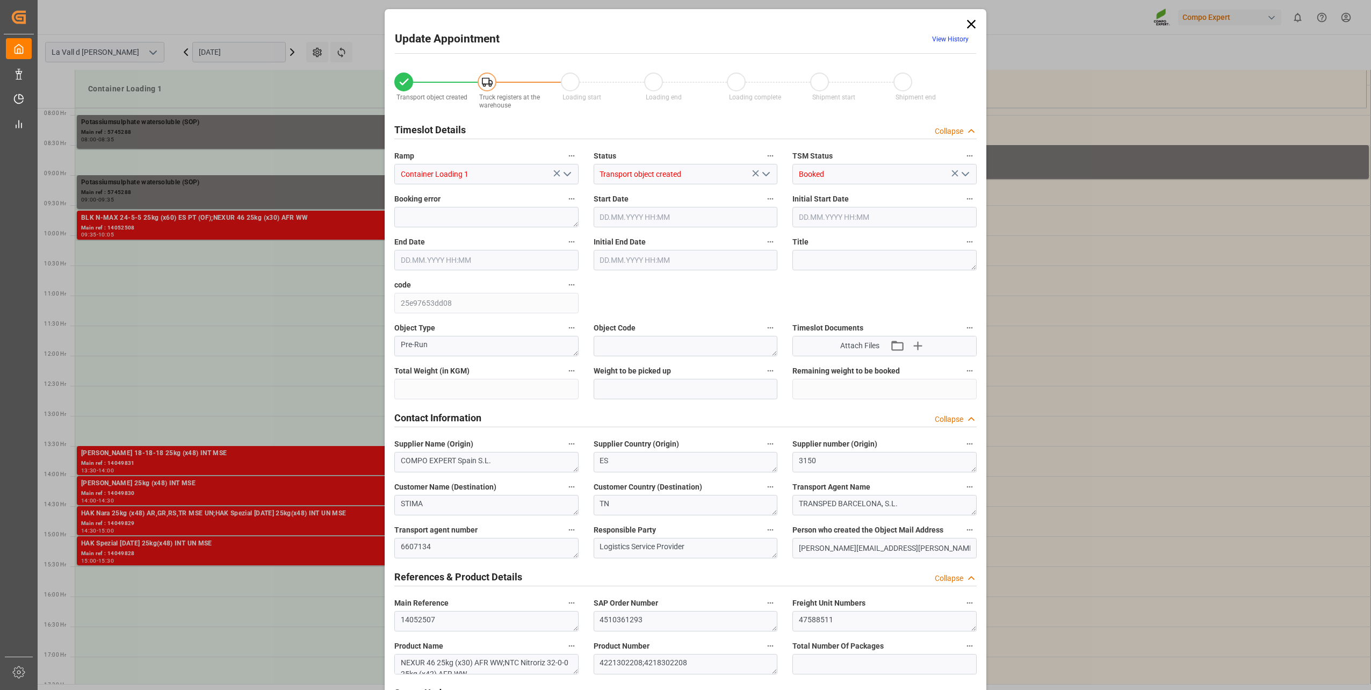
type input "18493.8"
type input "138"
type input "26.09.2025 10:00"
type input "[DATE] 10:30"
type input "23.09.2025 08:36"
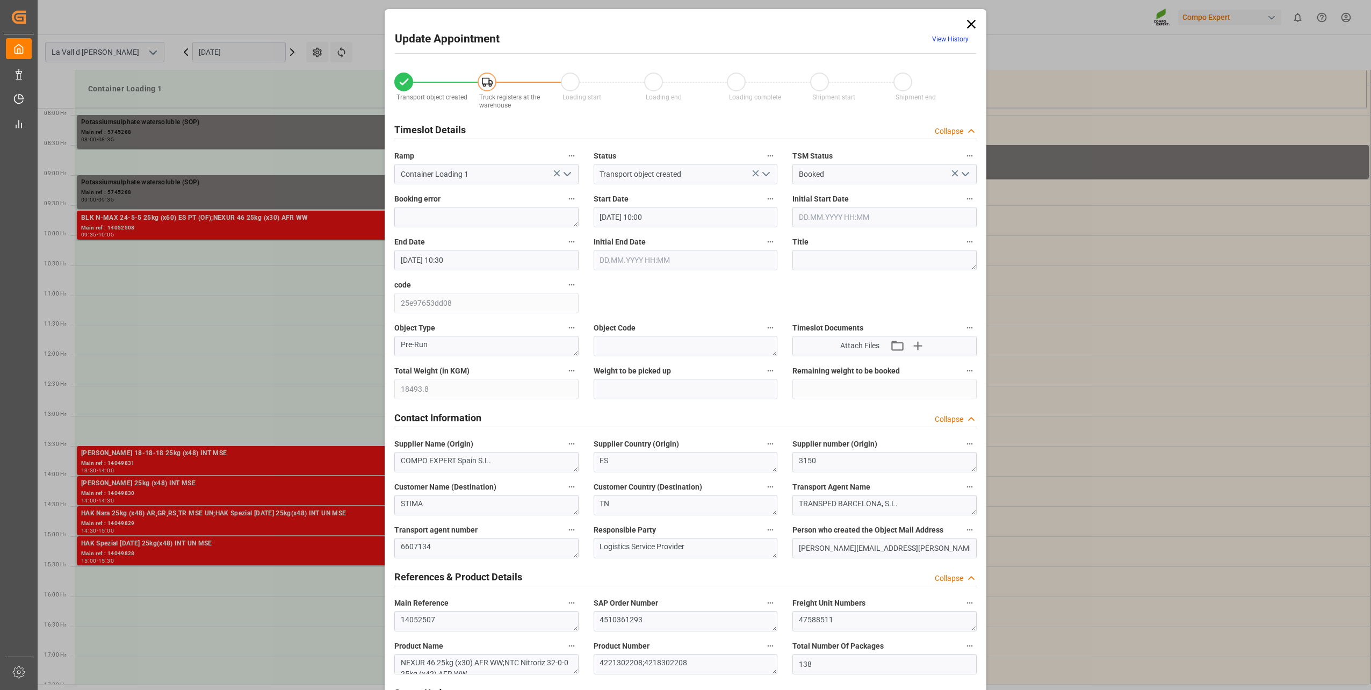
type input "23.09.2025 06:41"
drag, startPoint x: 653, startPoint y: 213, endPoint x: 660, endPoint y: 217, distance: 7.9
click at [660, 217] on input "26.09.2025 10:00" at bounding box center [686, 217] width 184 height 20
type input "26.09.2025 10:05"
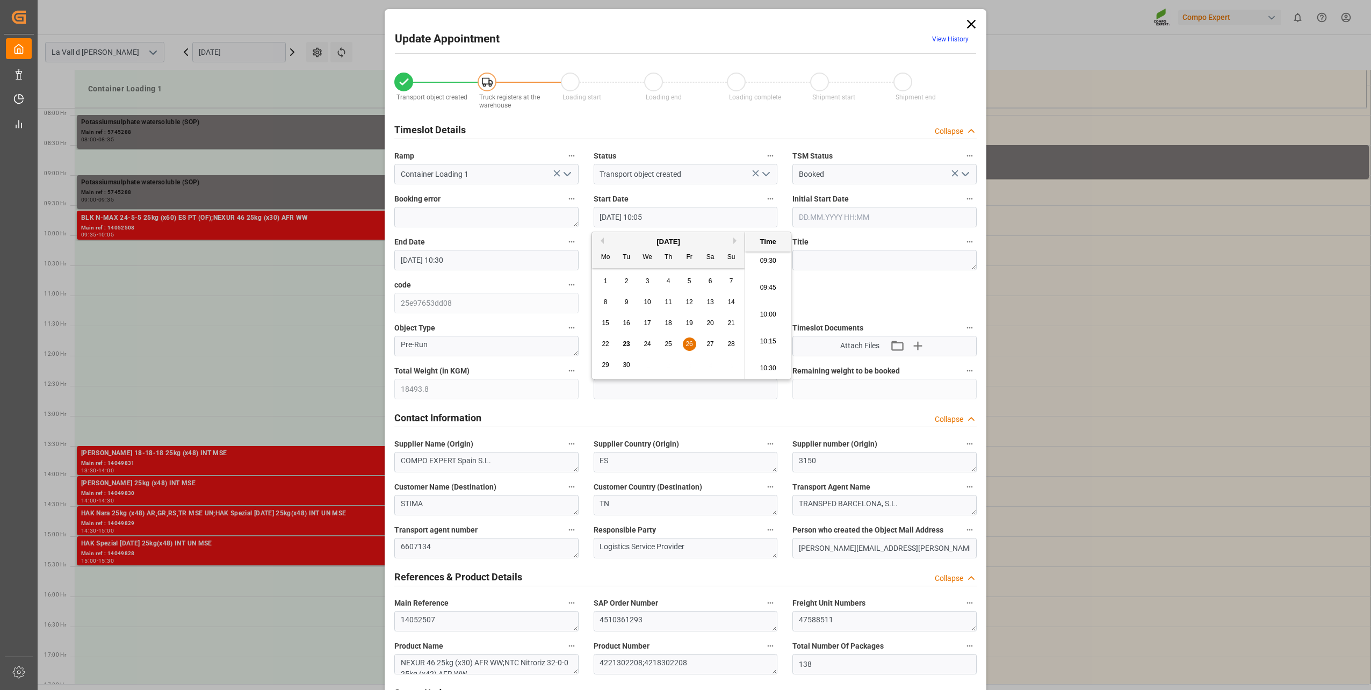
click at [387, 397] on div "Total Weight (in KGM) 18493.8" at bounding box center [486, 381] width 199 height 43
click at [655, 391] on input "text" at bounding box center [686, 389] width 184 height 20
paste input "18493.8"
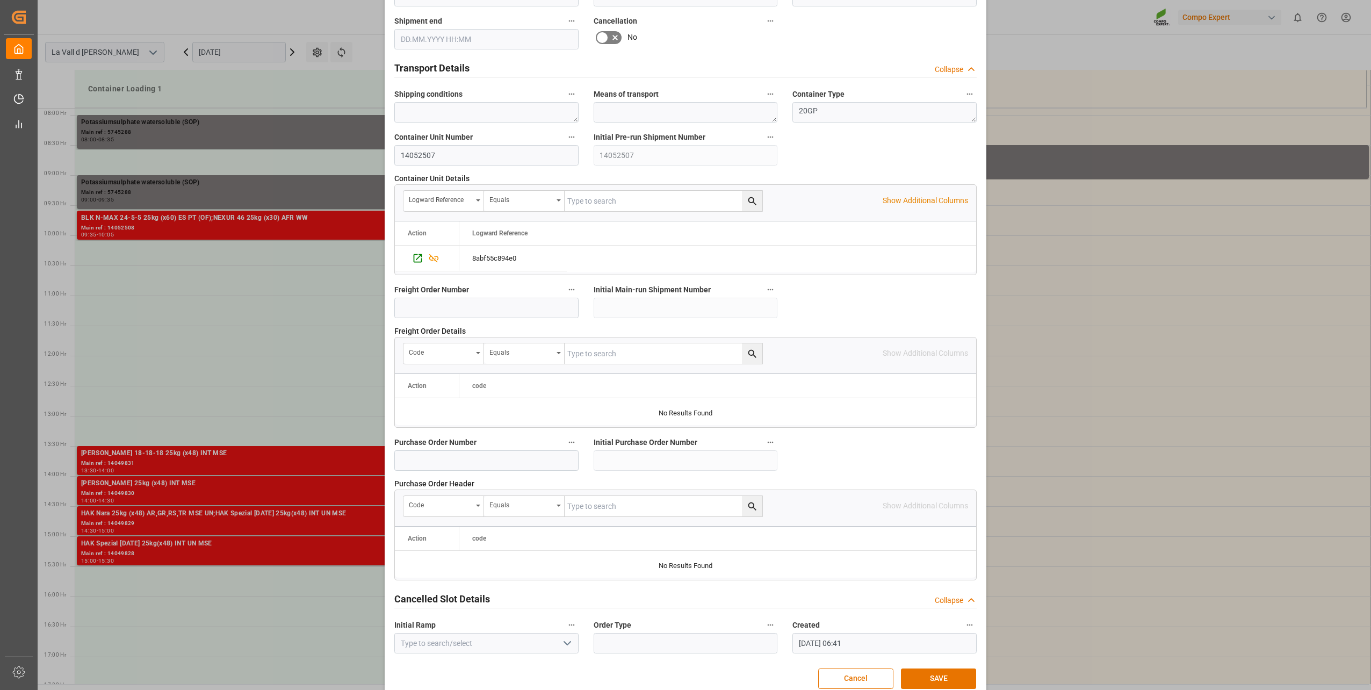
scroll to position [801, 0]
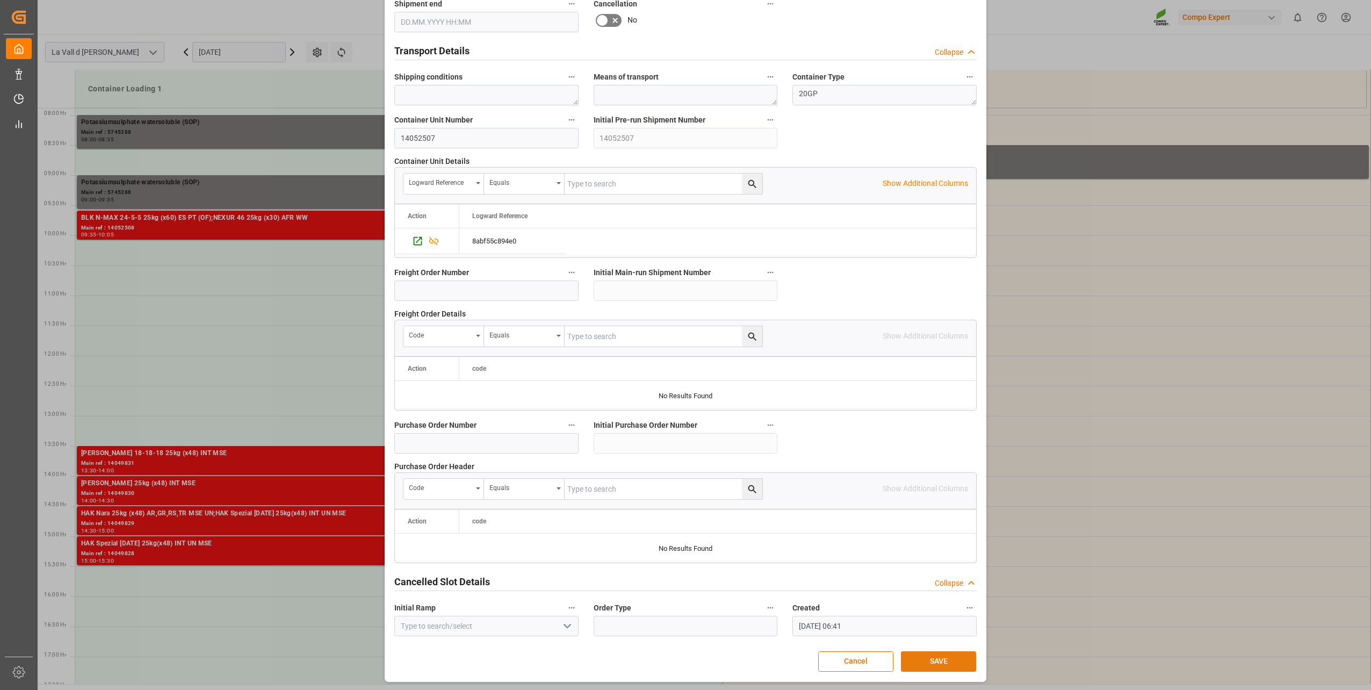
type input "18493.8"
click at [960, 660] on button "SAVE" at bounding box center [938, 661] width 75 height 20
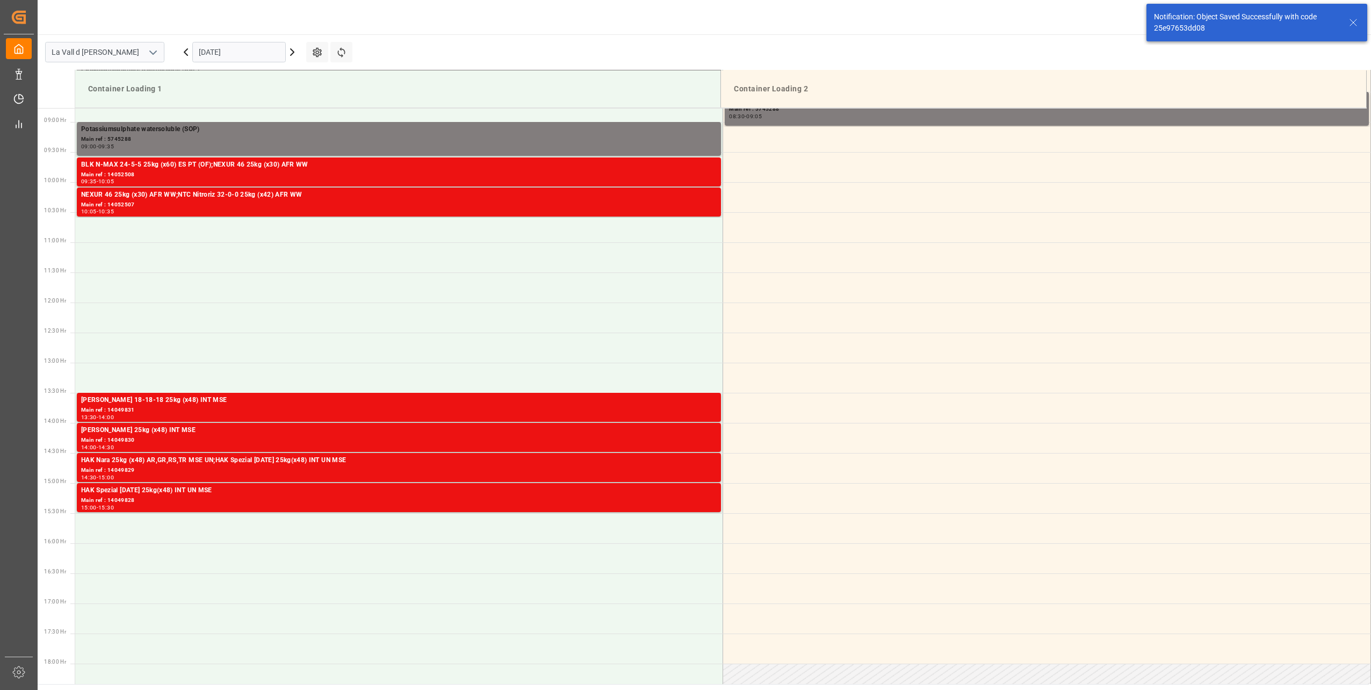
scroll to position [535, 0]
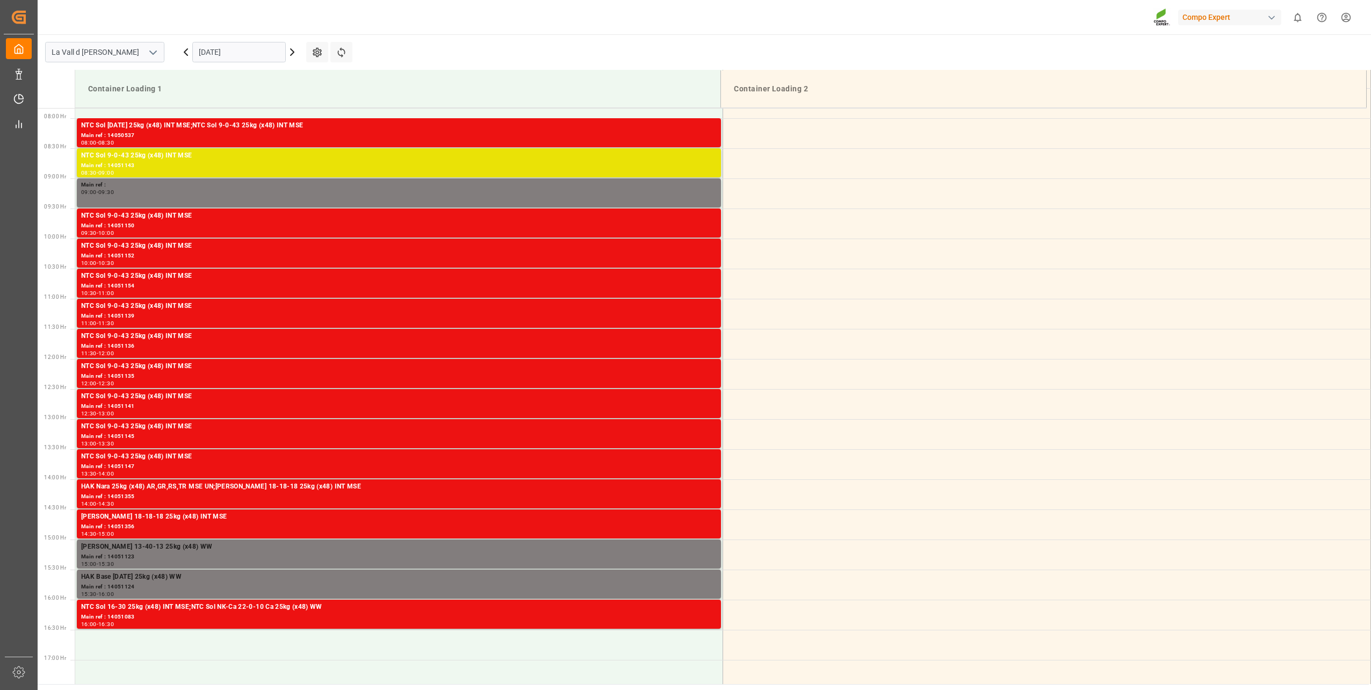
scroll to position [474, 0]
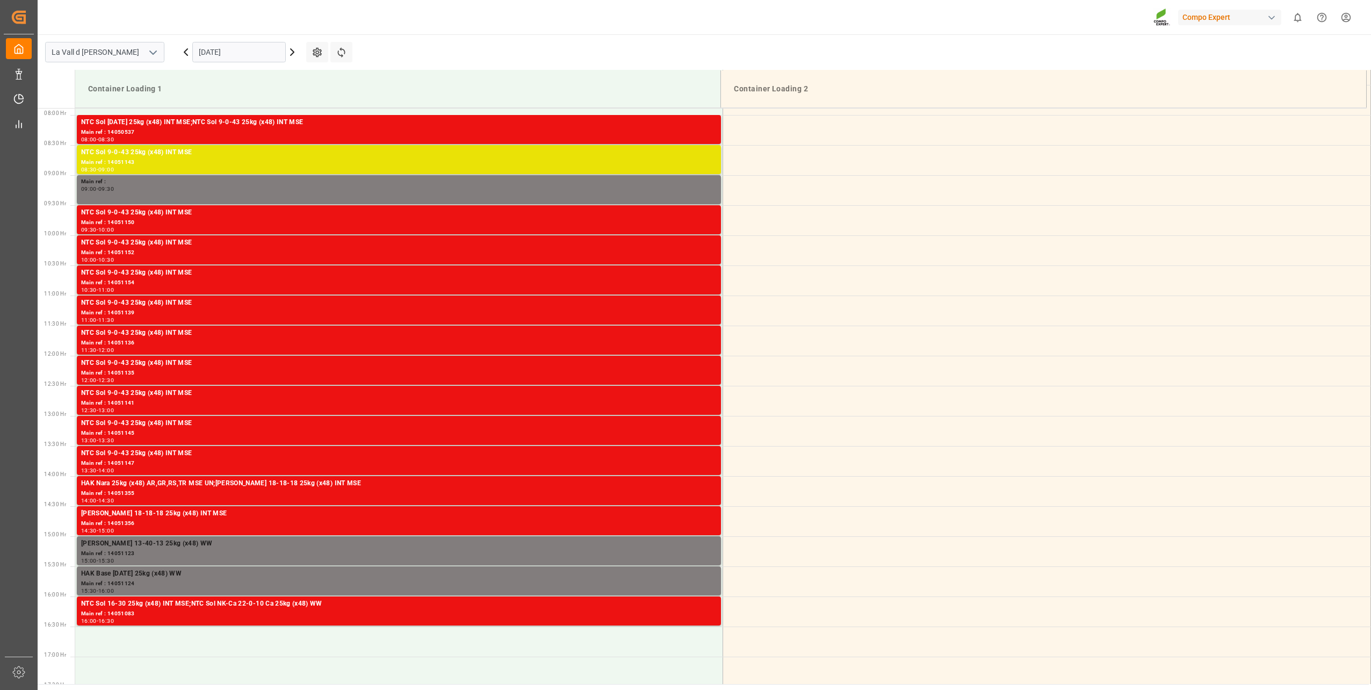
click at [213, 51] on input "[DATE]" at bounding box center [238, 52] width 93 height 20
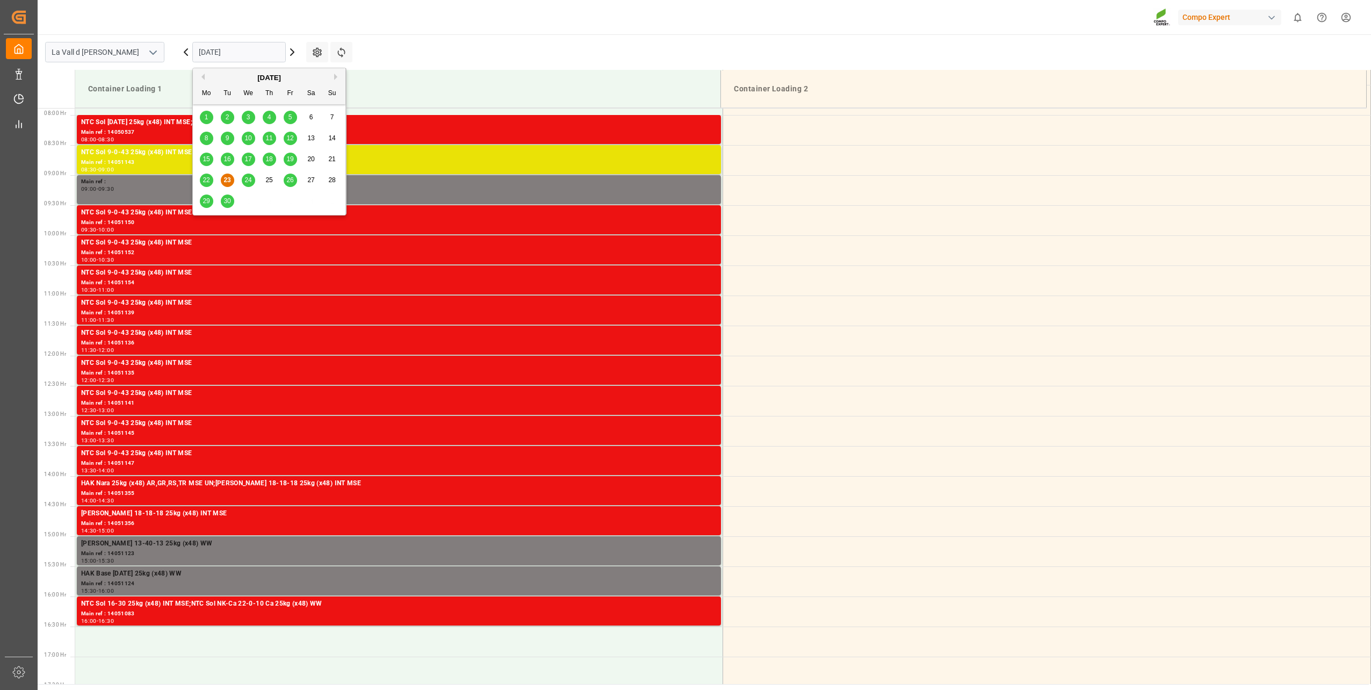
click at [295, 182] on div "26" at bounding box center [290, 180] width 13 height 13
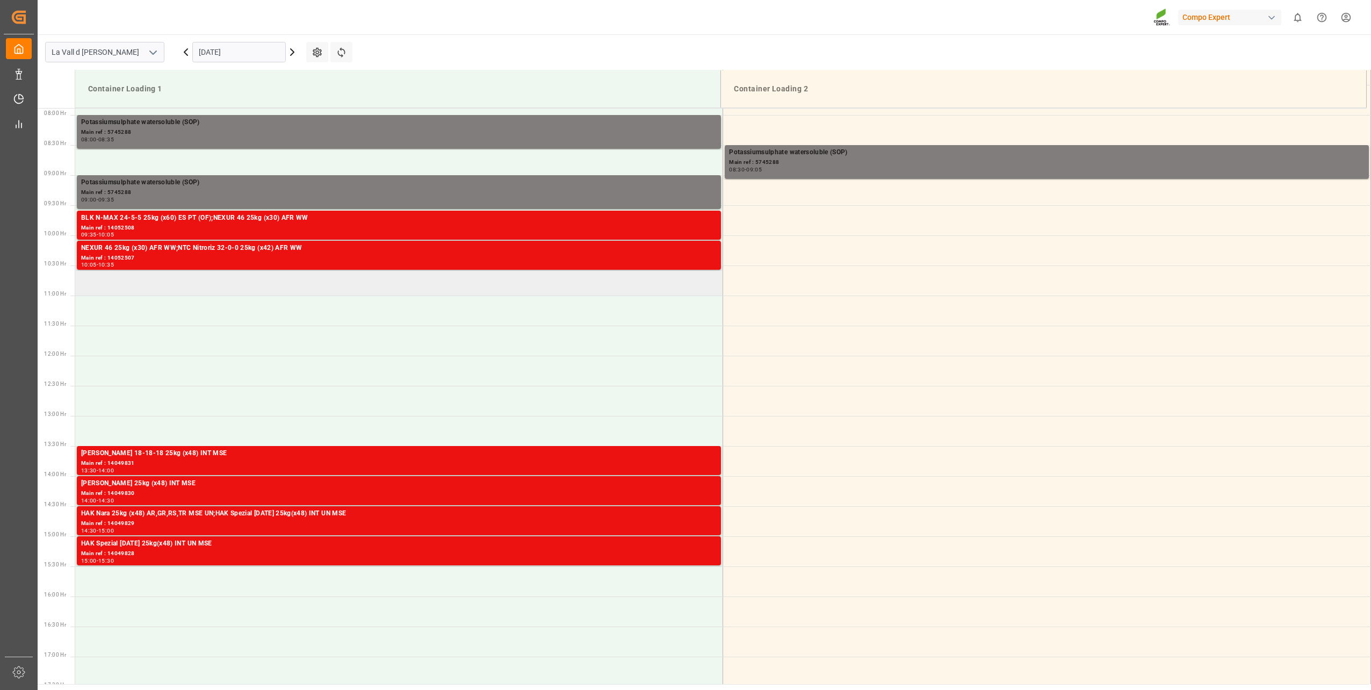
click at [191, 284] on td at bounding box center [399, 280] width 648 height 30
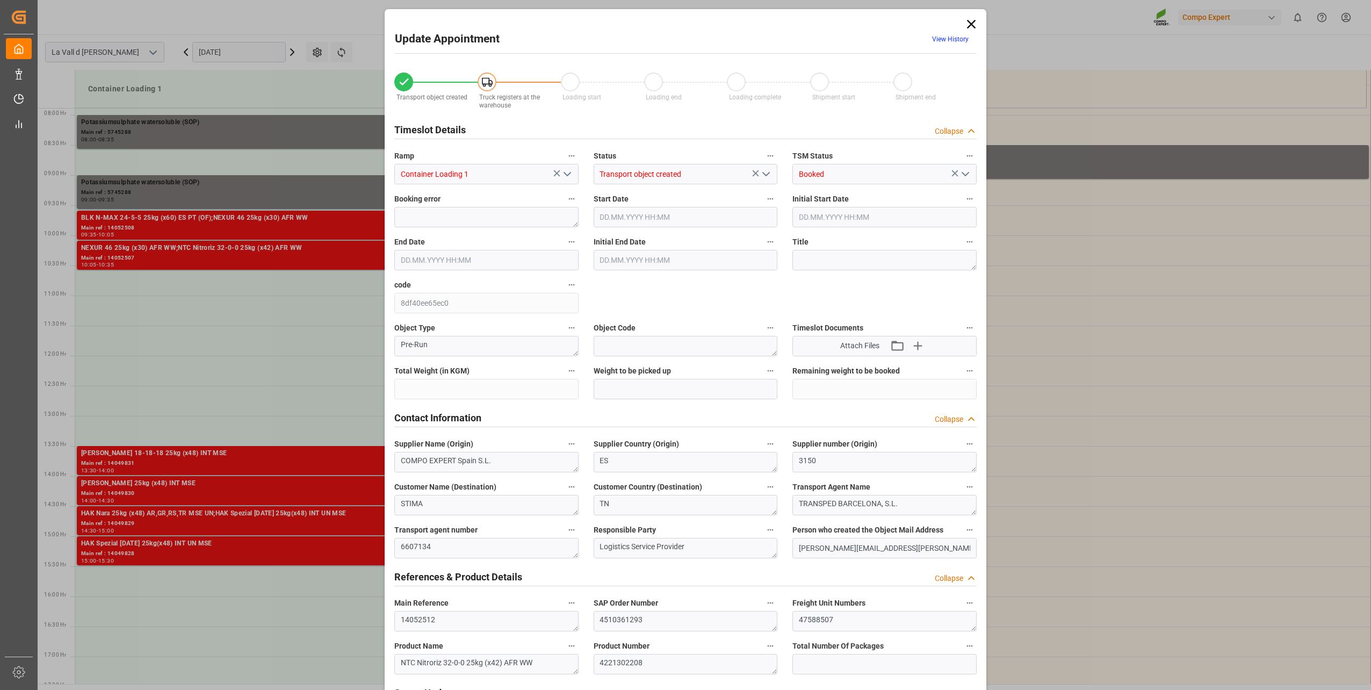
type input "21252"
type input "138"
type input "[DATE] 10:30"
type input "[DATE] 11:00"
type input "[DATE] 08:37"
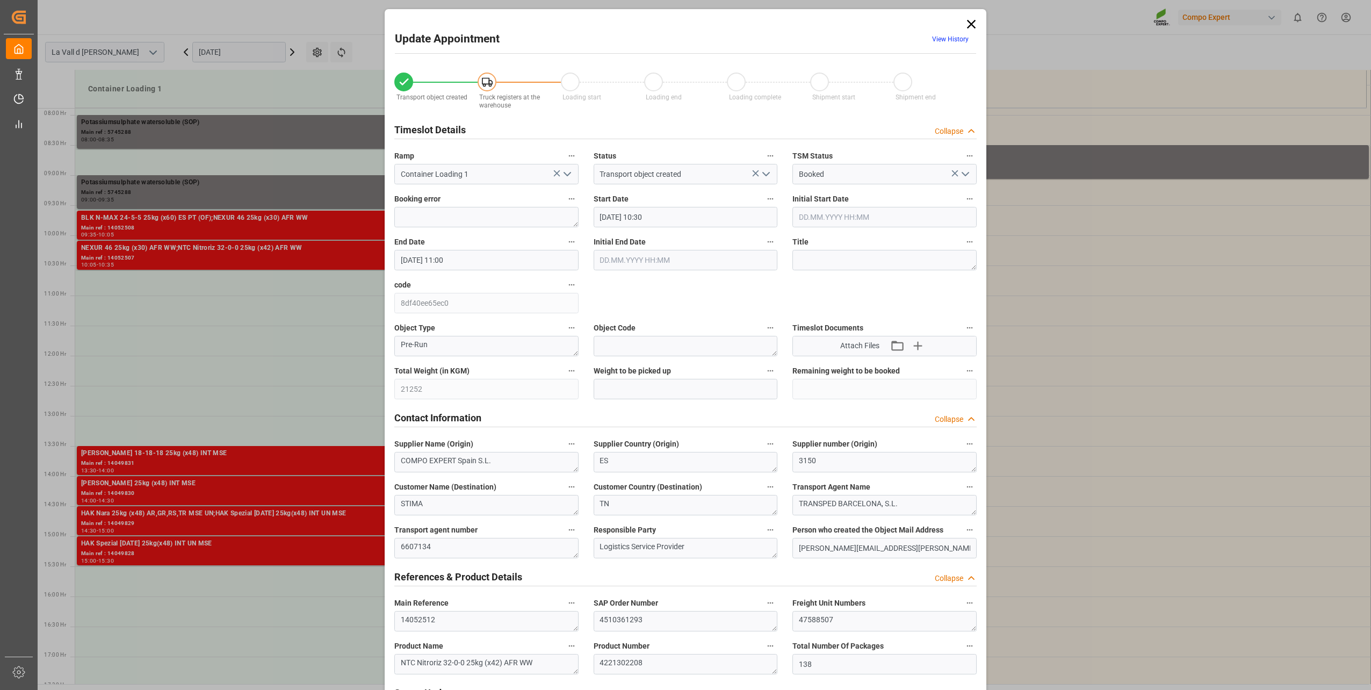
type input "[DATE] 06:42"
drag, startPoint x: 651, startPoint y: 213, endPoint x: 660, endPoint y: 223, distance: 14.1
click at [660, 223] on input "[DATE] 10:30" at bounding box center [686, 217] width 184 height 20
type input "[DATE] 10:35"
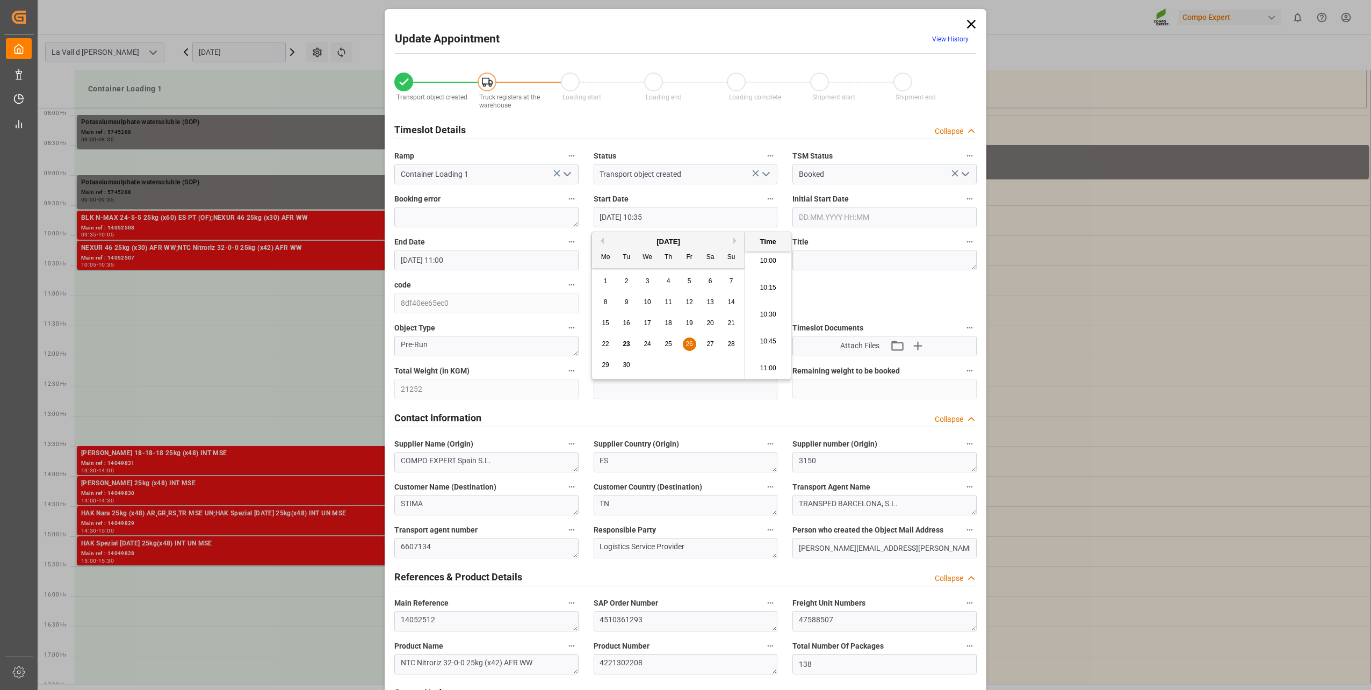
click at [393, 400] on div "Total Weight (in KGM) 21252" at bounding box center [486, 381] width 199 height 43
click at [687, 393] on input "text" at bounding box center [686, 389] width 184 height 20
paste input "21252"
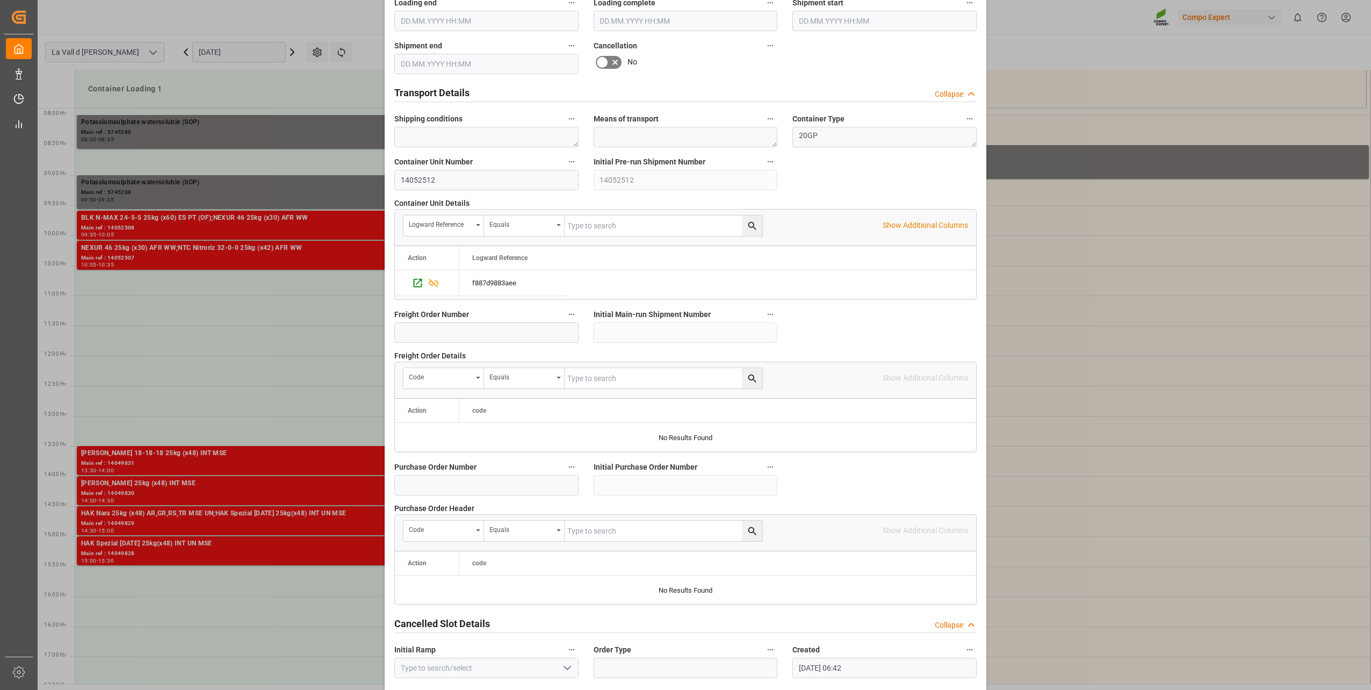
scroll to position [801, 0]
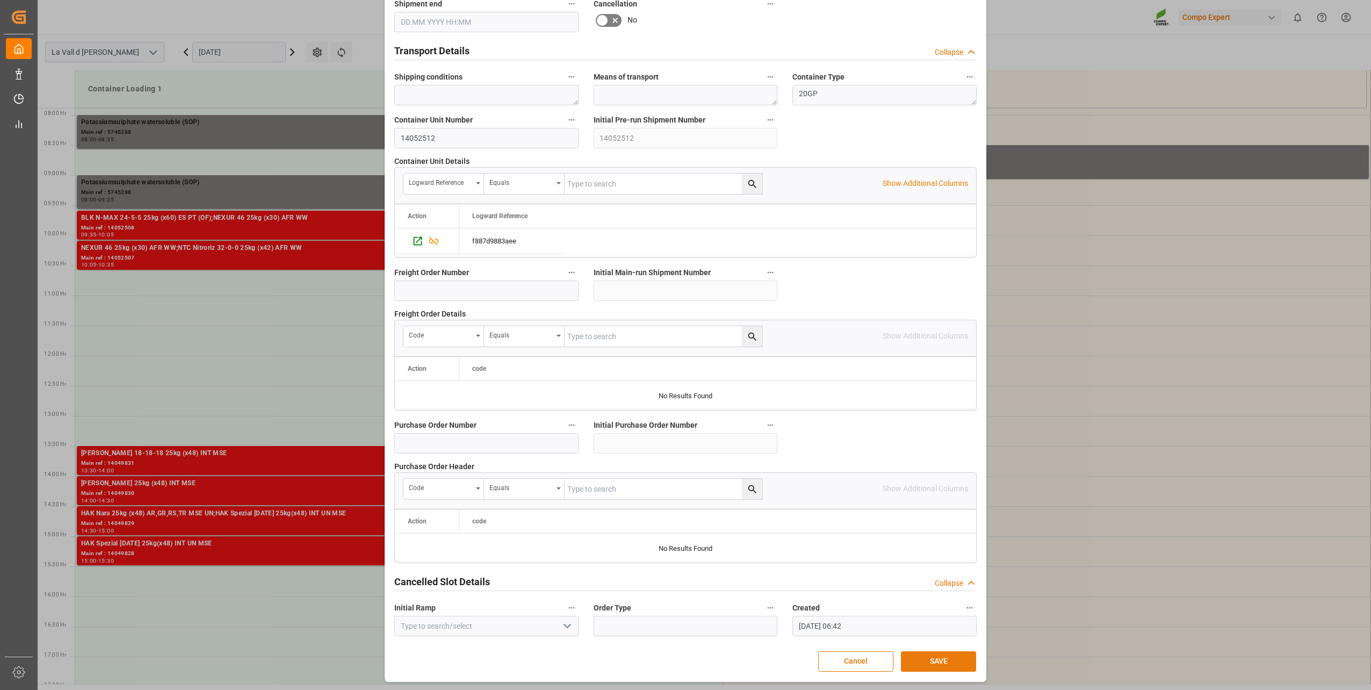
type input "21252"
click at [943, 661] on button "SAVE" at bounding box center [938, 661] width 75 height 20
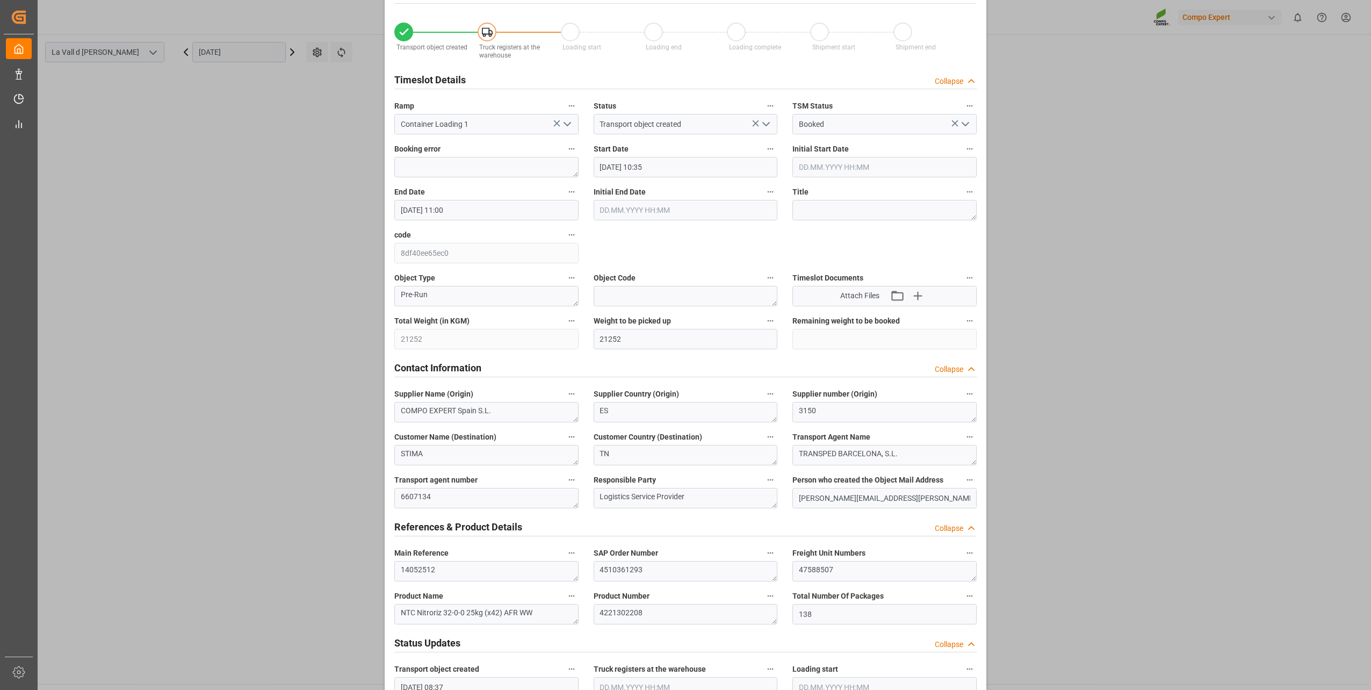
scroll to position [0, 0]
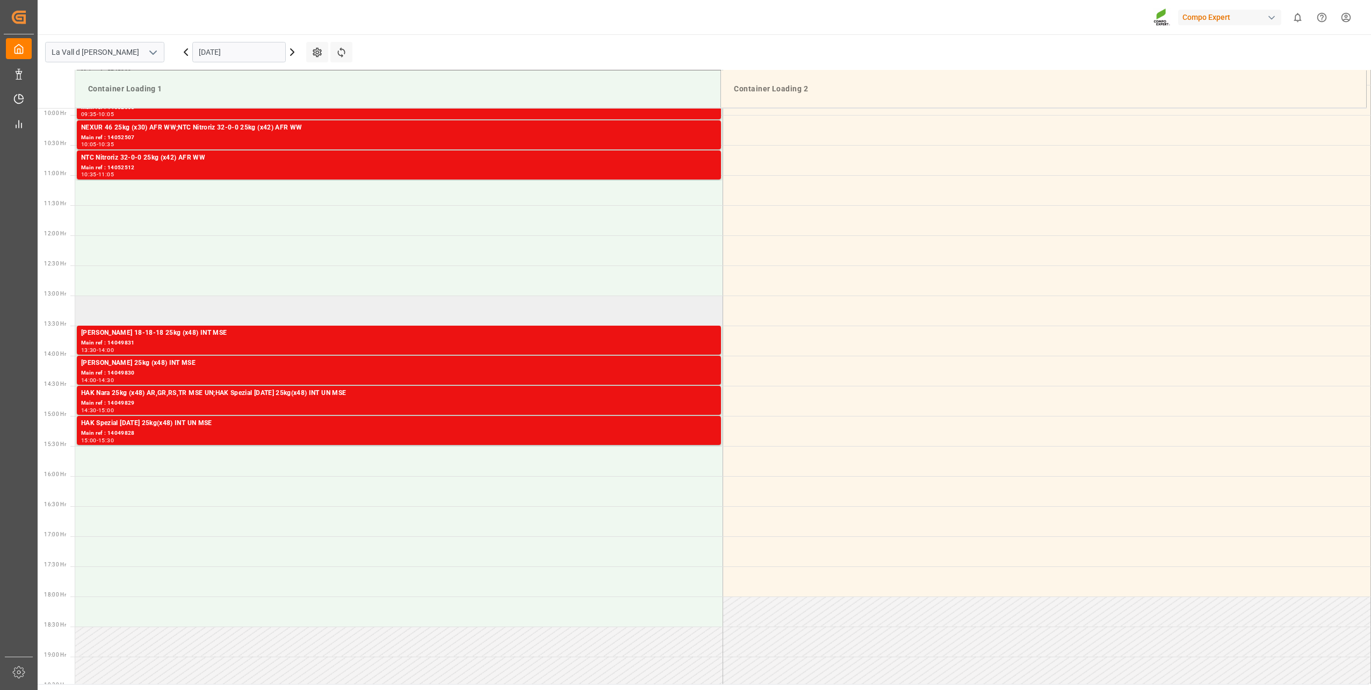
scroll to position [487, 0]
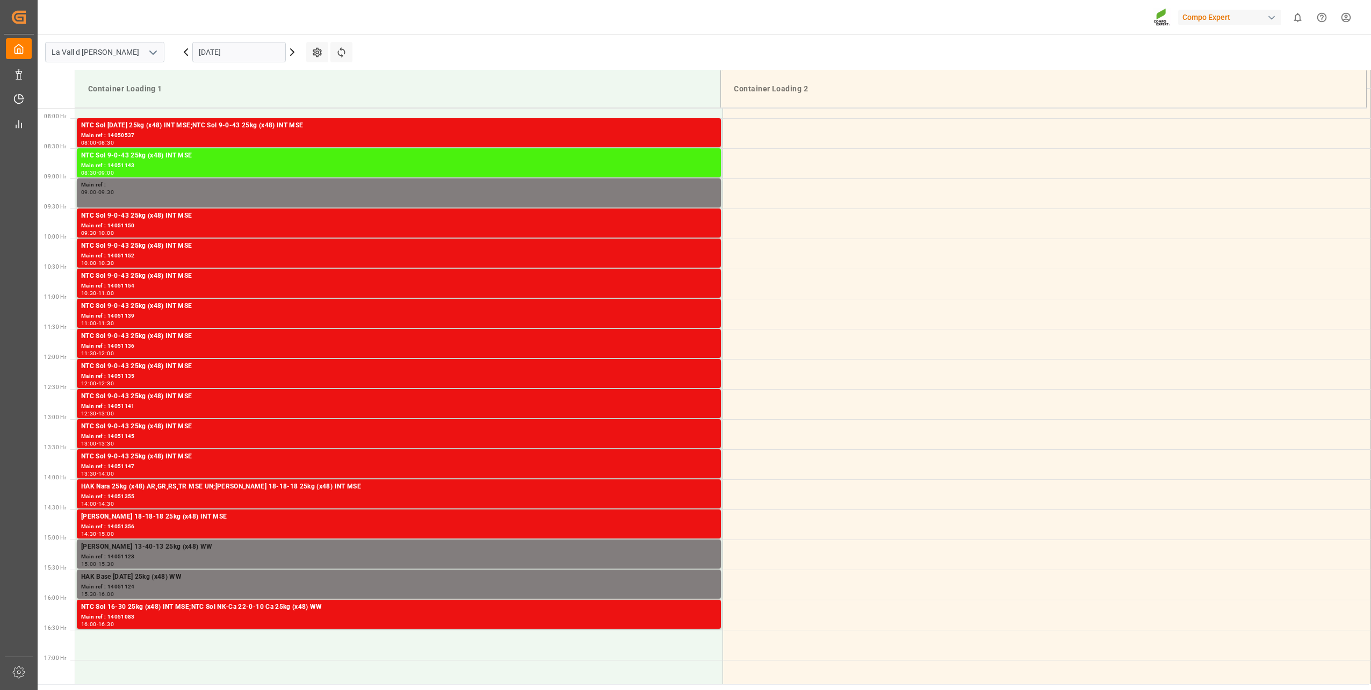
scroll to position [474, 0]
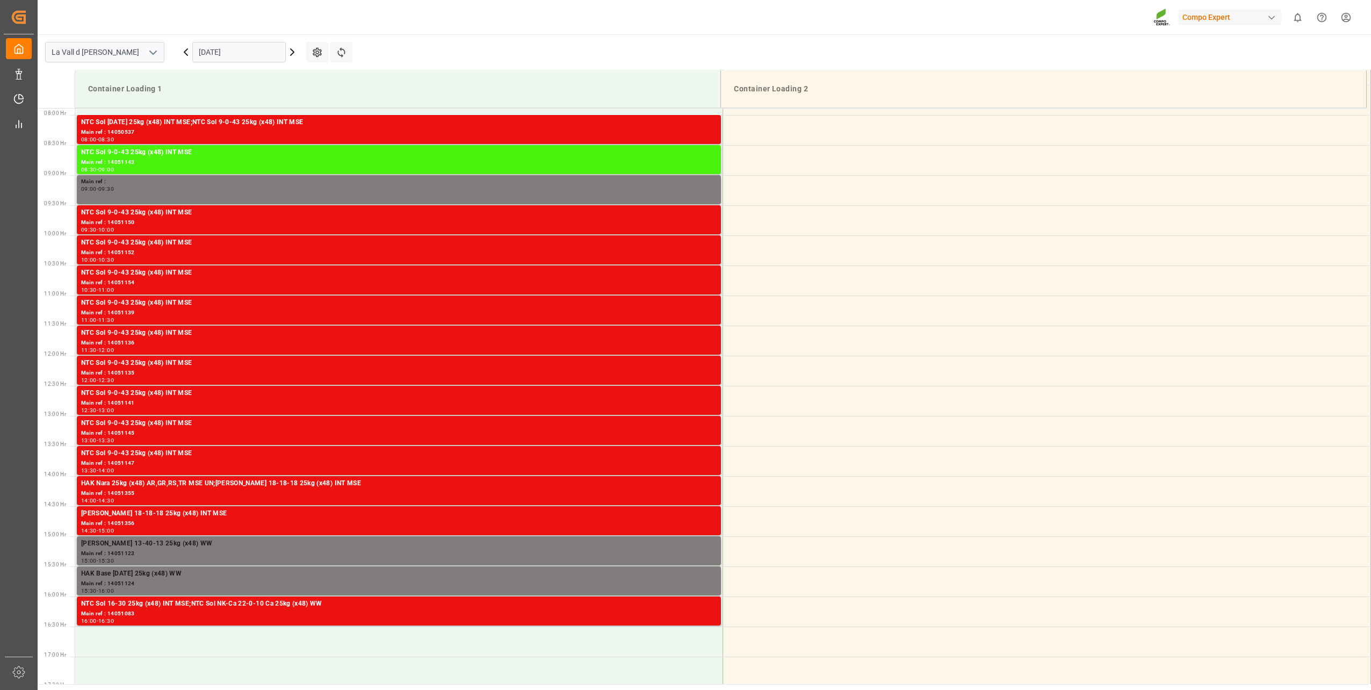
drag, startPoint x: 219, startPoint y: 51, endPoint x: 226, endPoint y: 57, distance: 9.5
click at [219, 51] on input "[DATE]" at bounding box center [238, 52] width 93 height 20
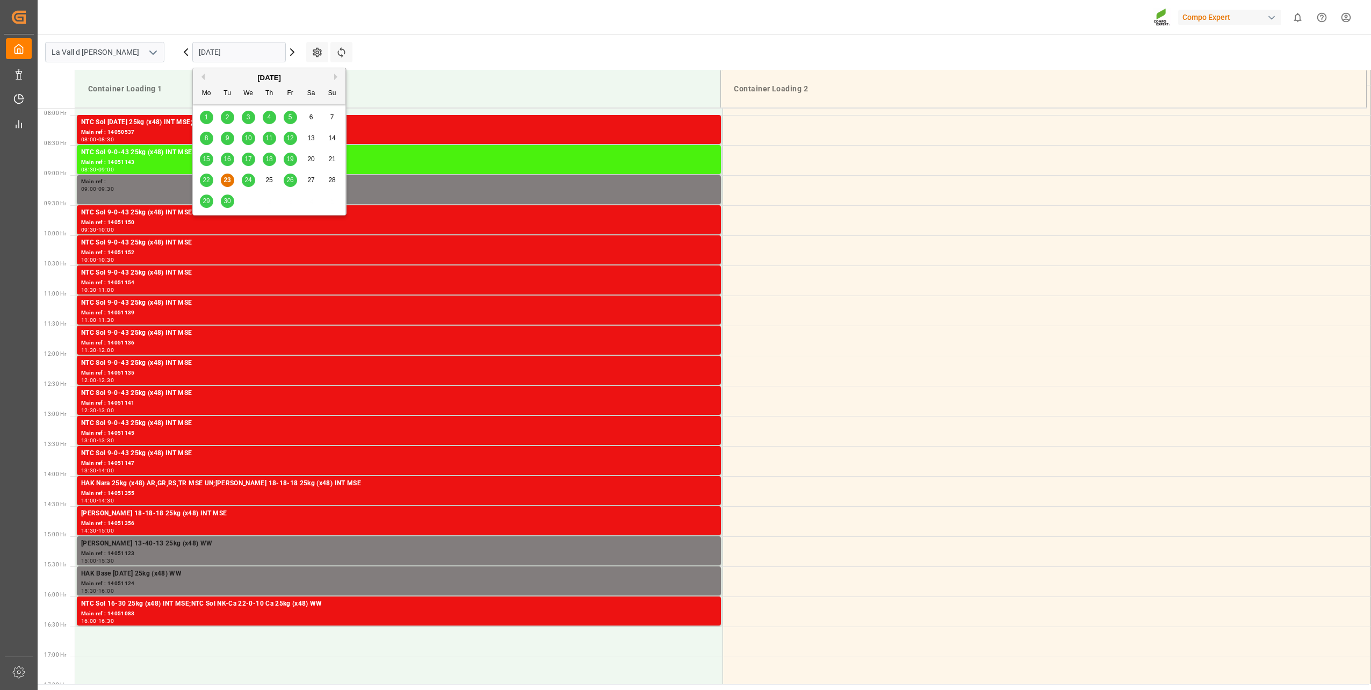
click at [294, 179] on div "26" at bounding box center [290, 180] width 13 height 13
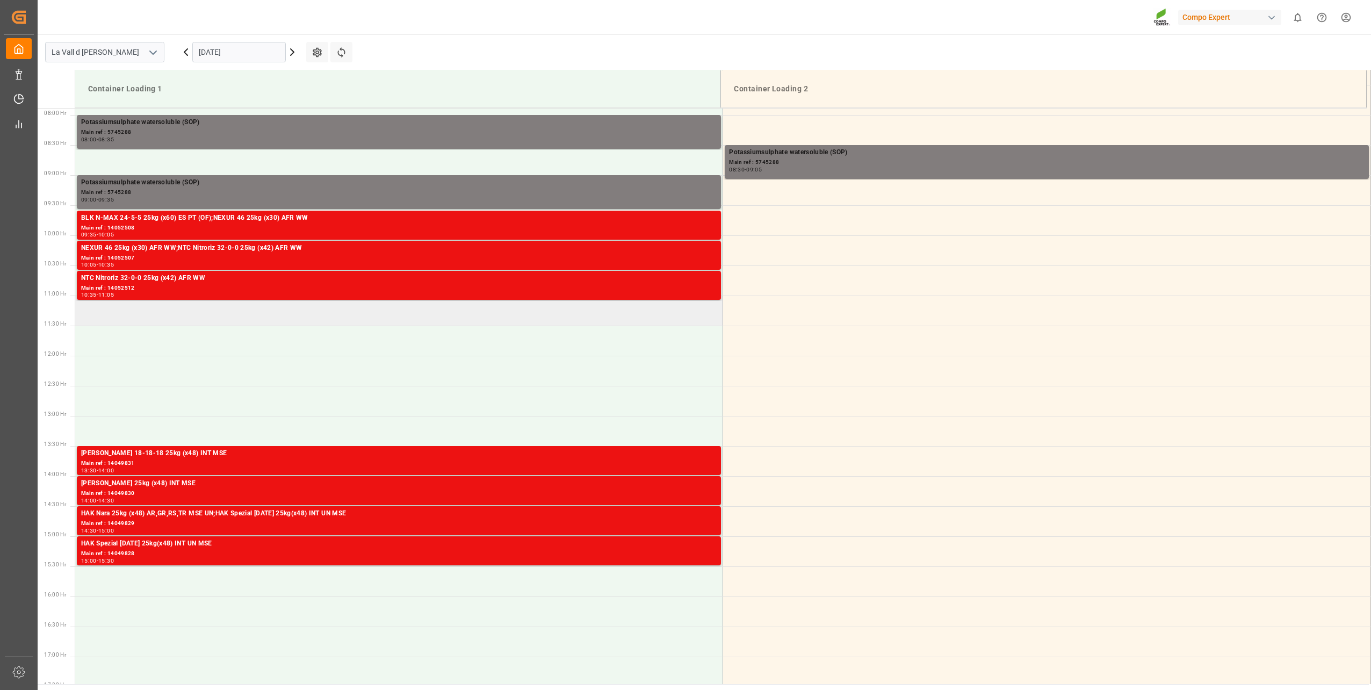
click at [160, 320] on td at bounding box center [399, 310] width 648 height 30
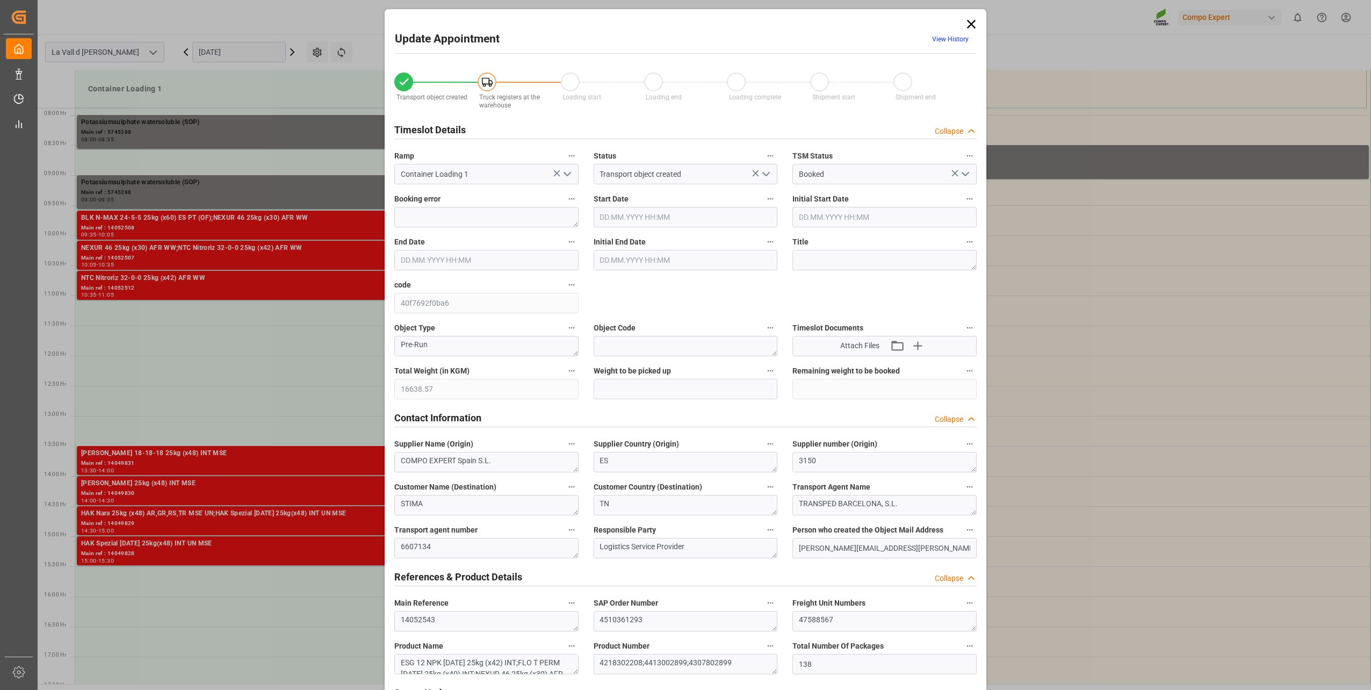
type input "16638.57"
type input "138"
type input "26.09.2025 11:00"
type input "[DATE] 11:30"
type input "23.09.2025 08:37"
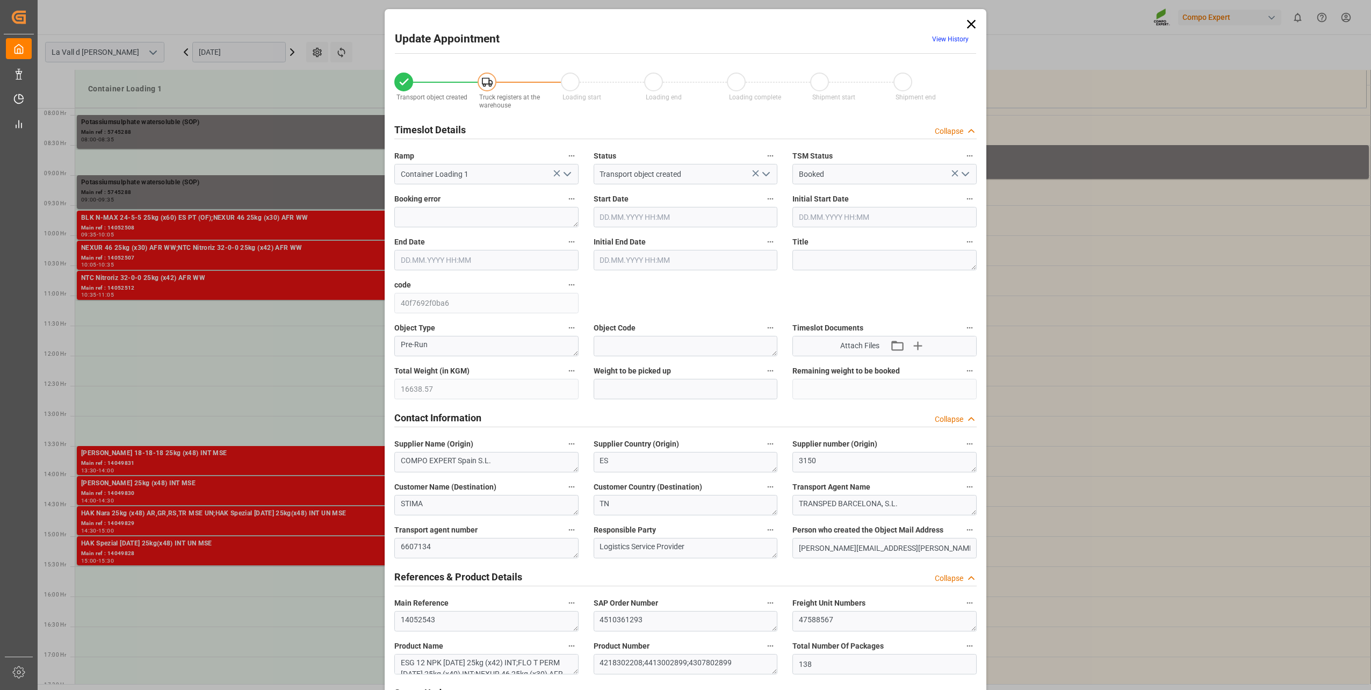
type input "23.09.2025 06:43"
drag, startPoint x: 653, startPoint y: 213, endPoint x: 661, endPoint y: 222, distance: 11.8
click at [661, 222] on input "26.09.2025 11:00" at bounding box center [686, 217] width 184 height 20
type input "26.09.2025 11:05"
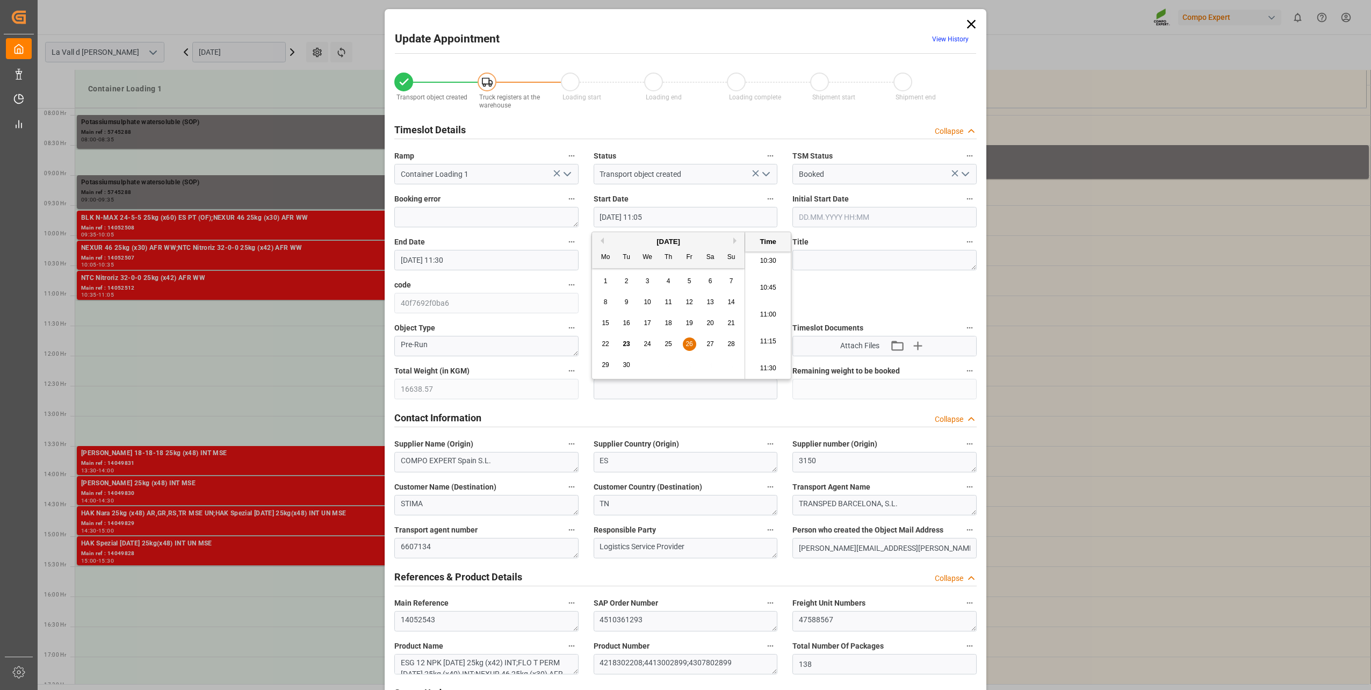
click at [354, 395] on div "Update Appointment View History Transport object created Truck registers at the…" at bounding box center [685, 345] width 1371 height 690
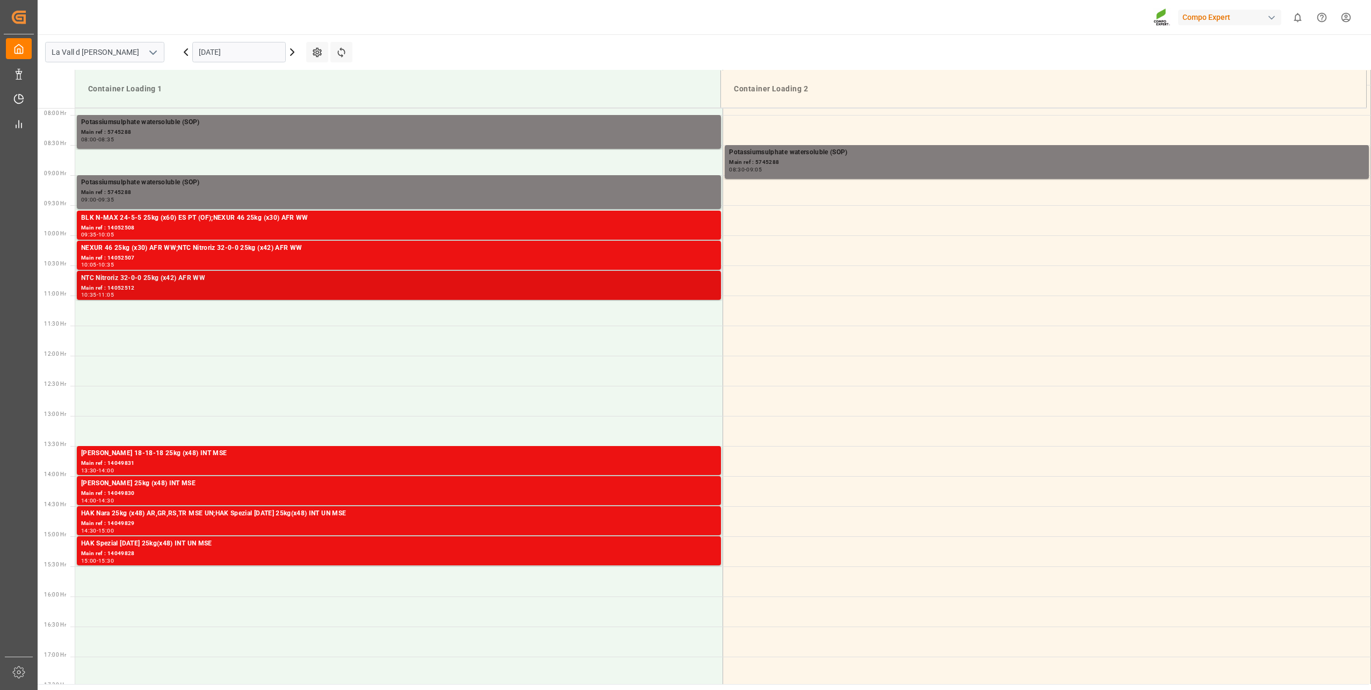
click at [192, 300] on div "NTC Nitroriz 32-0-0 25kg (x42) AFR WW Main ref : 14052512 10:35 - 11:05" at bounding box center [398, 286] width 647 height 30
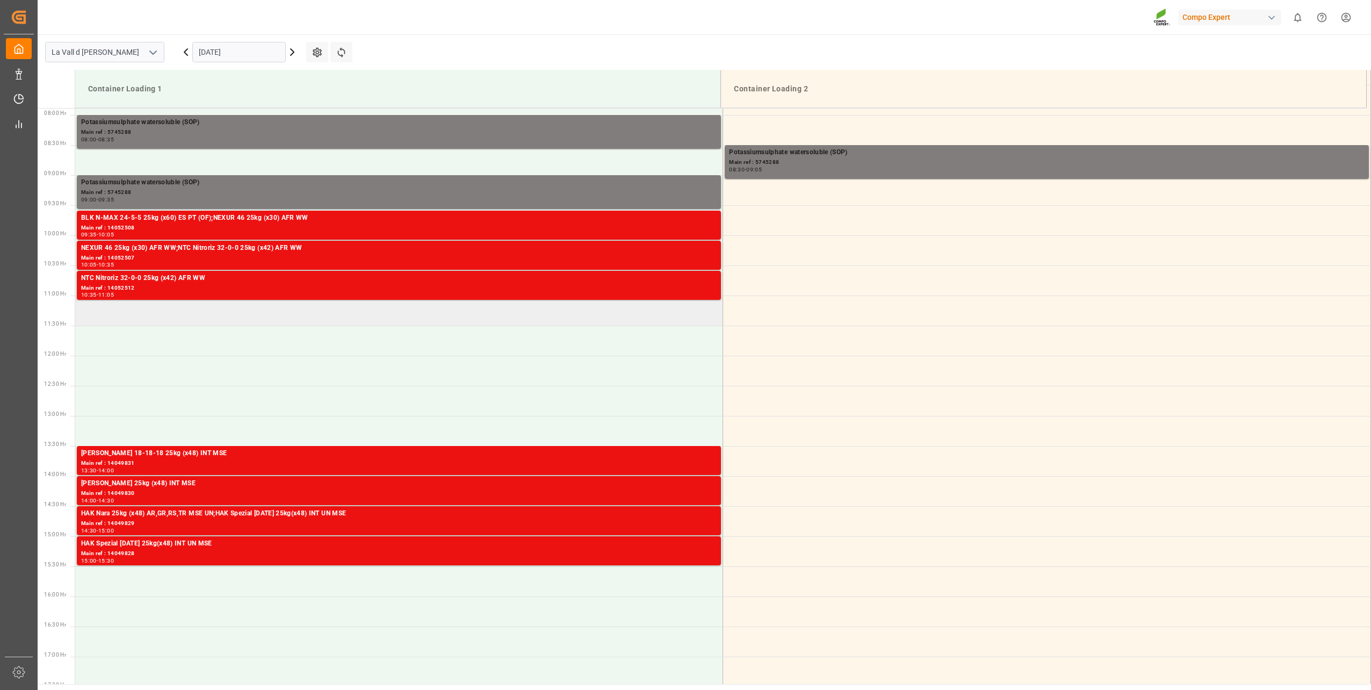
click at [357, 312] on td at bounding box center [399, 310] width 648 height 30
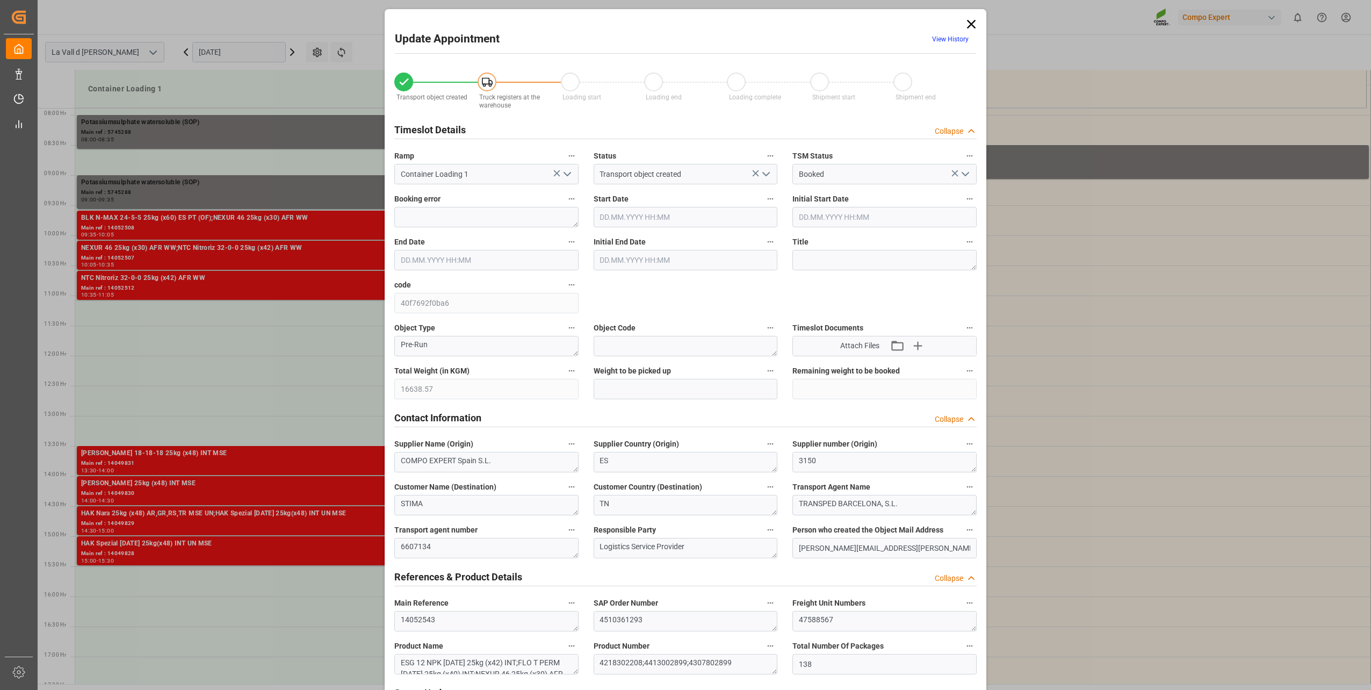
type input "26.09.2025 11:00"
type input "[DATE] 11:30"
type input "23.09.2025 08:37"
type input "23.09.2025 06:43"
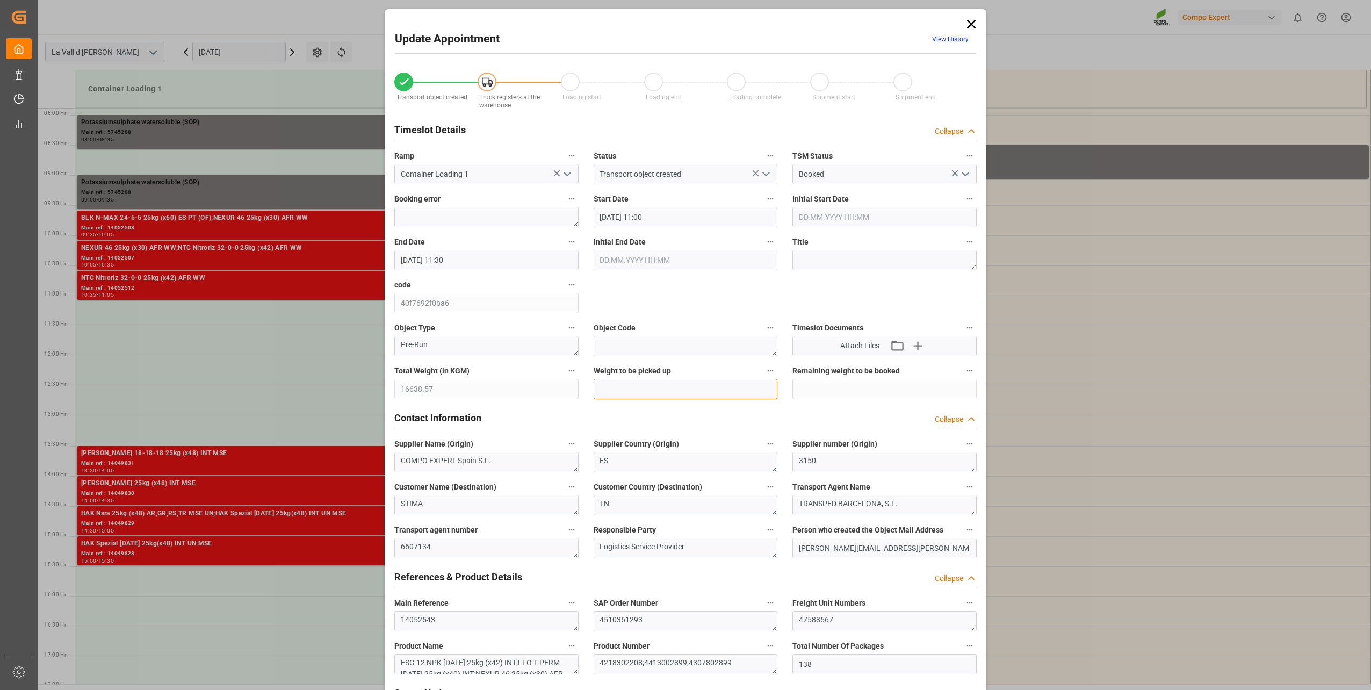
click at [624, 381] on input "text" at bounding box center [686, 389] width 184 height 20
paste input "16638.57"
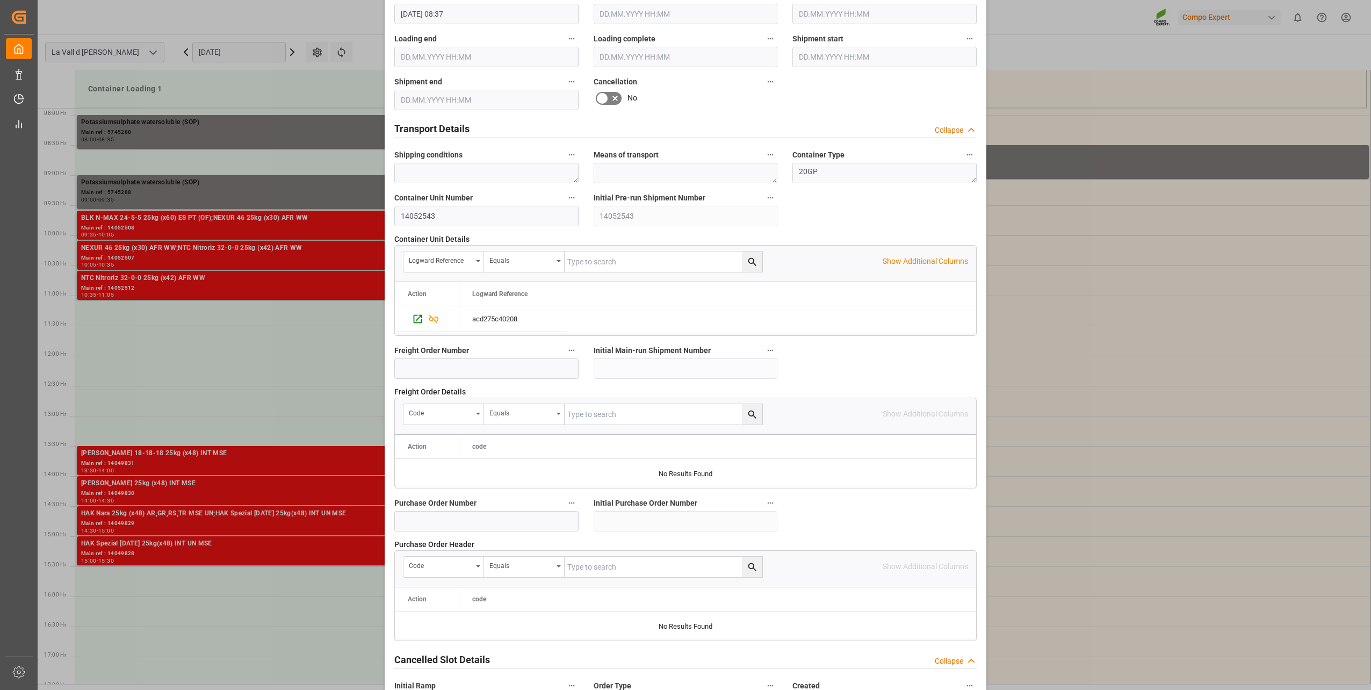
scroll to position [801, 0]
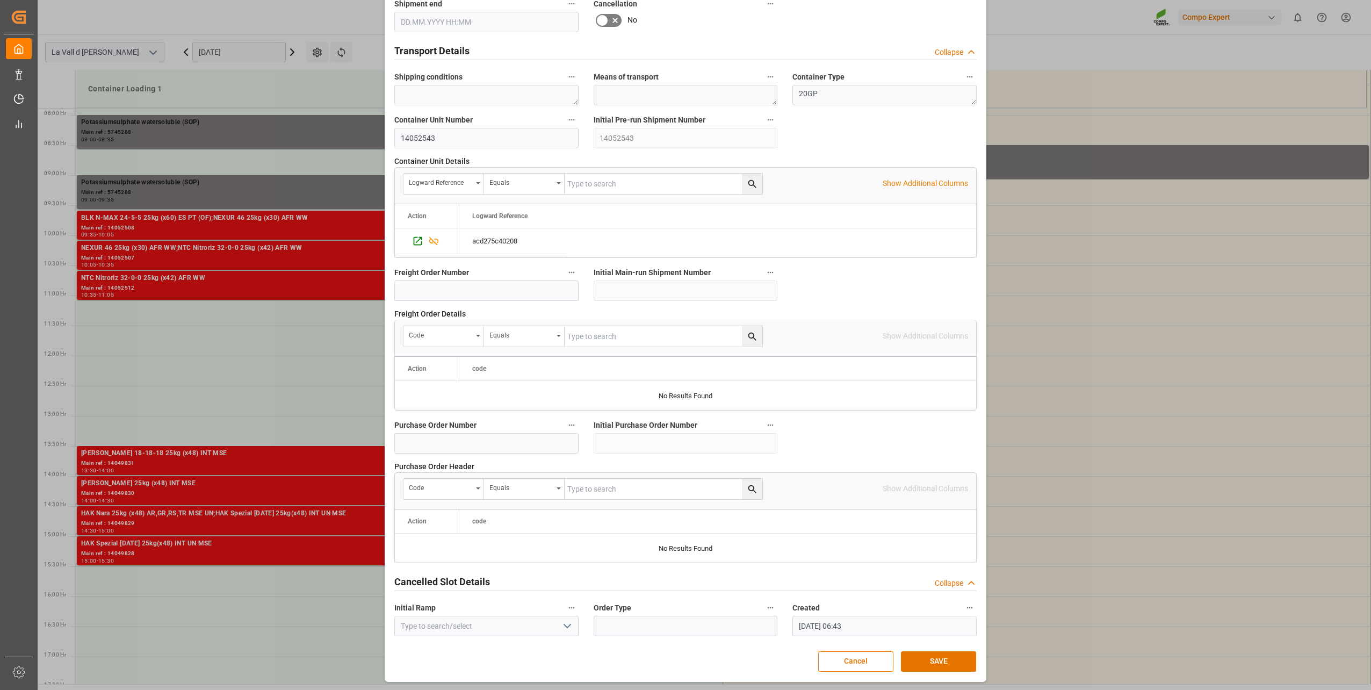
type input "16638.57"
click at [937, 662] on button "SAVE" at bounding box center [938, 661] width 75 height 20
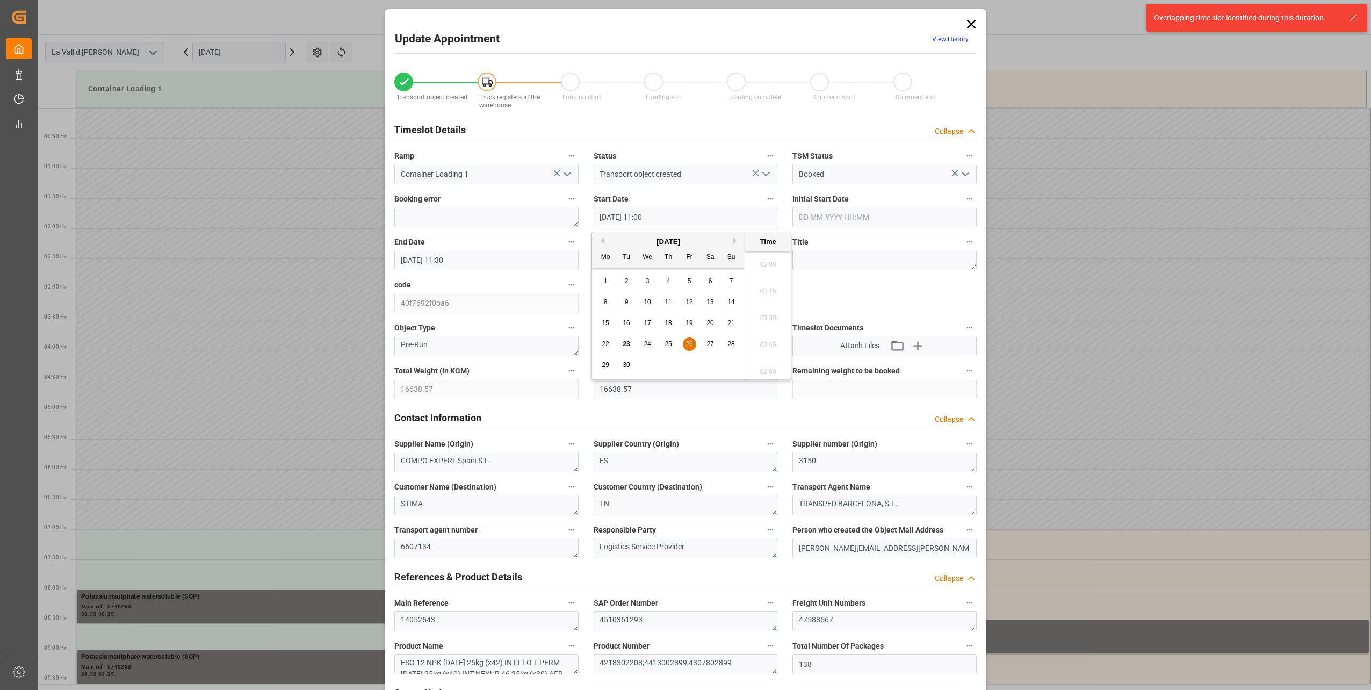
scroll to position [1132, 0]
drag, startPoint x: 661, startPoint y: 219, endPoint x: 650, endPoint y: 217, distance: 11.1
click at [650, 217] on input "26.09.2025 11:00" at bounding box center [686, 217] width 184 height 20
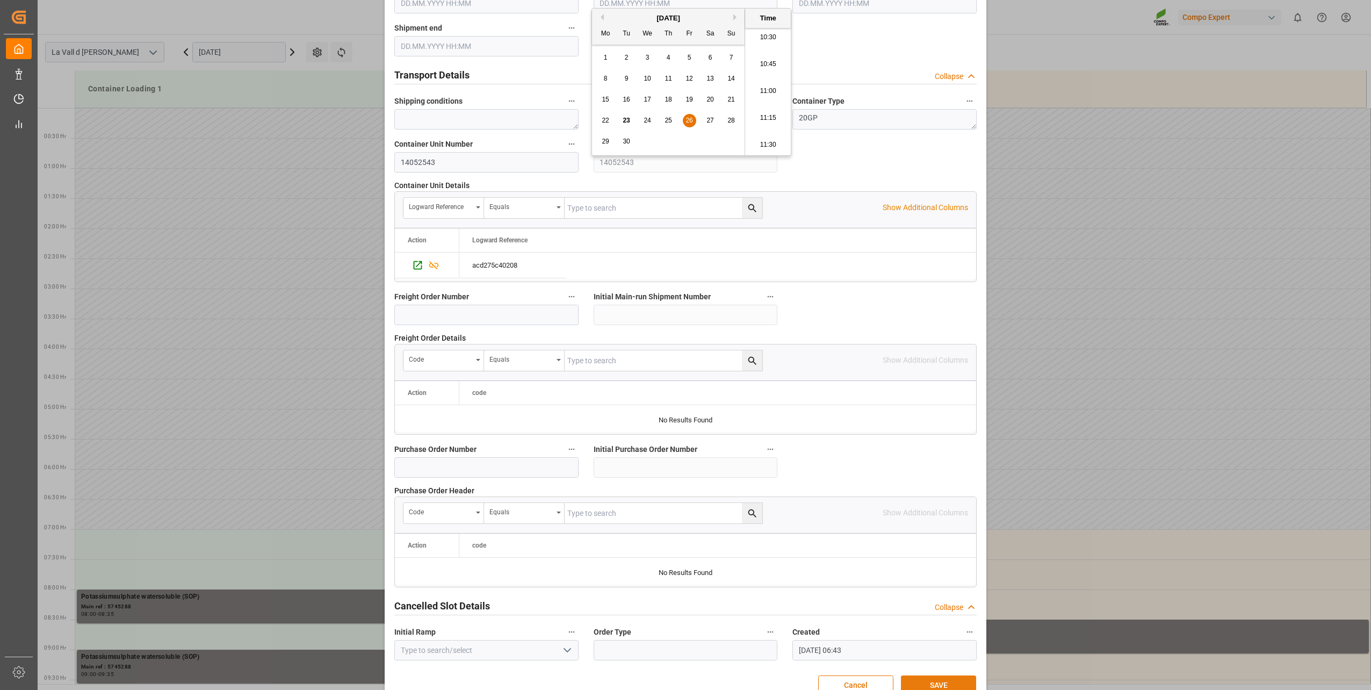
scroll to position [801, 0]
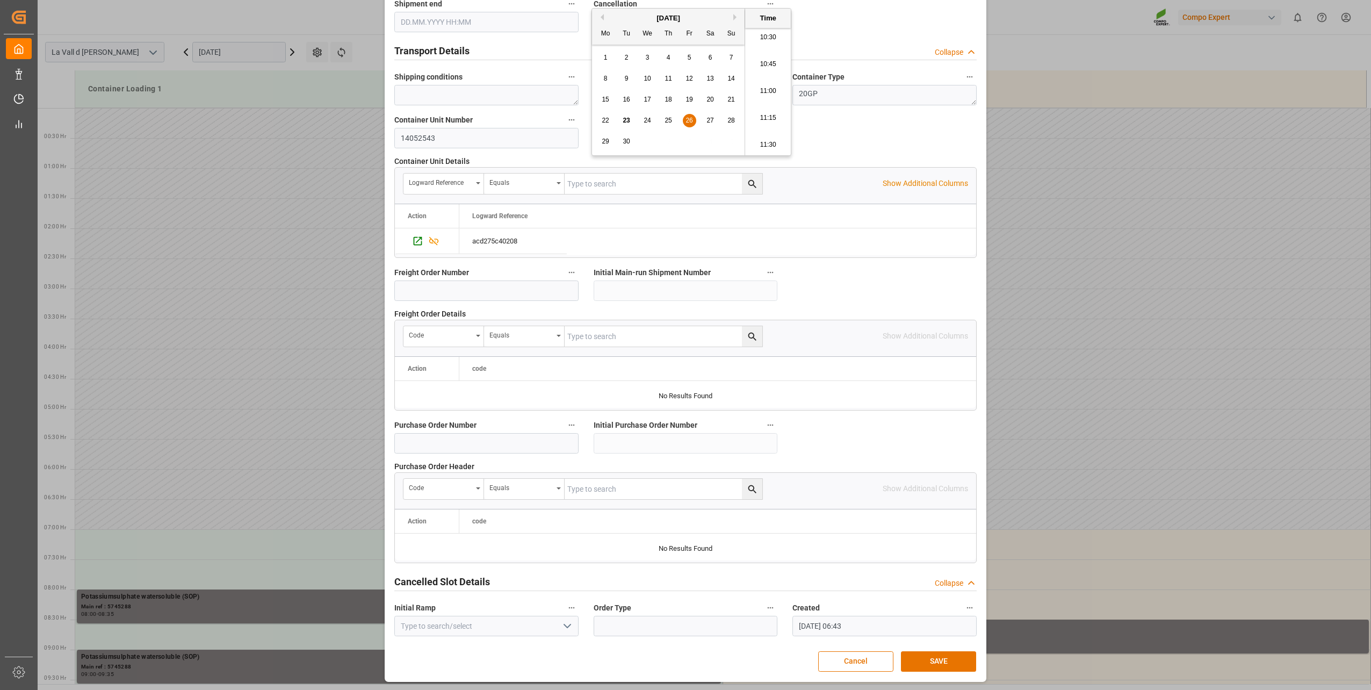
type input "26.09.2025 11:05"
click at [920, 655] on button "SAVE" at bounding box center [938, 661] width 75 height 20
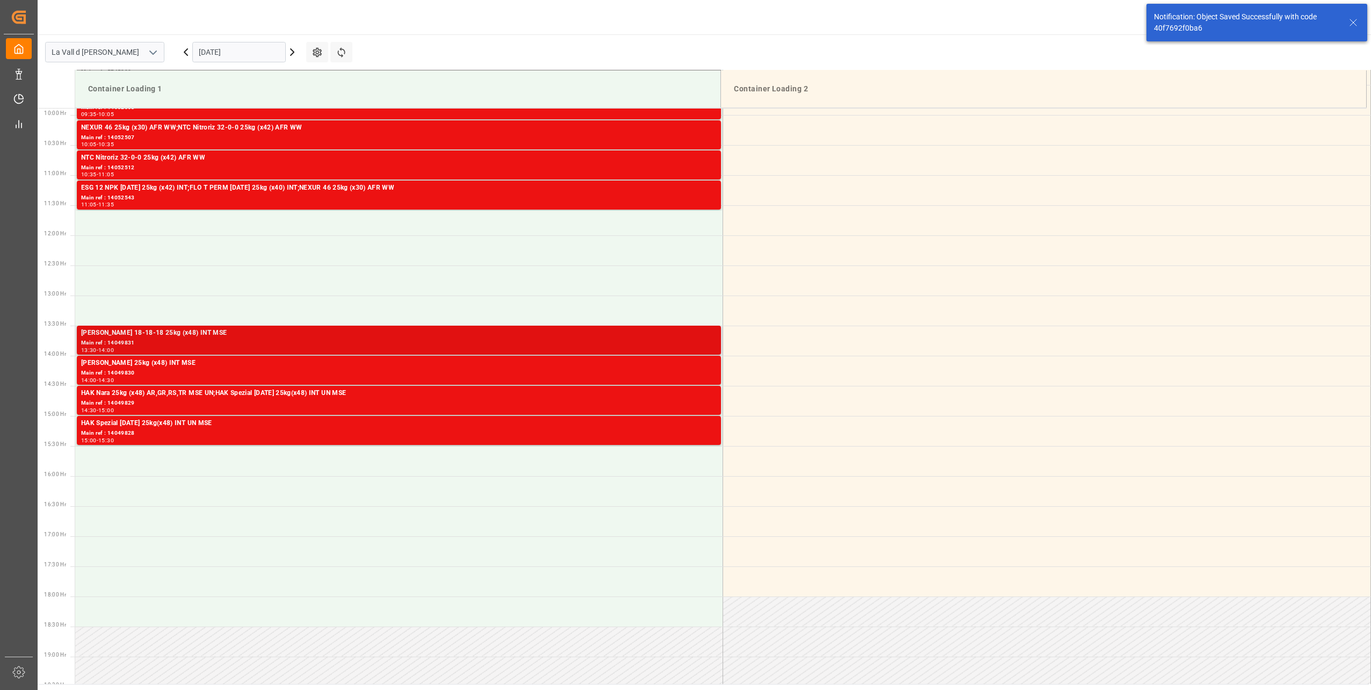
scroll to position [434, 0]
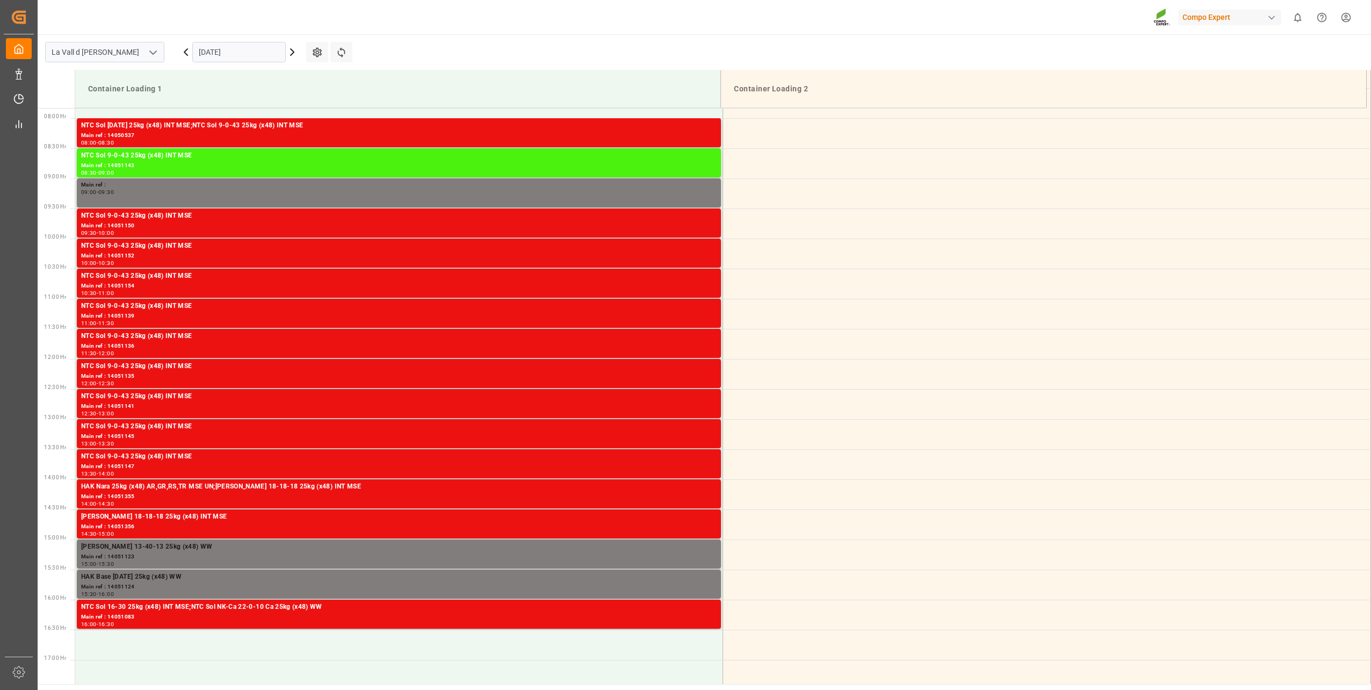
scroll to position [474, 0]
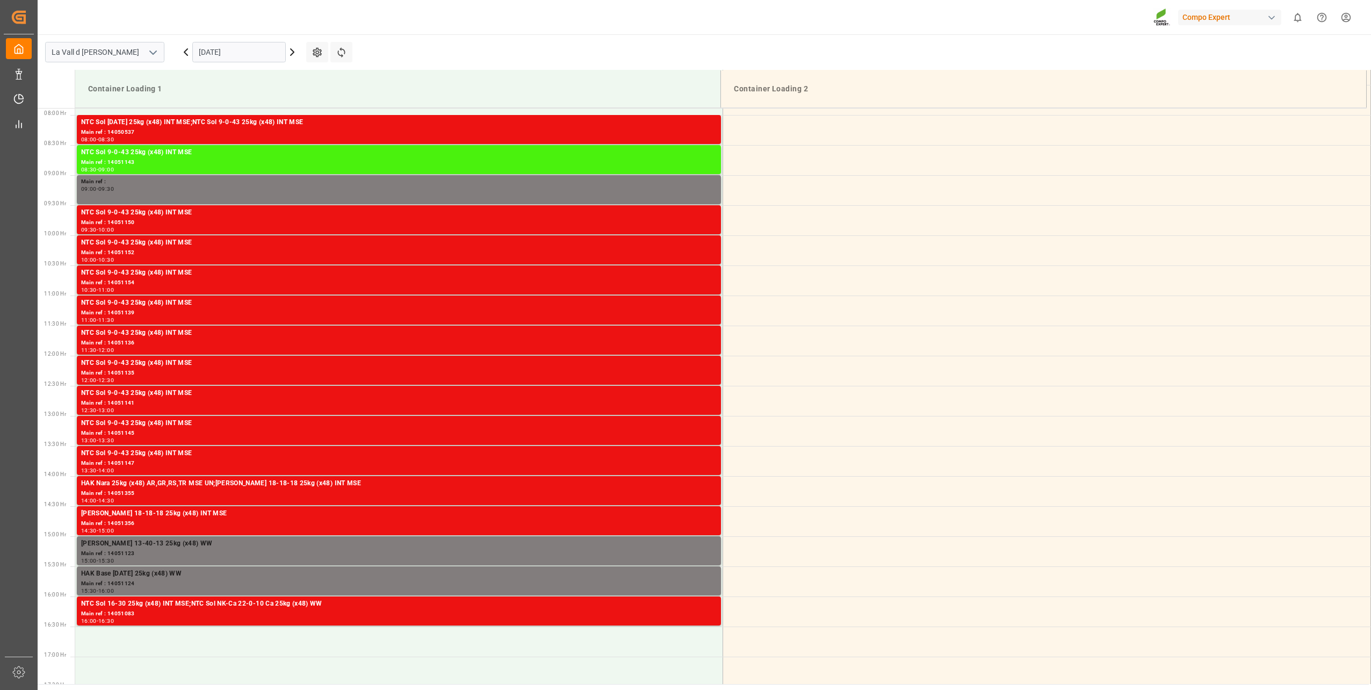
click at [215, 56] on input "[DATE]" at bounding box center [238, 52] width 93 height 20
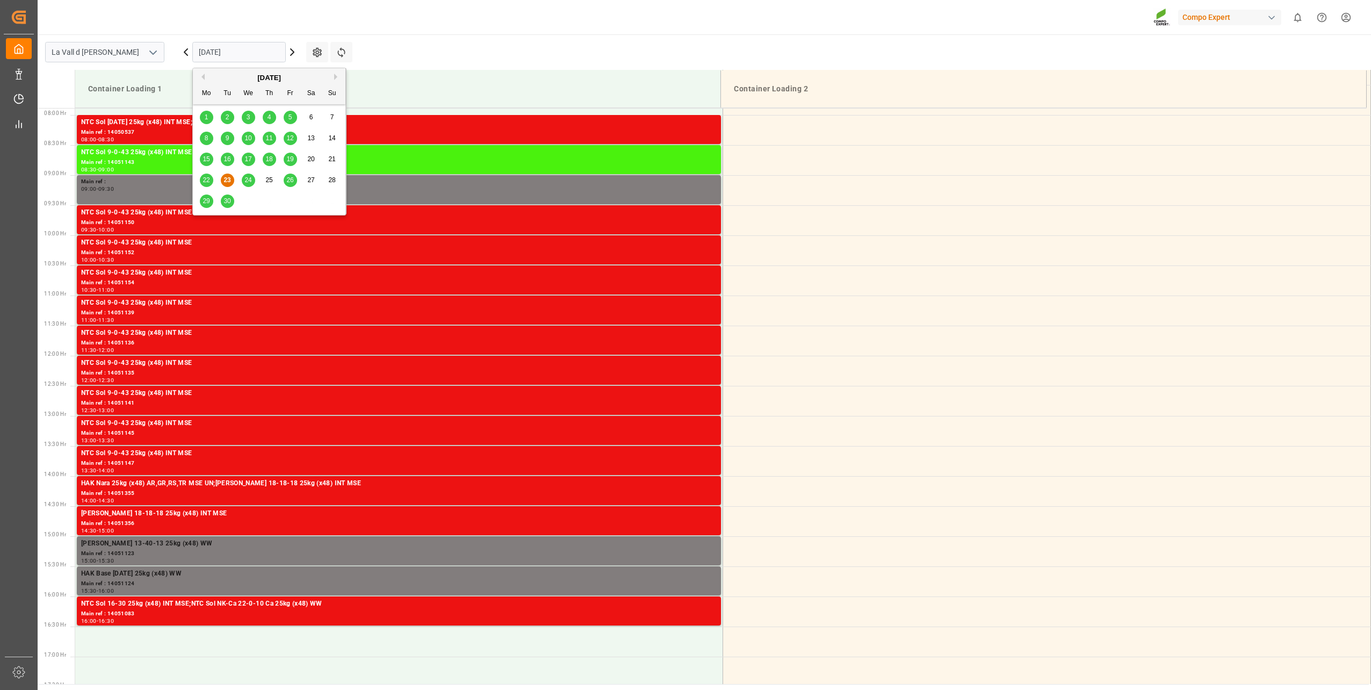
click at [288, 179] on span "26" at bounding box center [289, 180] width 7 height 8
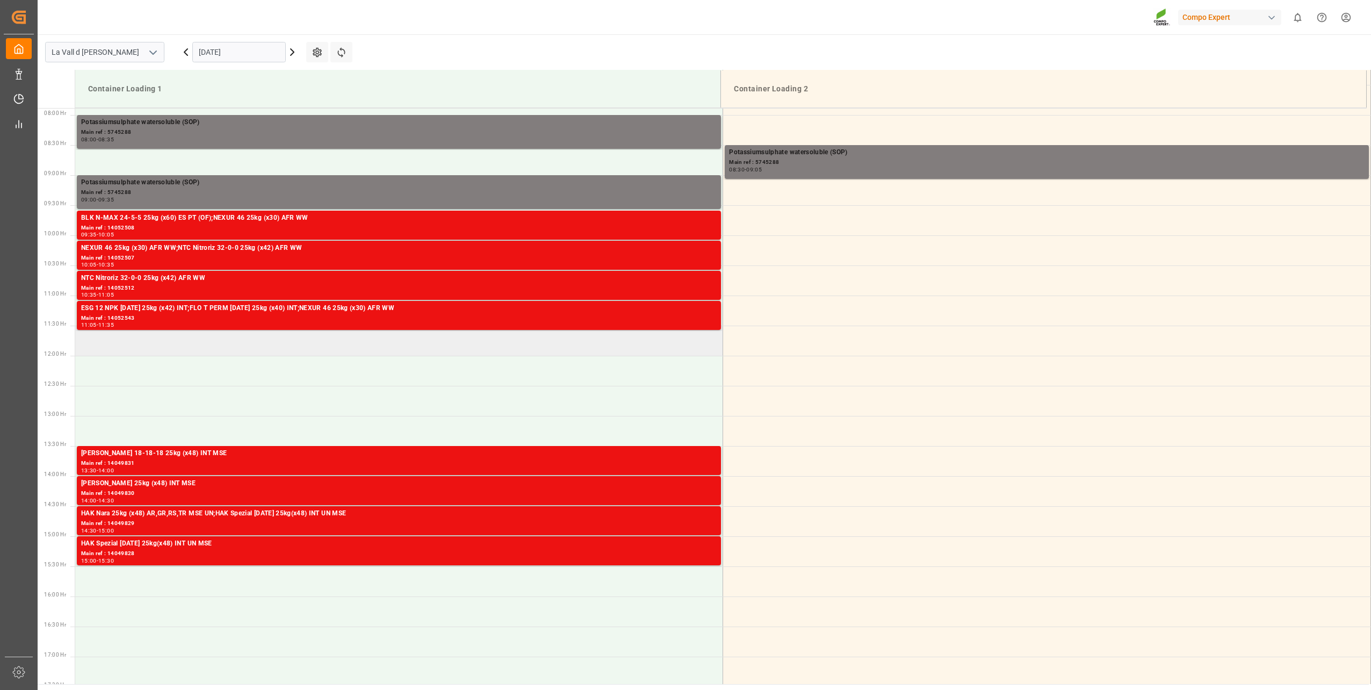
click at [238, 342] on td at bounding box center [399, 341] width 648 height 30
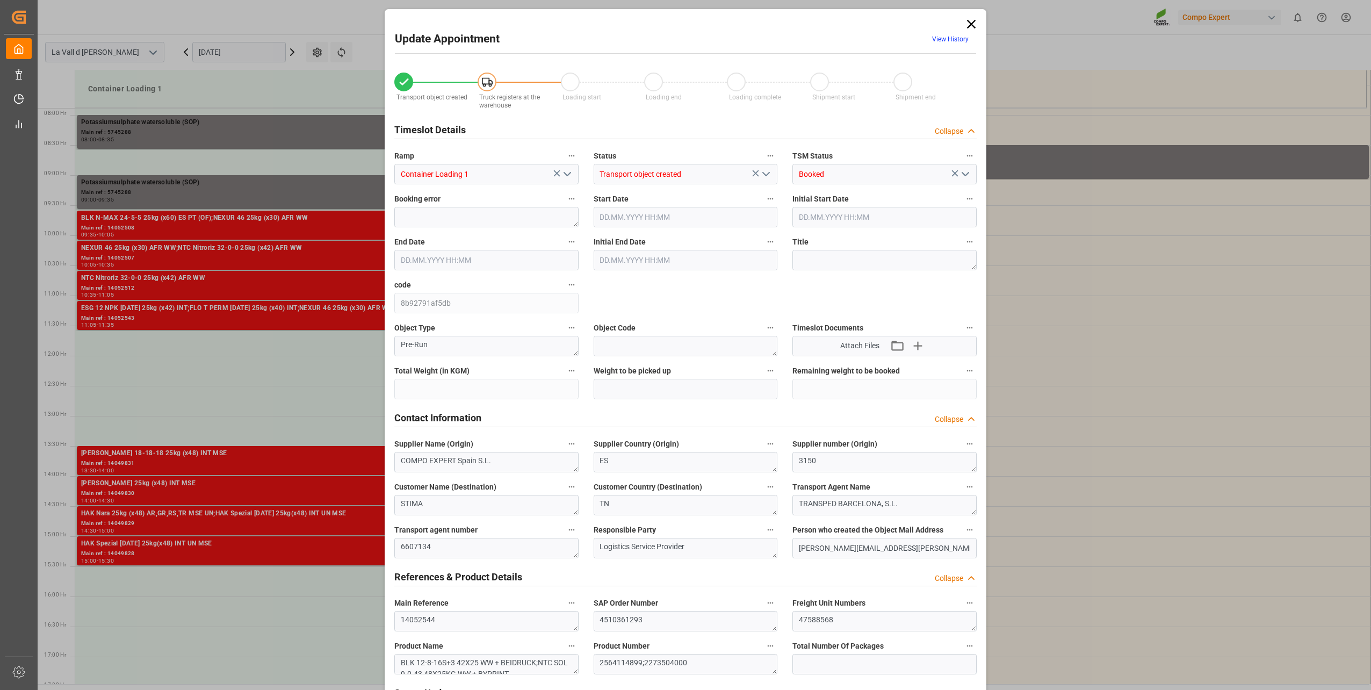
type input "23038"
type input "138"
type input "[DATE] 11:30"
type input "[DATE] 12:00"
type input "[DATE] 08:38"
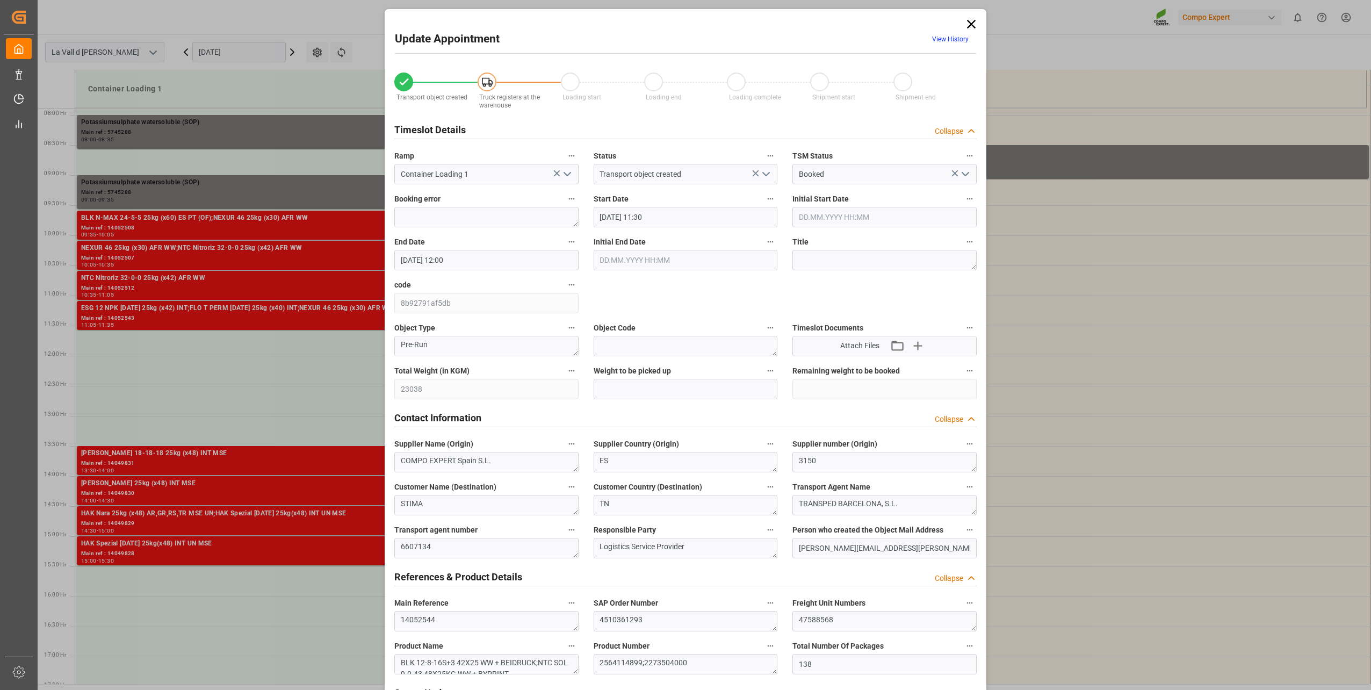
type input "[DATE] 06:44"
drag, startPoint x: 652, startPoint y: 215, endPoint x: 681, endPoint y: 214, distance: 29.1
click at [681, 214] on input "[DATE] 11:30" at bounding box center [686, 217] width 184 height 20
type input "[DATE] 11:35"
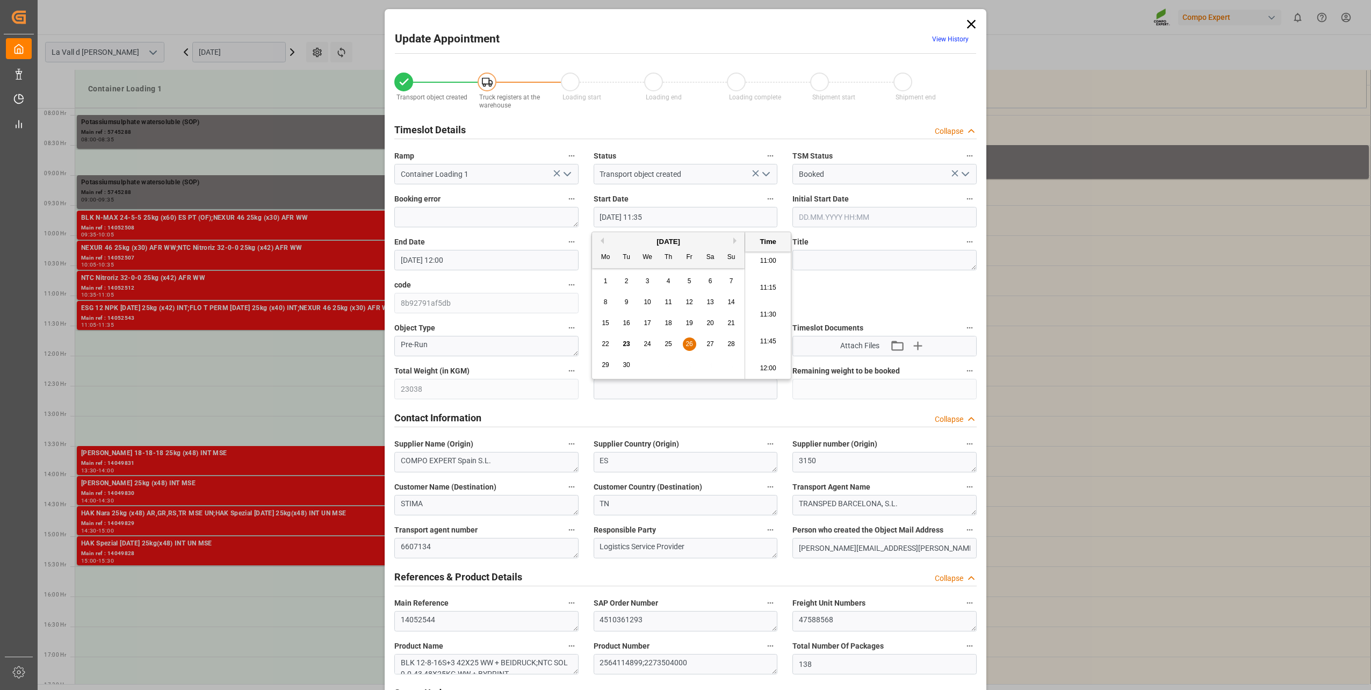
click at [660, 387] on input "text" at bounding box center [686, 389] width 184 height 20
paste input "23038"
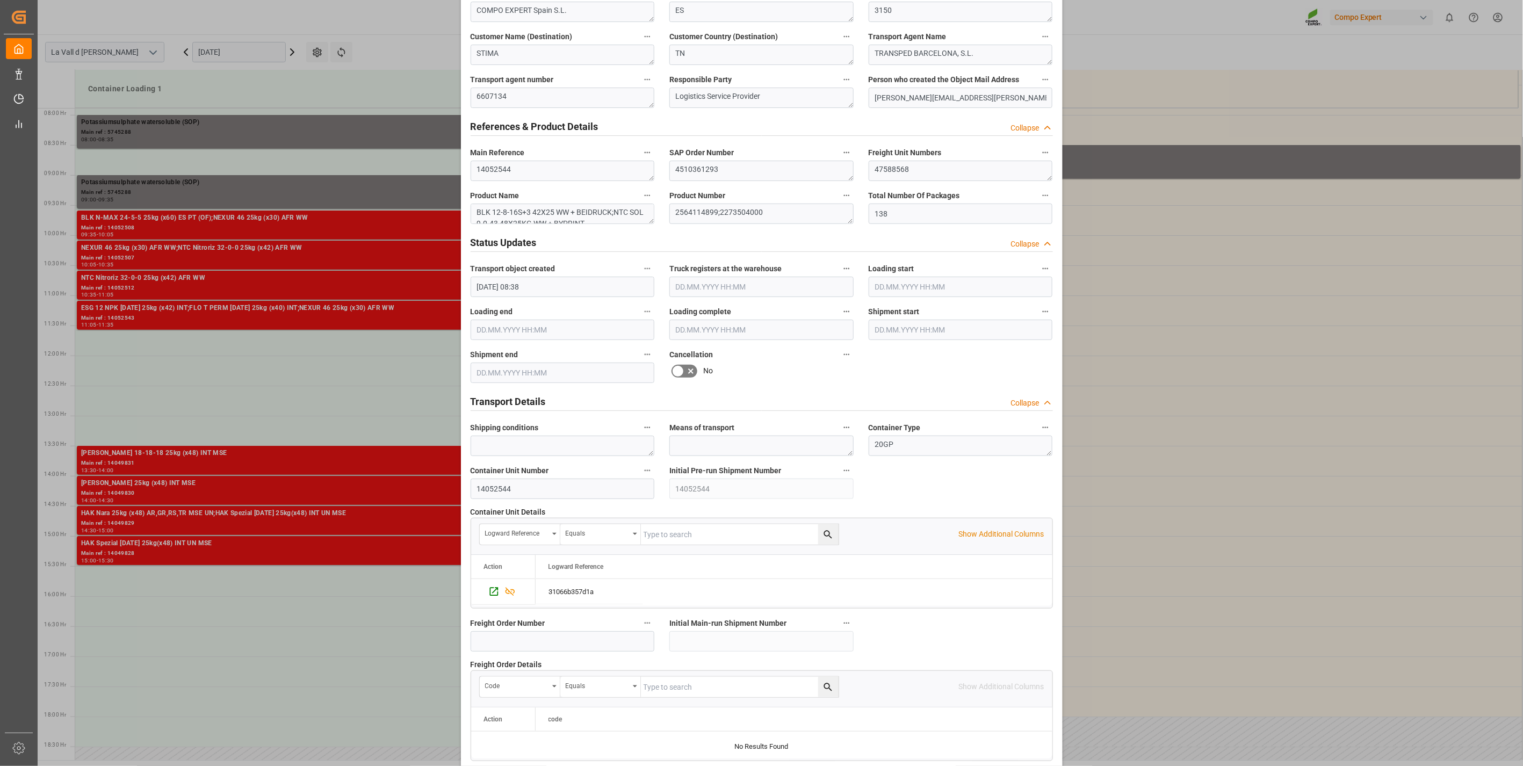
scroll to position [726, 0]
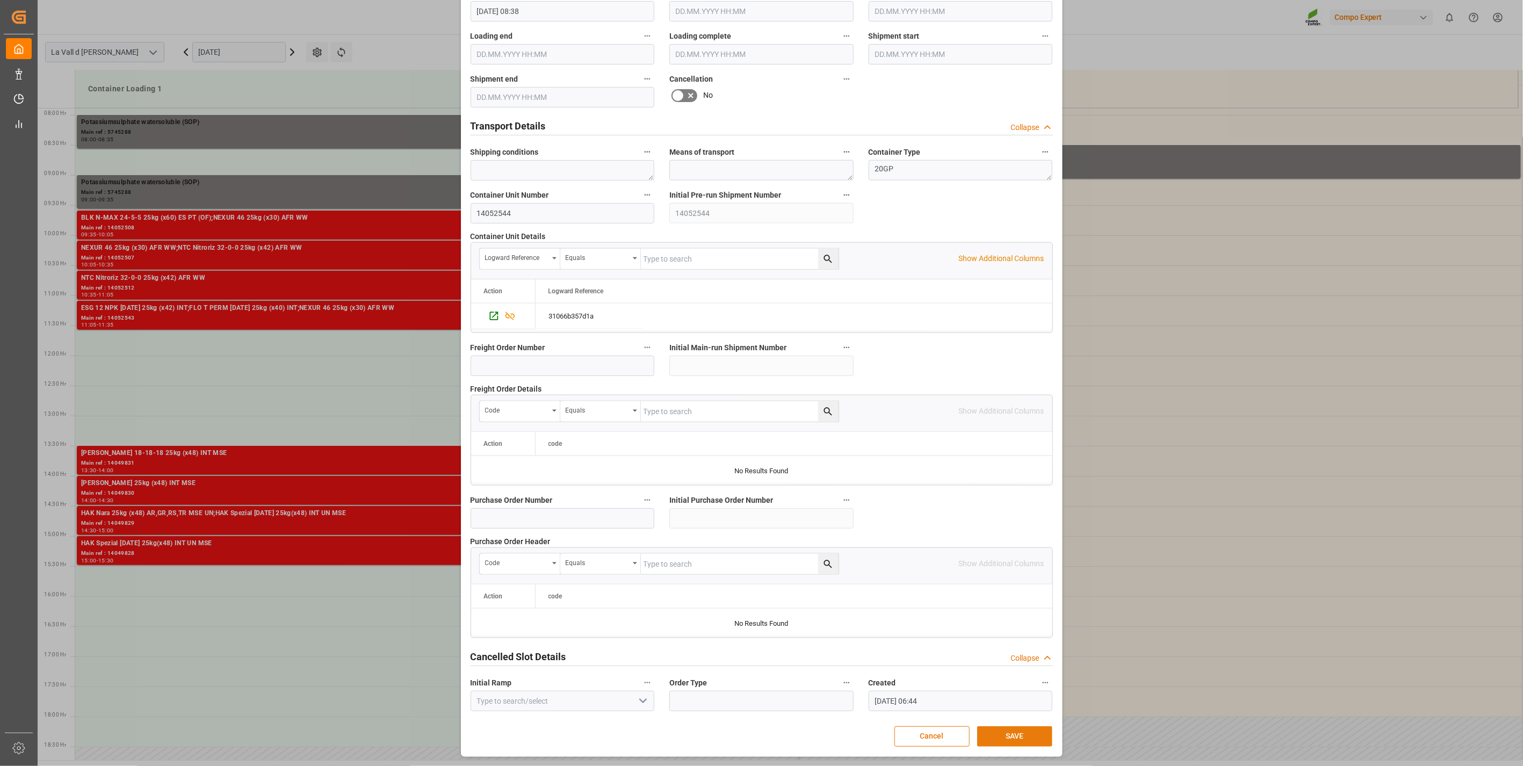
type input "23038"
click at [1034, 689] on button "SAVE" at bounding box center [1014, 736] width 75 height 20
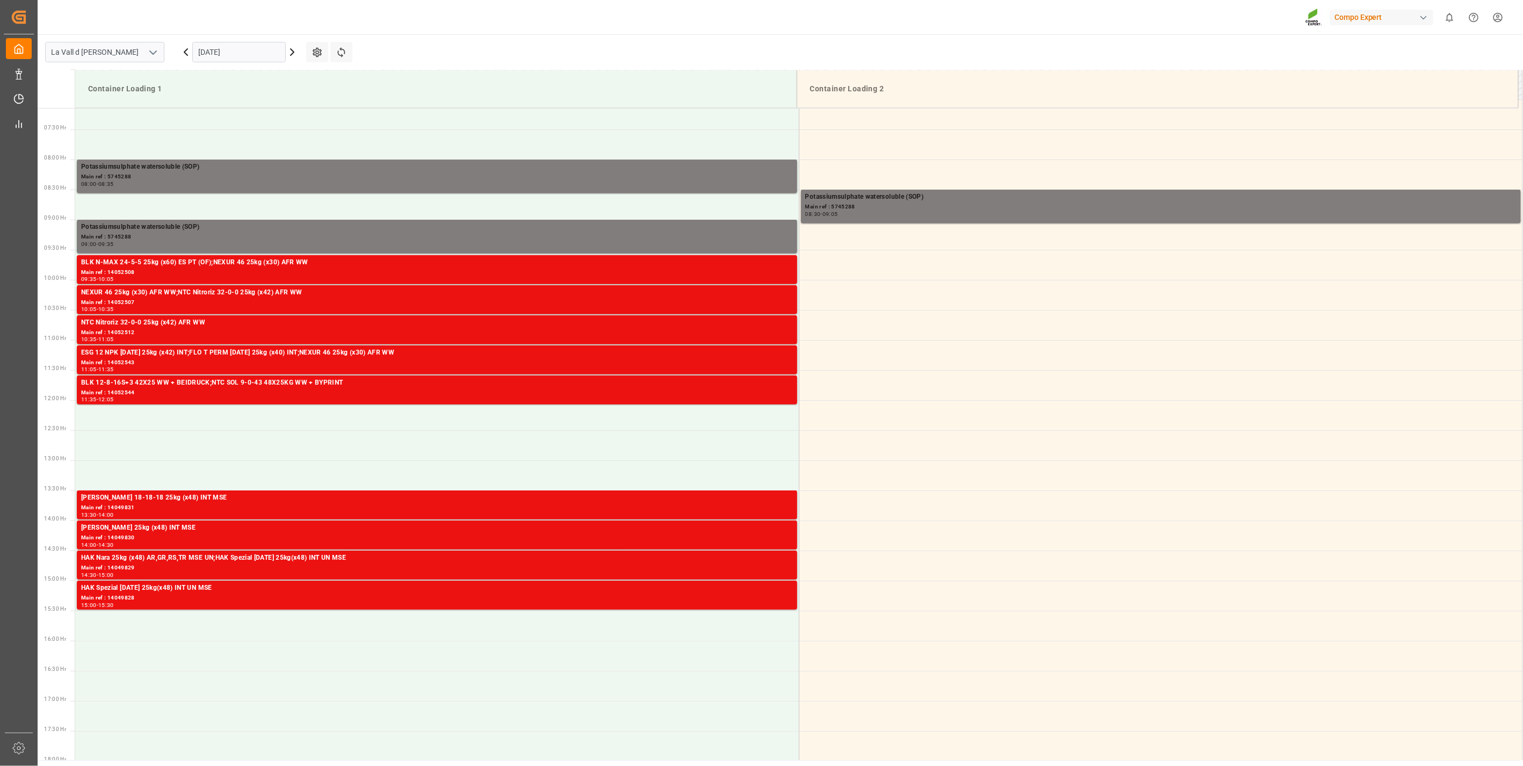
scroll to position [356, 0]
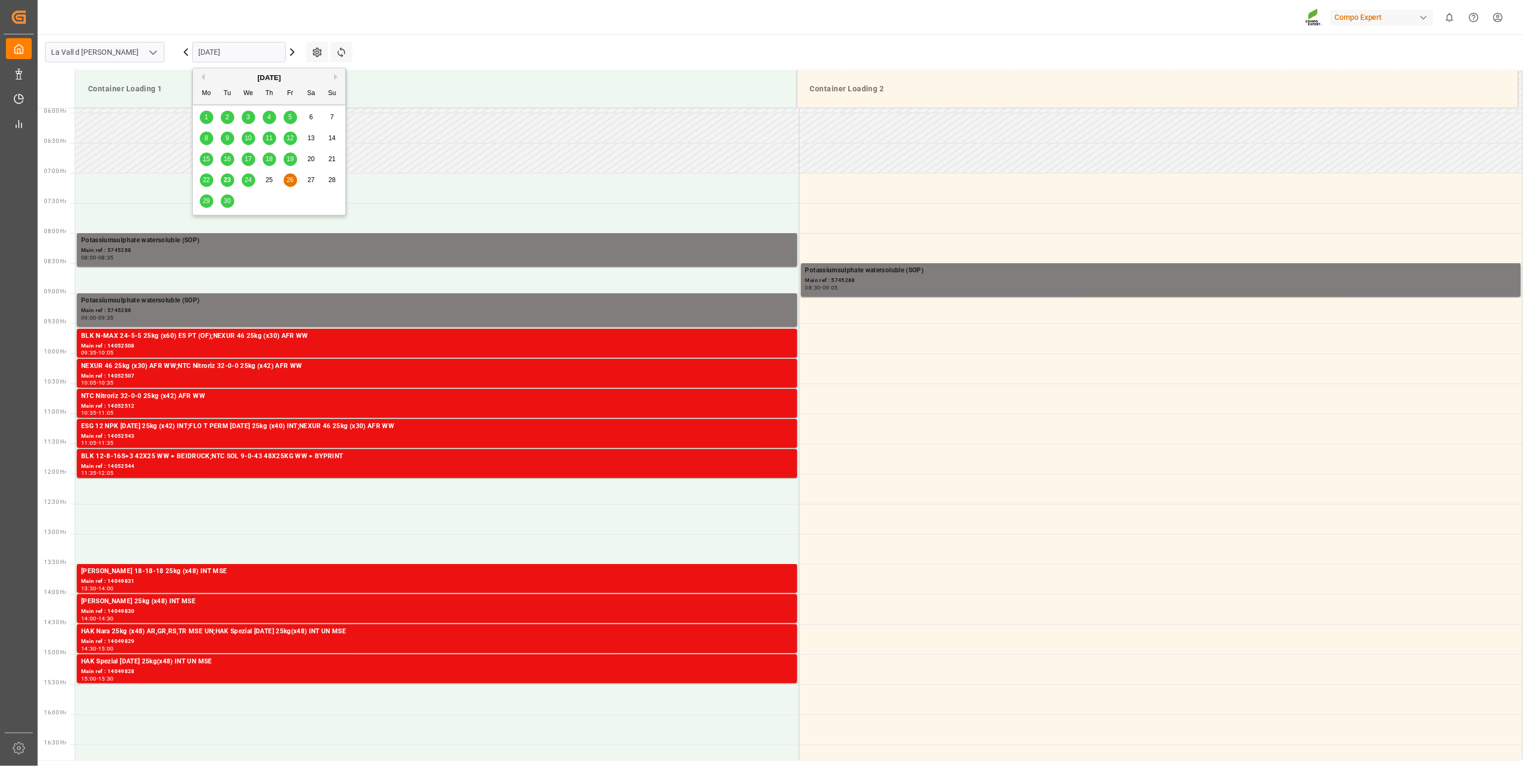
click at [218, 52] on input "[DATE]" at bounding box center [238, 52] width 93 height 20
click at [224, 179] on span "23" at bounding box center [226, 180] width 7 height 8
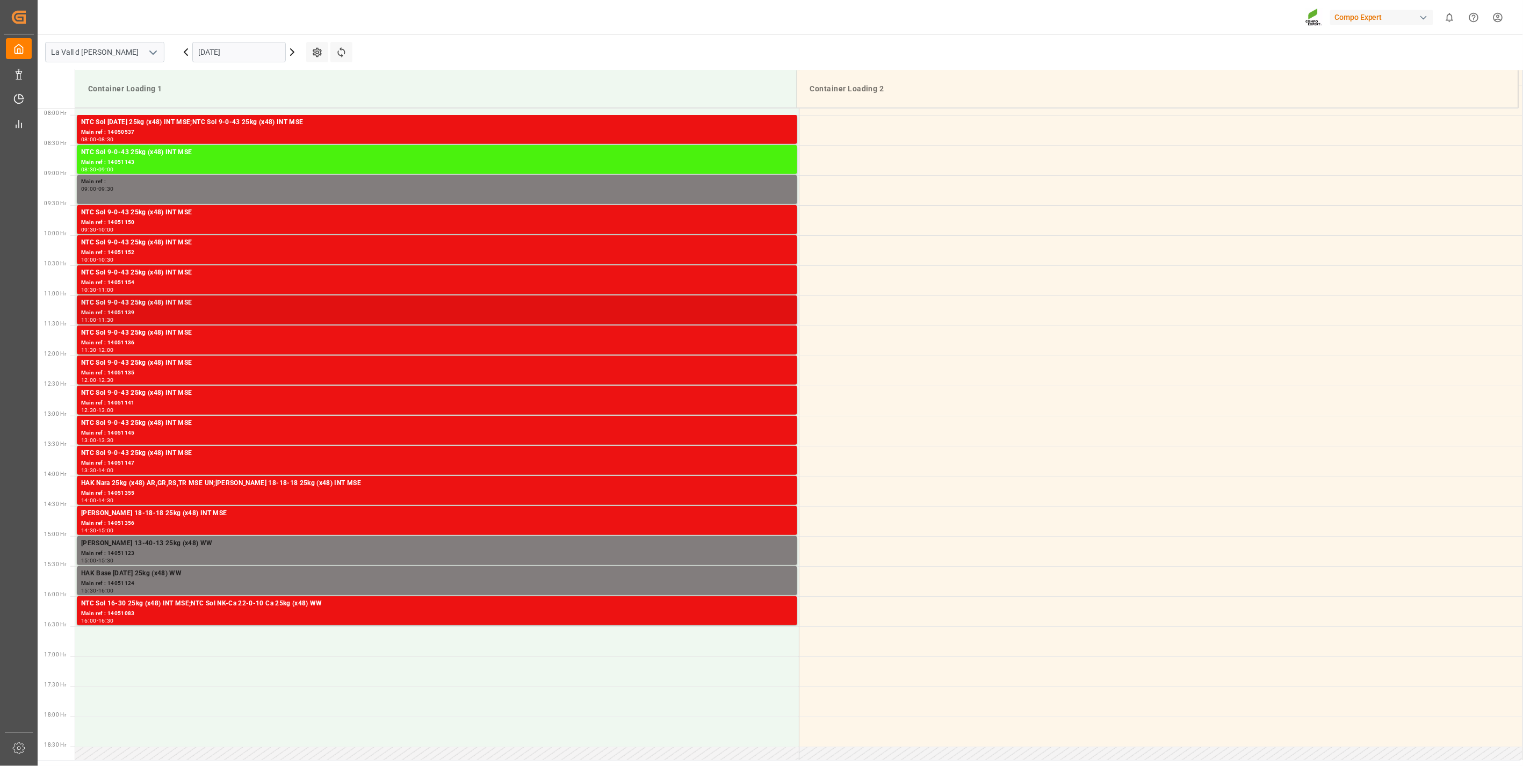
scroll to position [355, 0]
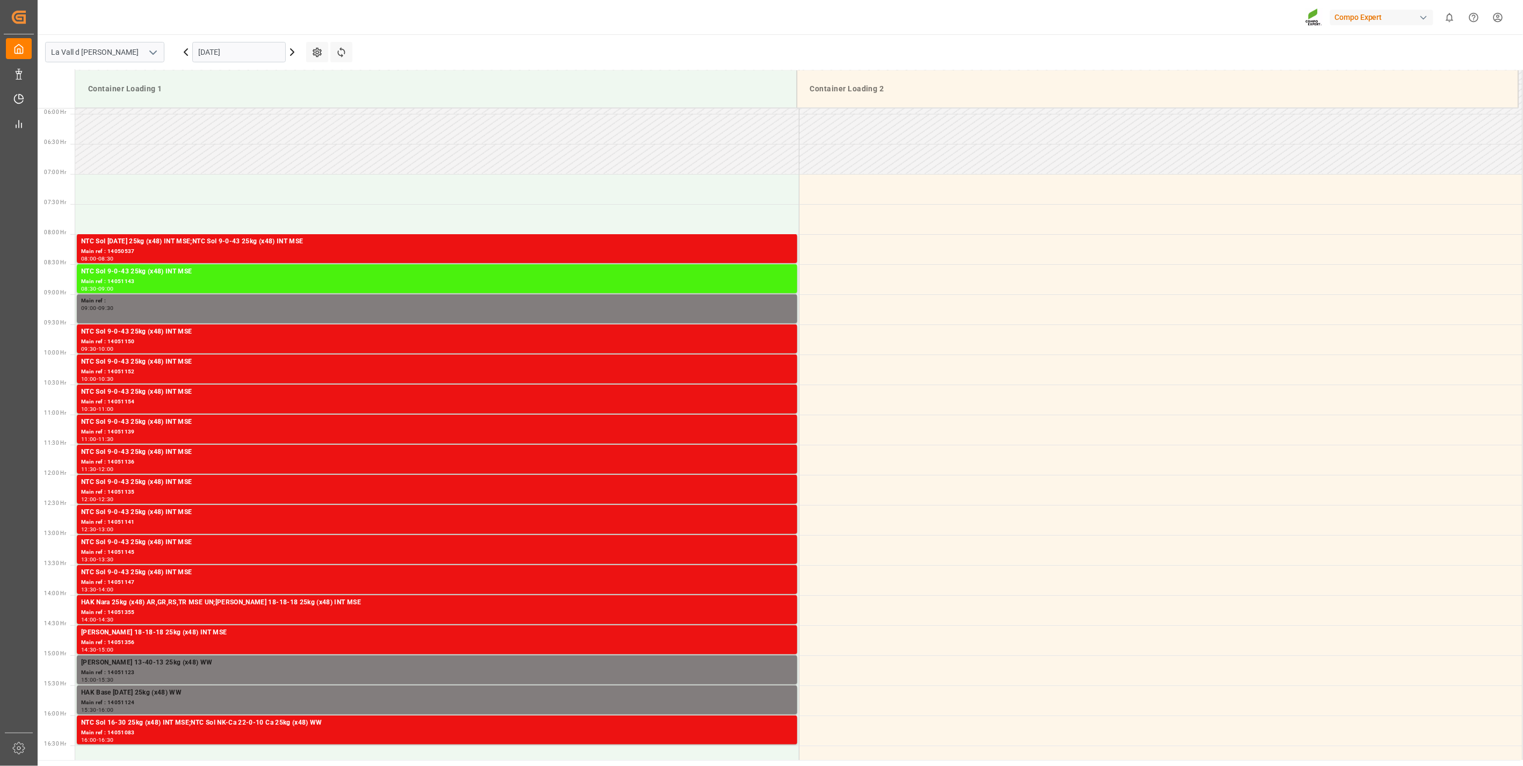
click at [228, 46] on input "[DATE]" at bounding box center [238, 52] width 93 height 20
click at [208, 175] on div "22" at bounding box center [206, 180] width 13 height 13
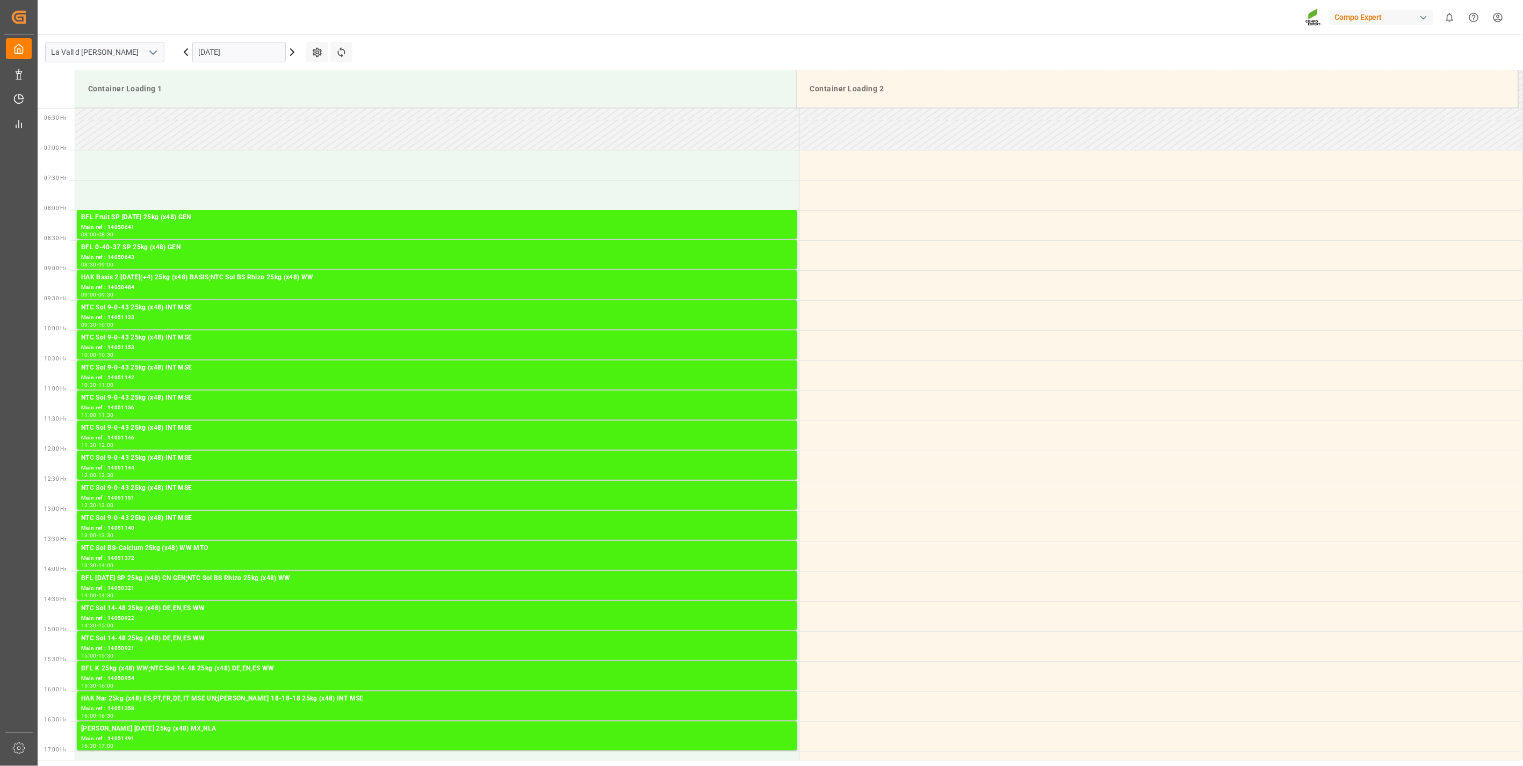
scroll to position [295, 0]
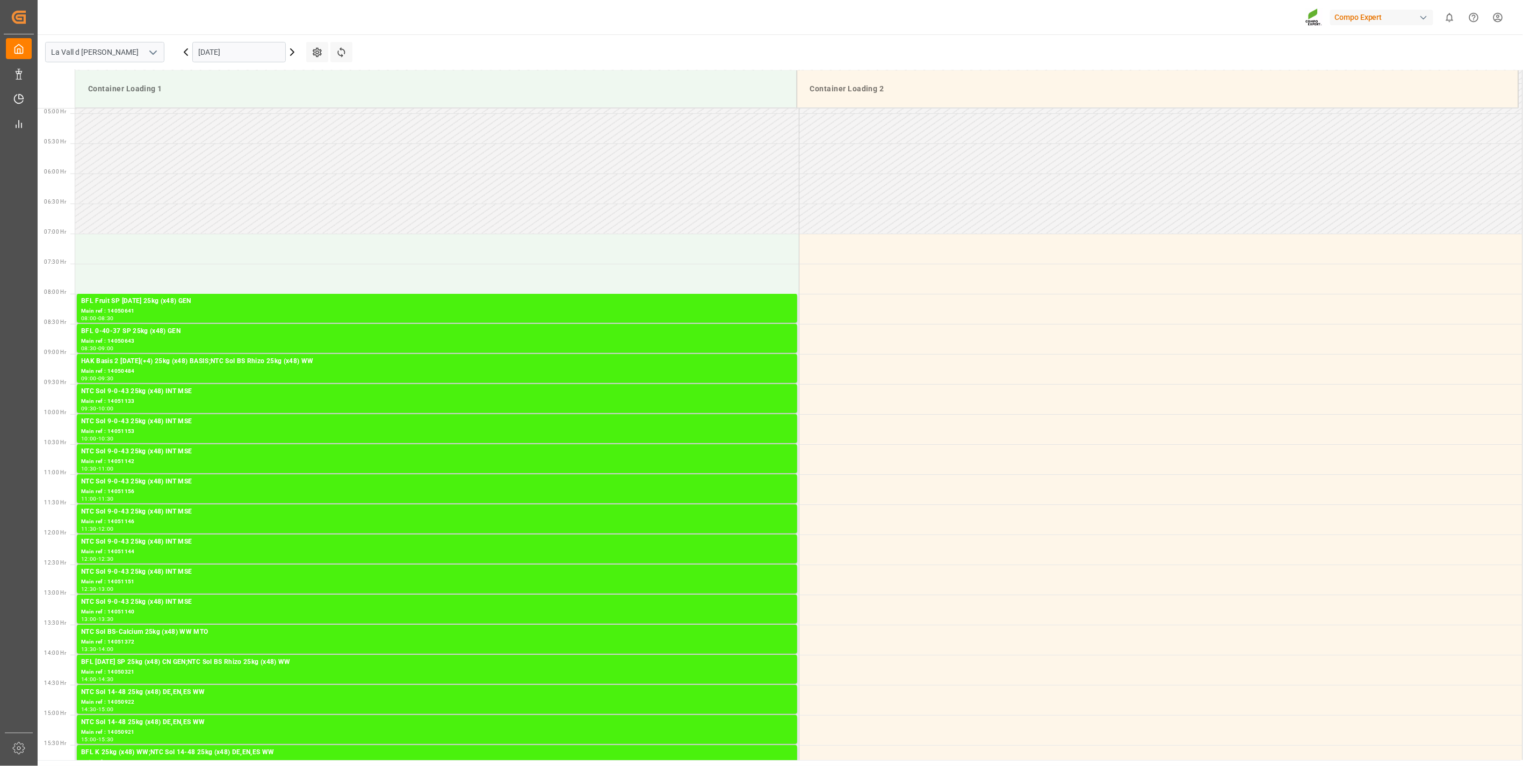
click at [221, 51] on input "[DATE]" at bounding box center [238, 52] width 93 height 20
click at [251, 179] on span "24" at bounding box center [247, 180] width 7 height 8
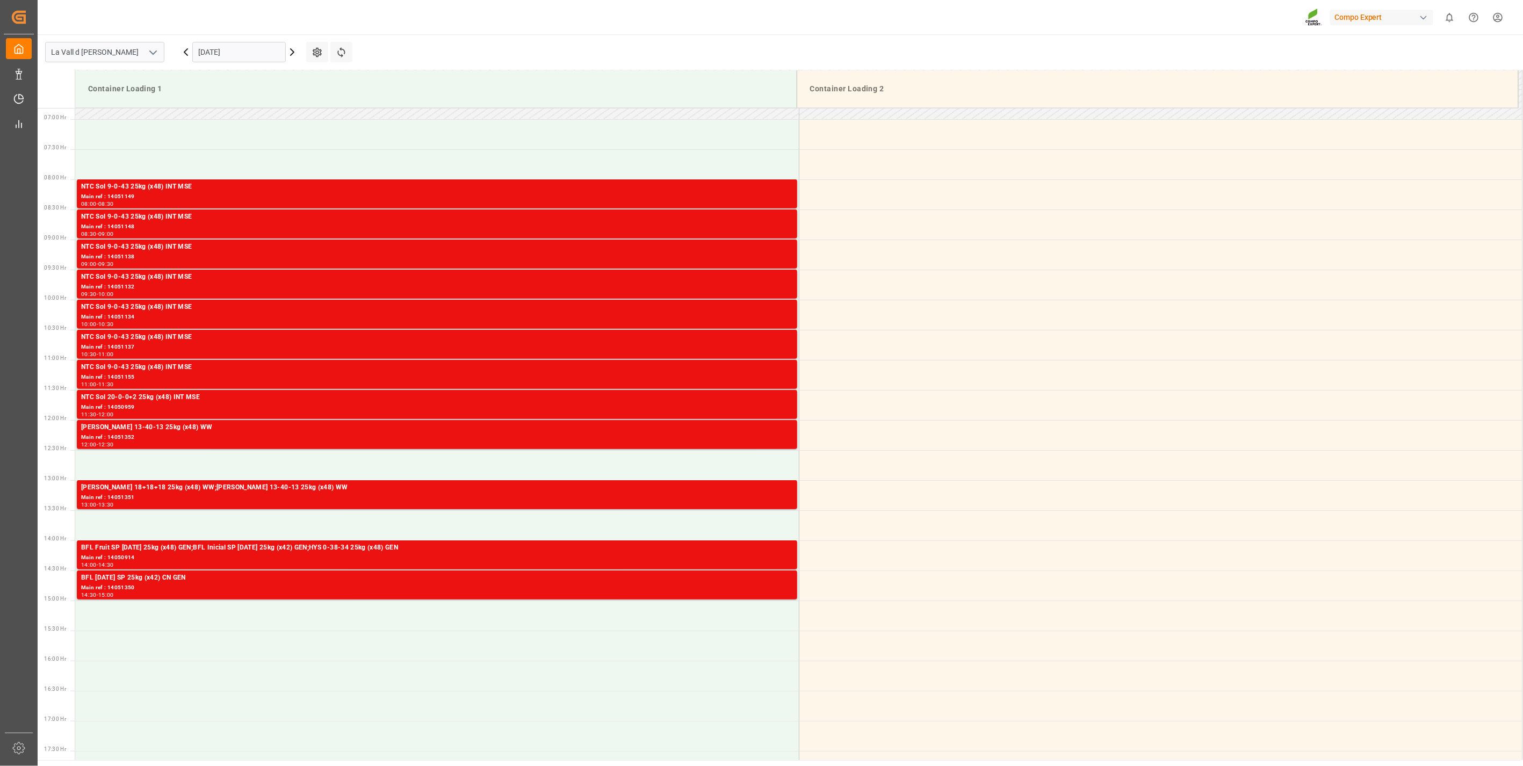
scroll to position [474, 0]
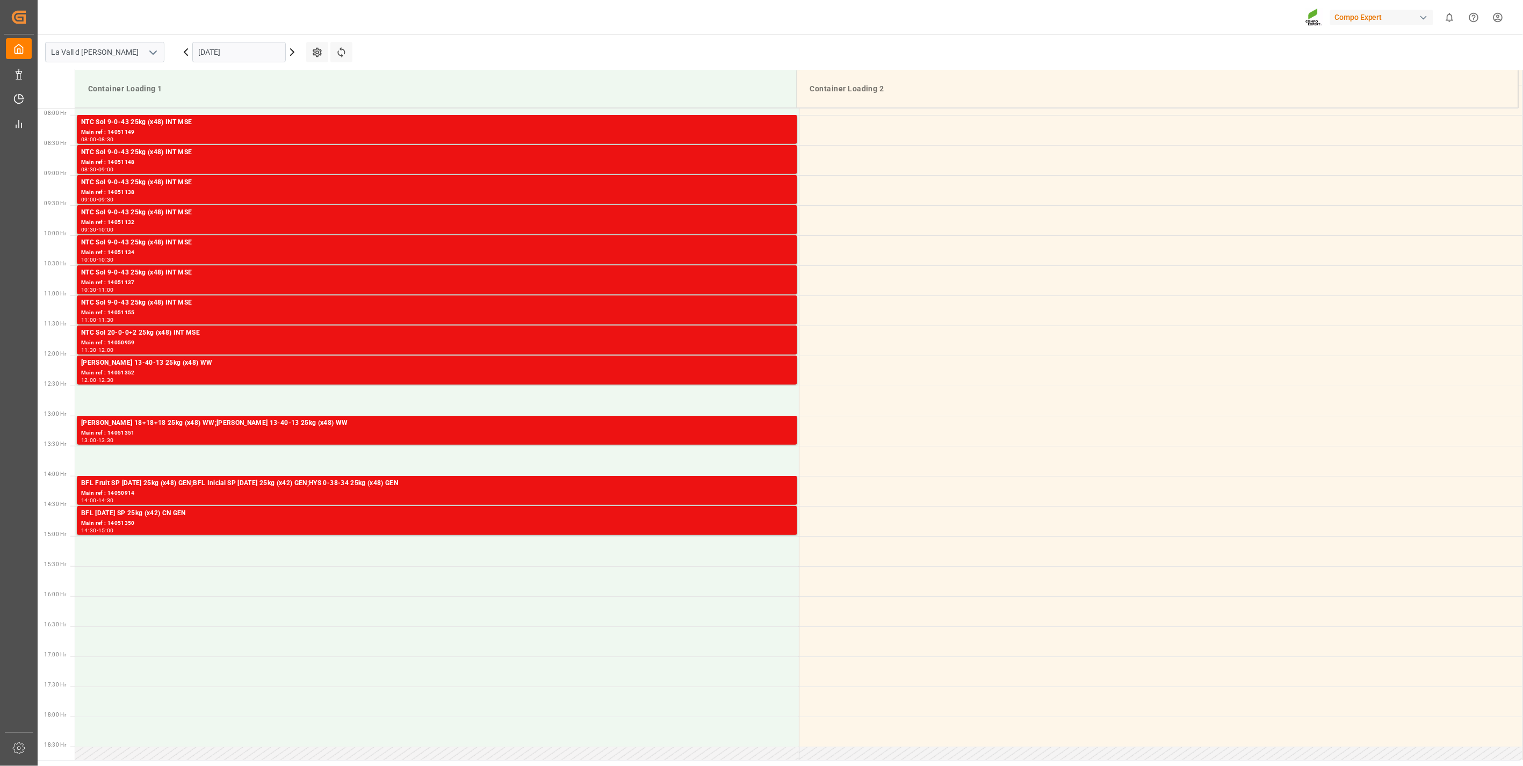
click at [256, 55] on input "[DATE]" at bounding box center [238, 52] width 93 height 20
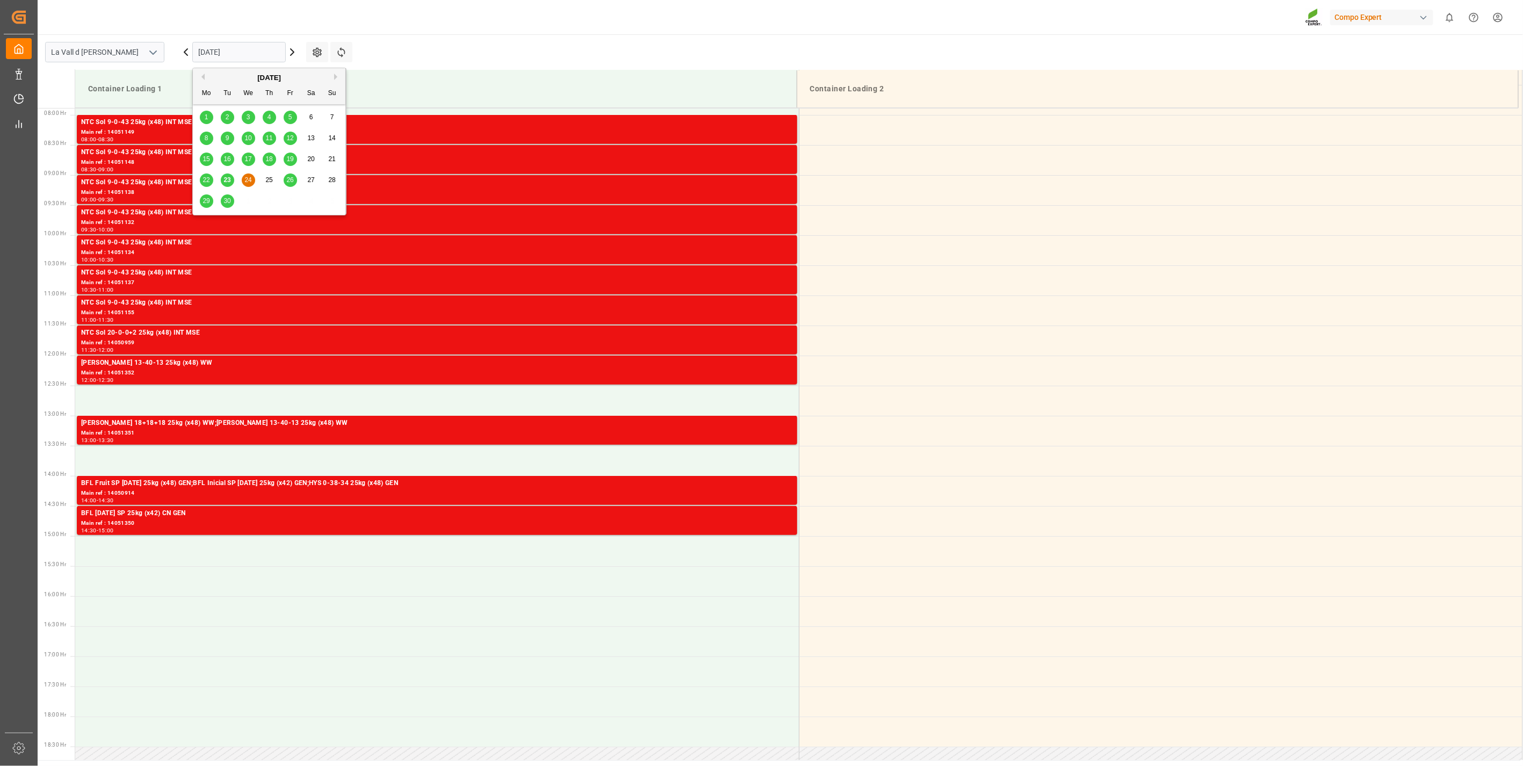
click at [288, 184] on div "26" at bounding box center [290, 180] width 13 height 13
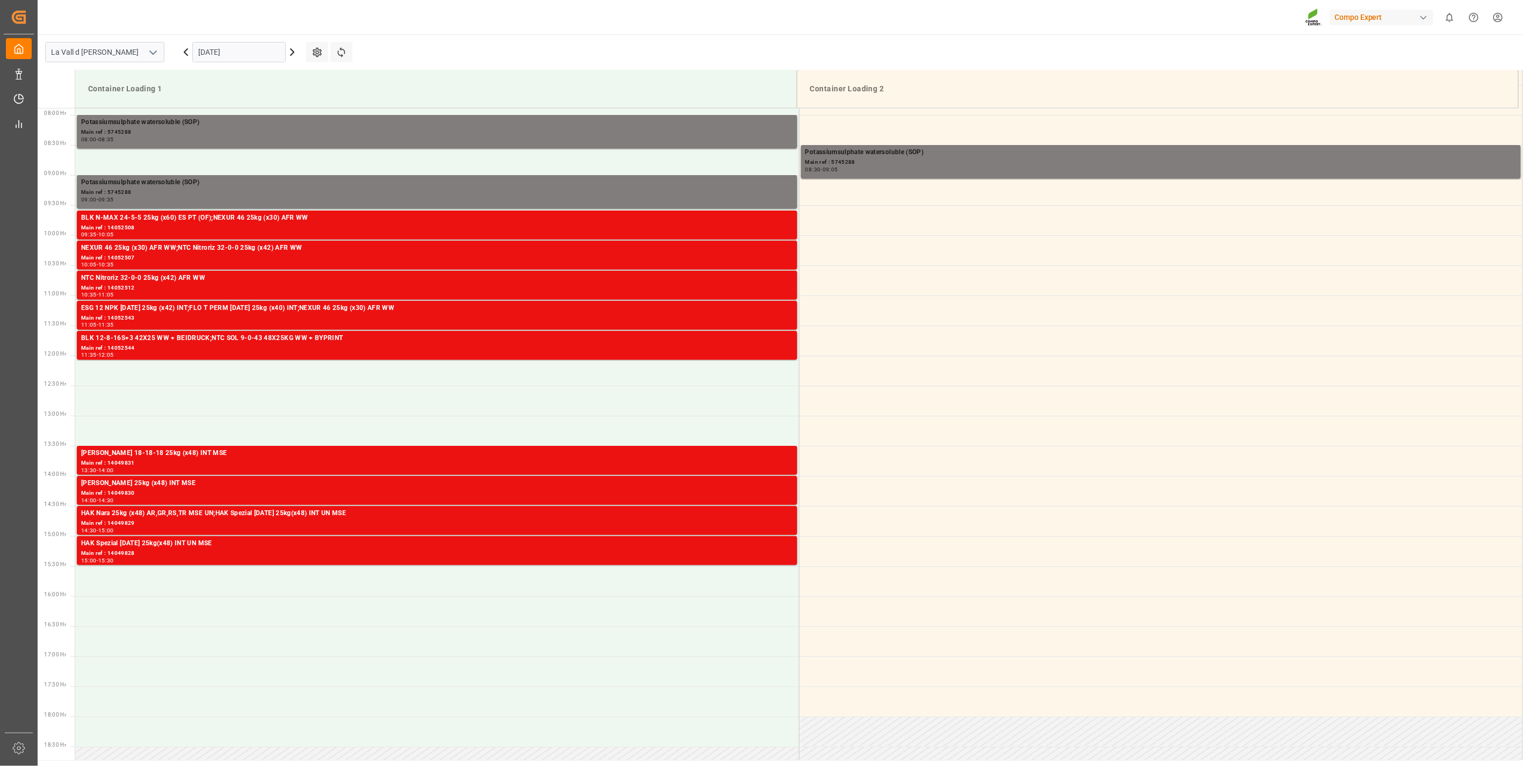
click at [229, 45] on input "[DATE]" at bounding box center [238, 52] width 93 height 20
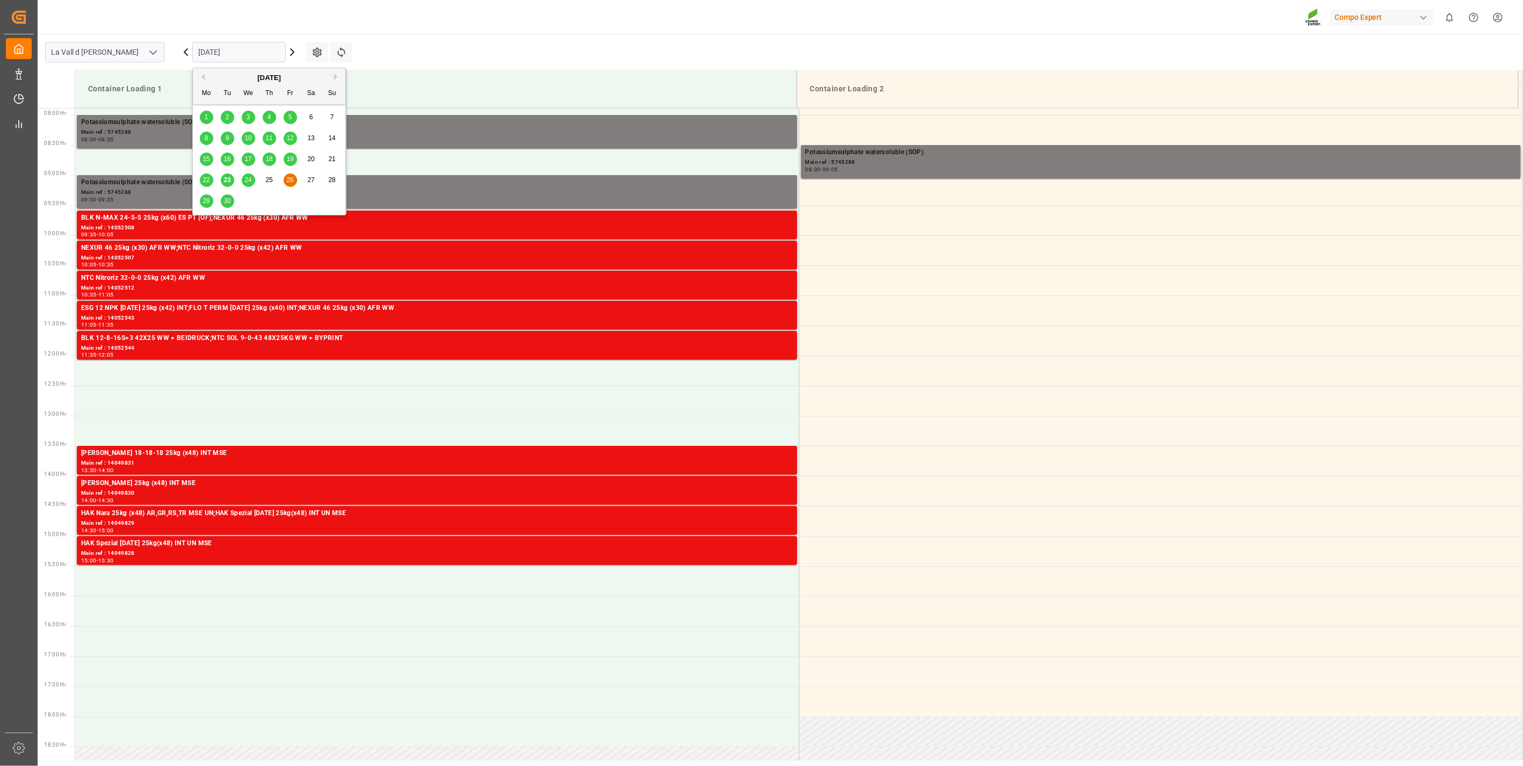
click at [205, 201] on span "29" at bounding box center [206, 201] width 7 height 8
